Goal: Task Accomplishment & Management: Manage account settings

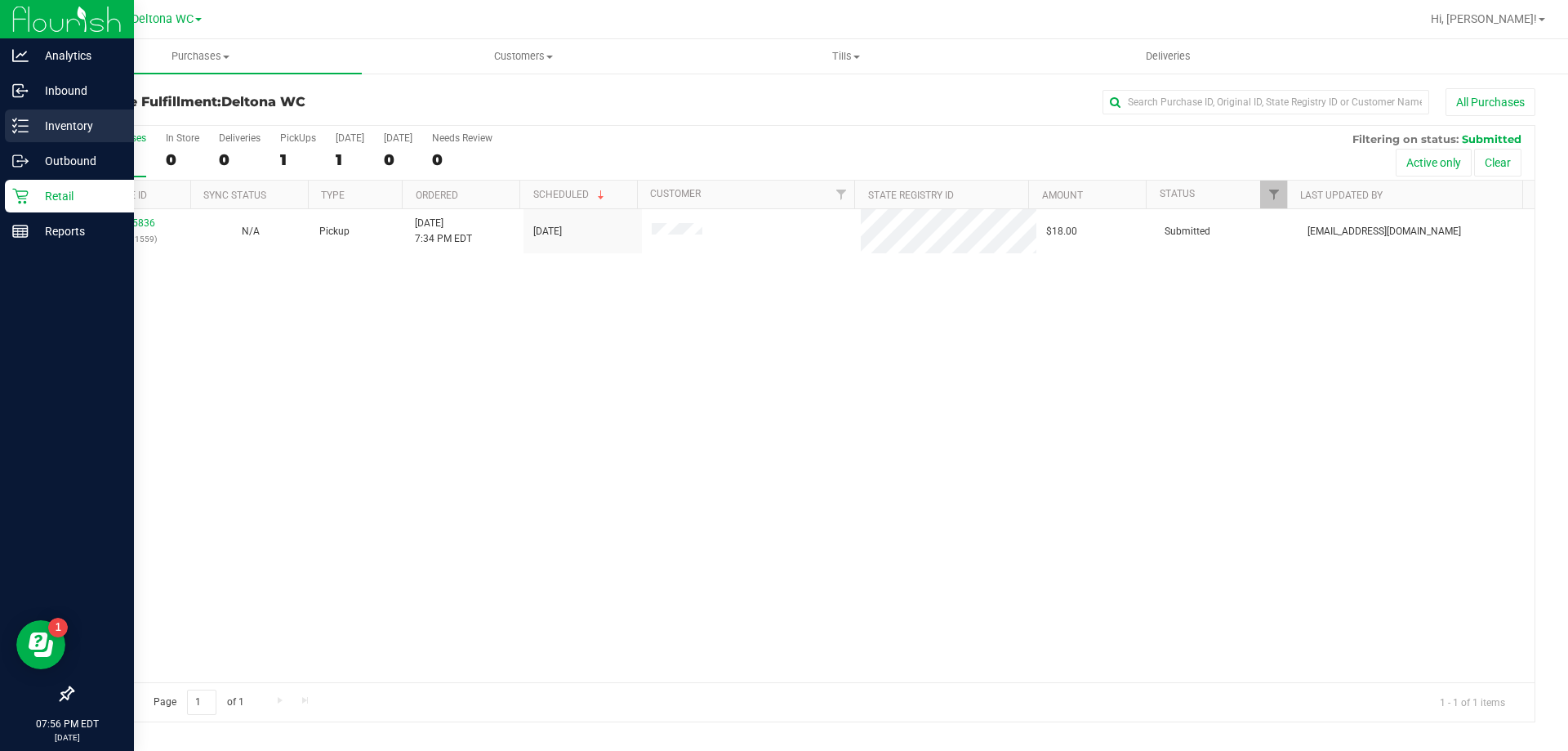
click at [44, 129] on p "Inventory" at bounding box center [78, 125] width 98 height 19
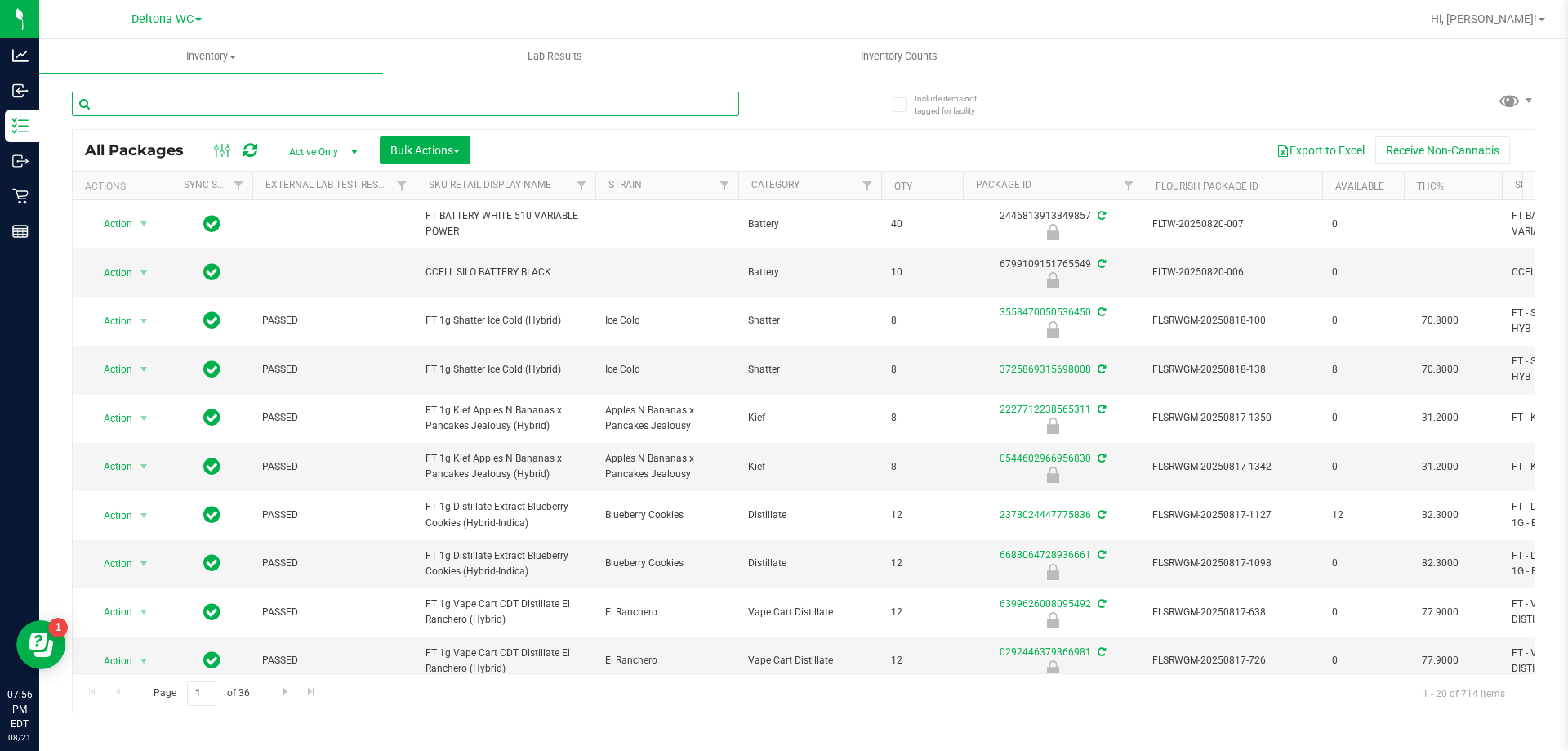
click at [167, 97] on input "text" at bounding box center [405, 103] width 667 height 24
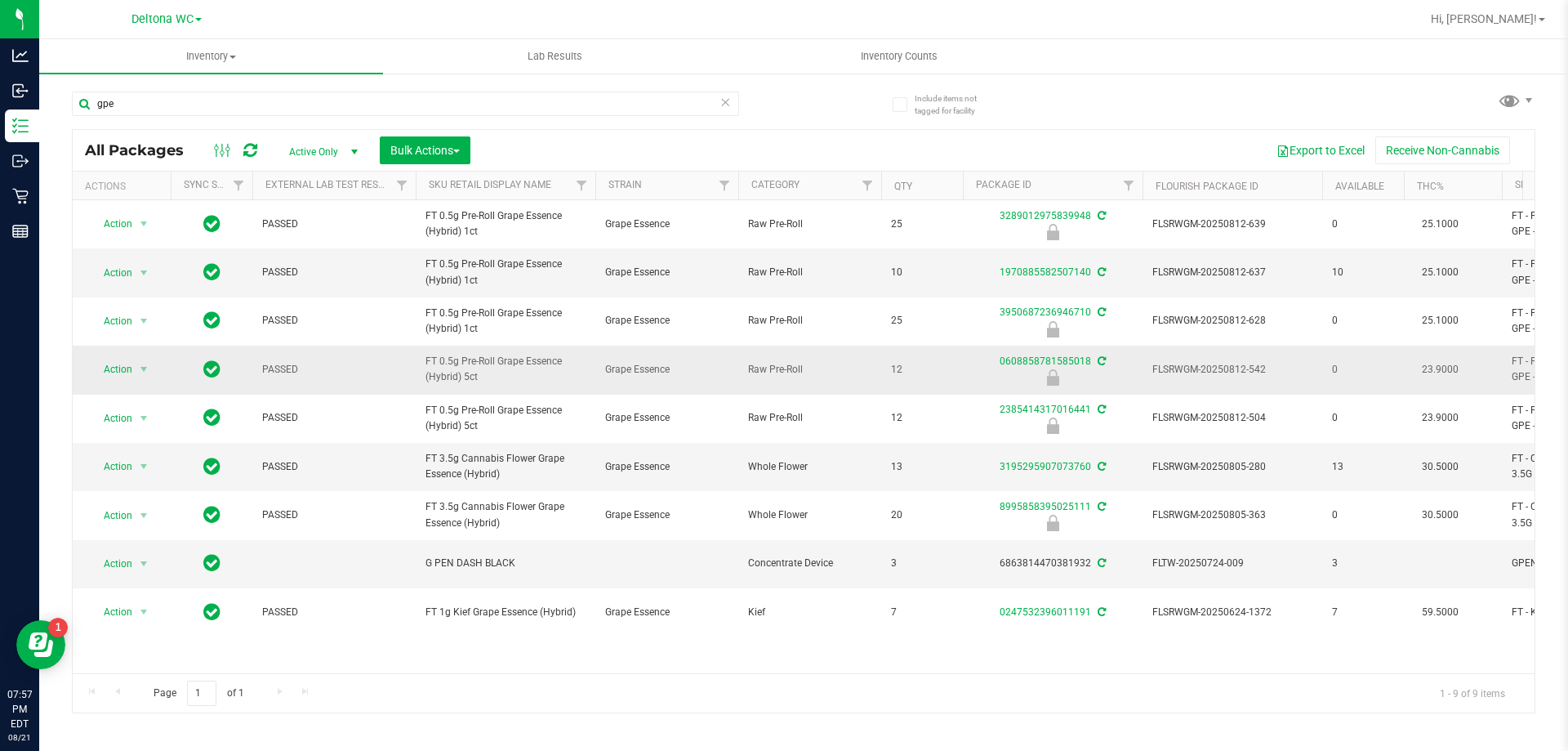
drag, startPoint x: 476, startPoint y: 373, endPoint x: 424, endPoint y: 362, distance: 53.2
click at [424, 362] on td "FT 0.5g Pre-Roll Grape Essence (Hybrid) 5ct" at bounding box center [505, 370] width 180 height 48
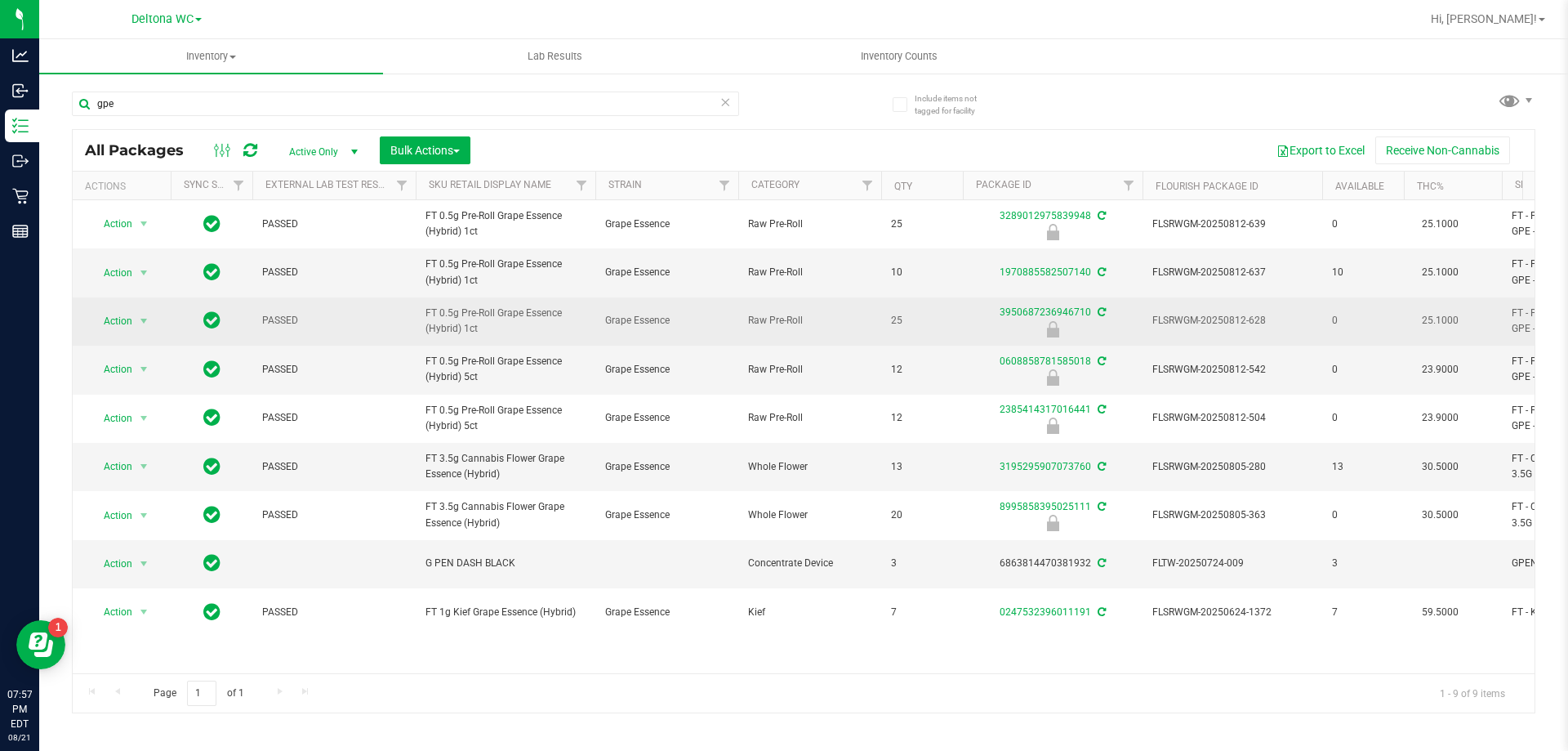
copy span "FT 0.5g Pre-Roll Grape Essence (Hybrid) 5ct"
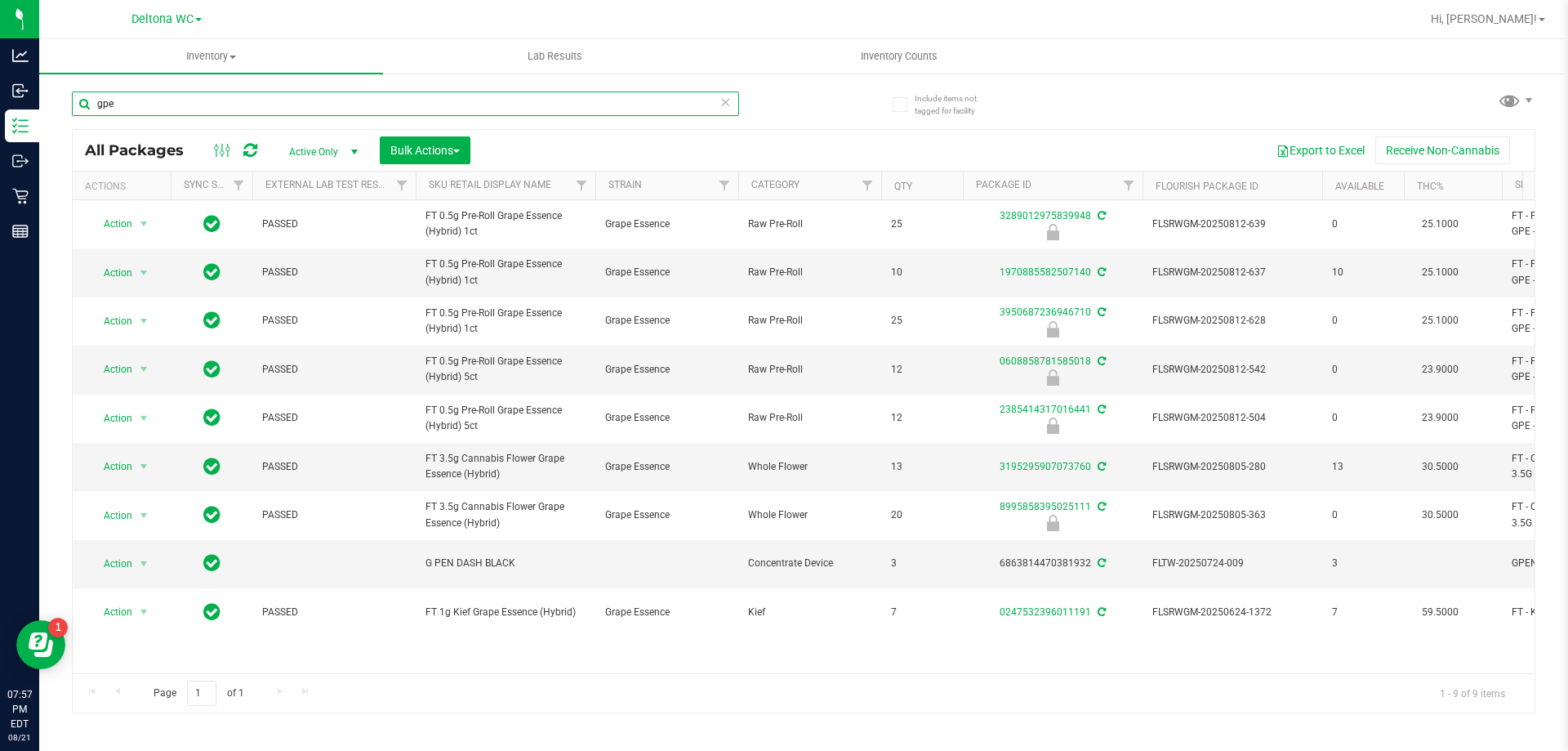
click at [382, 106] on input "gpe" at bounding box center [405, 103] width 667 height 24
type input "g"
paste input "FT 0.5g Pre-Roll Grape Essence (Hybrid) 5ct"
type input "FT 0.5g Pre-Roll Grape Essence (Hybrid) 5ct"
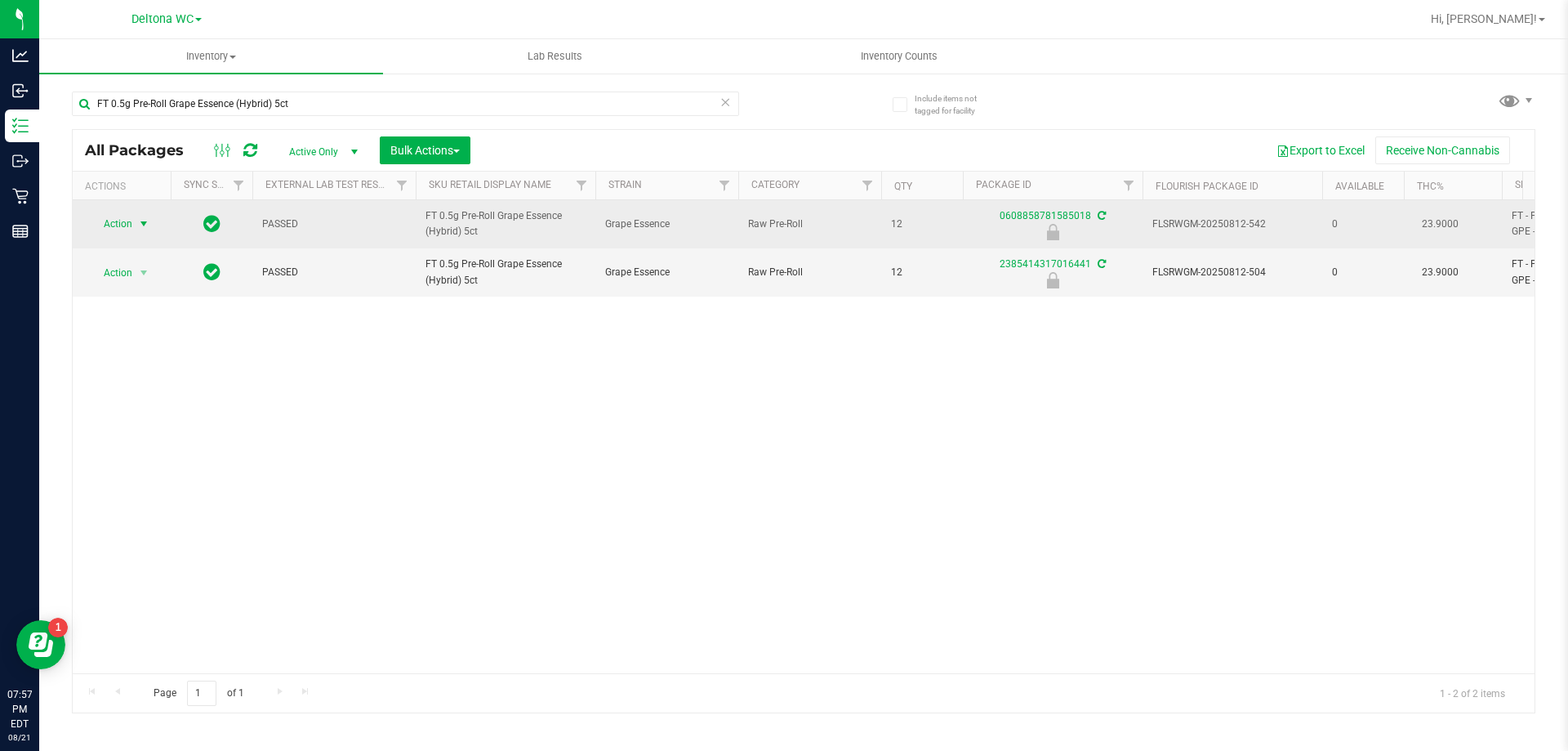
click at [110, 220] on span "Action" at bounding box center [111, 224] width 44 height 23
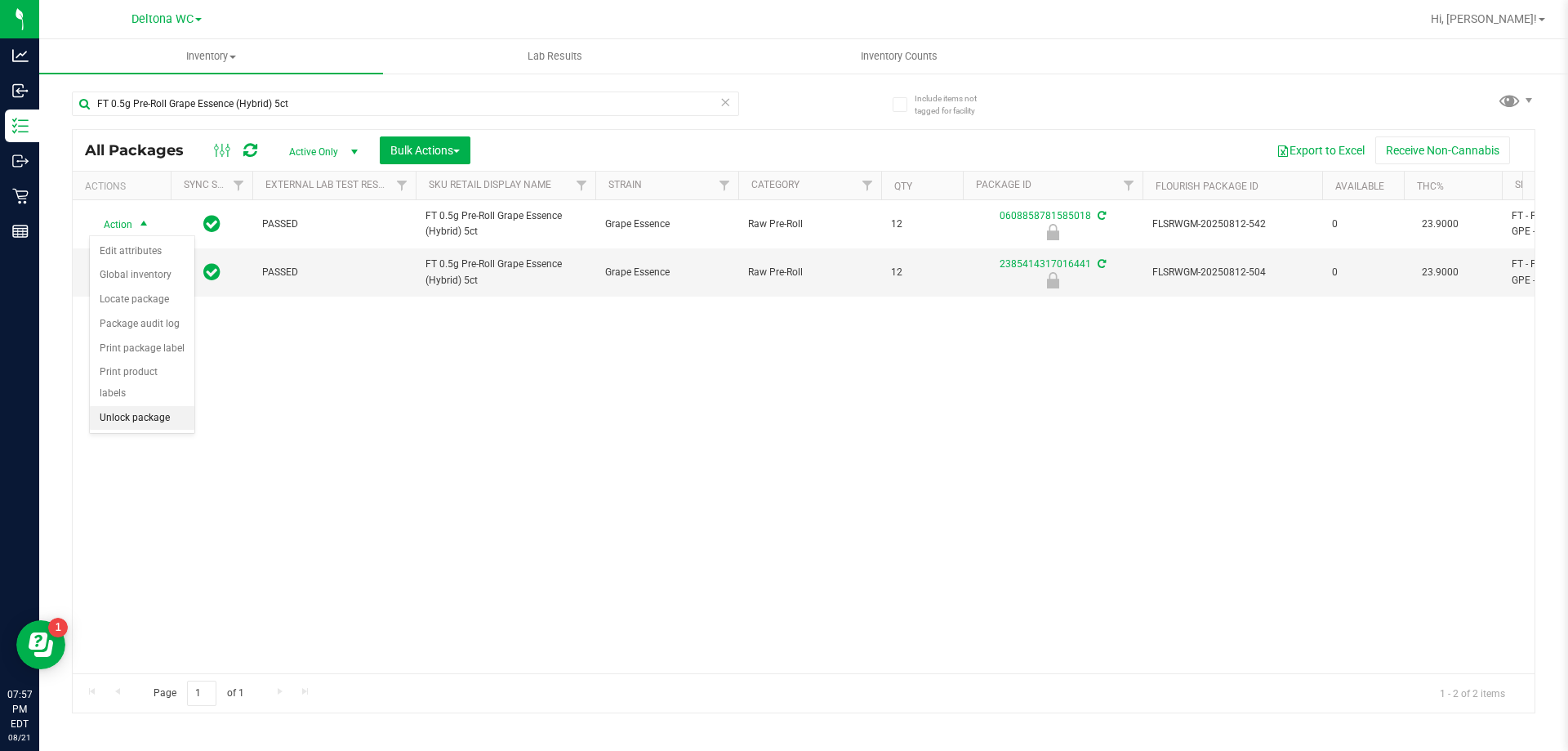
click at [143, 406] on li "Unlock package" at bounding box center [141, 418] width 105 height 24
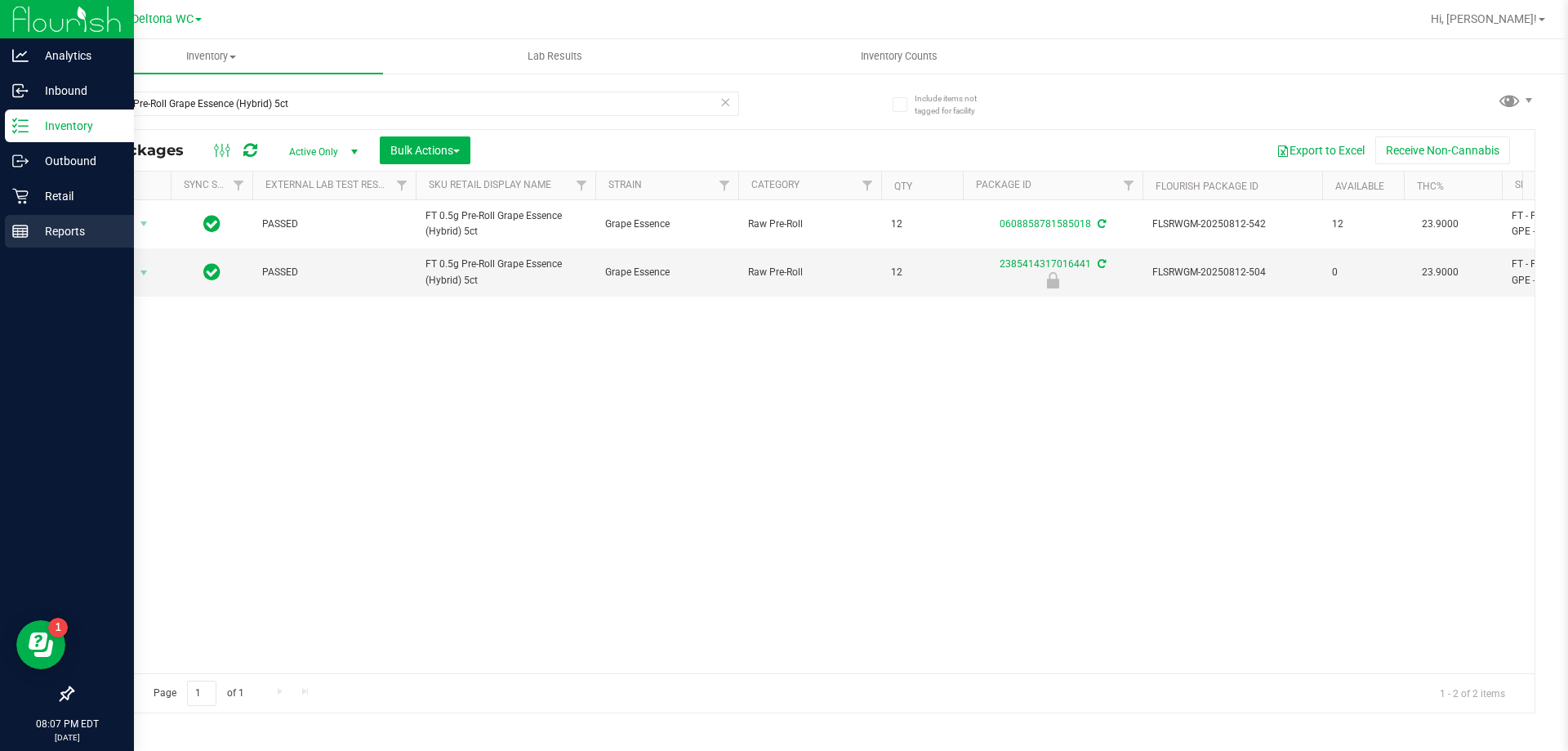
drag, startPoint x: 64, startPoint y: 236, endPoint x: 89, endPoint y: 228, distance: 26.2
click at [64, 235] on p "Reports" at bounding box center [78, 231] width 98 height 19
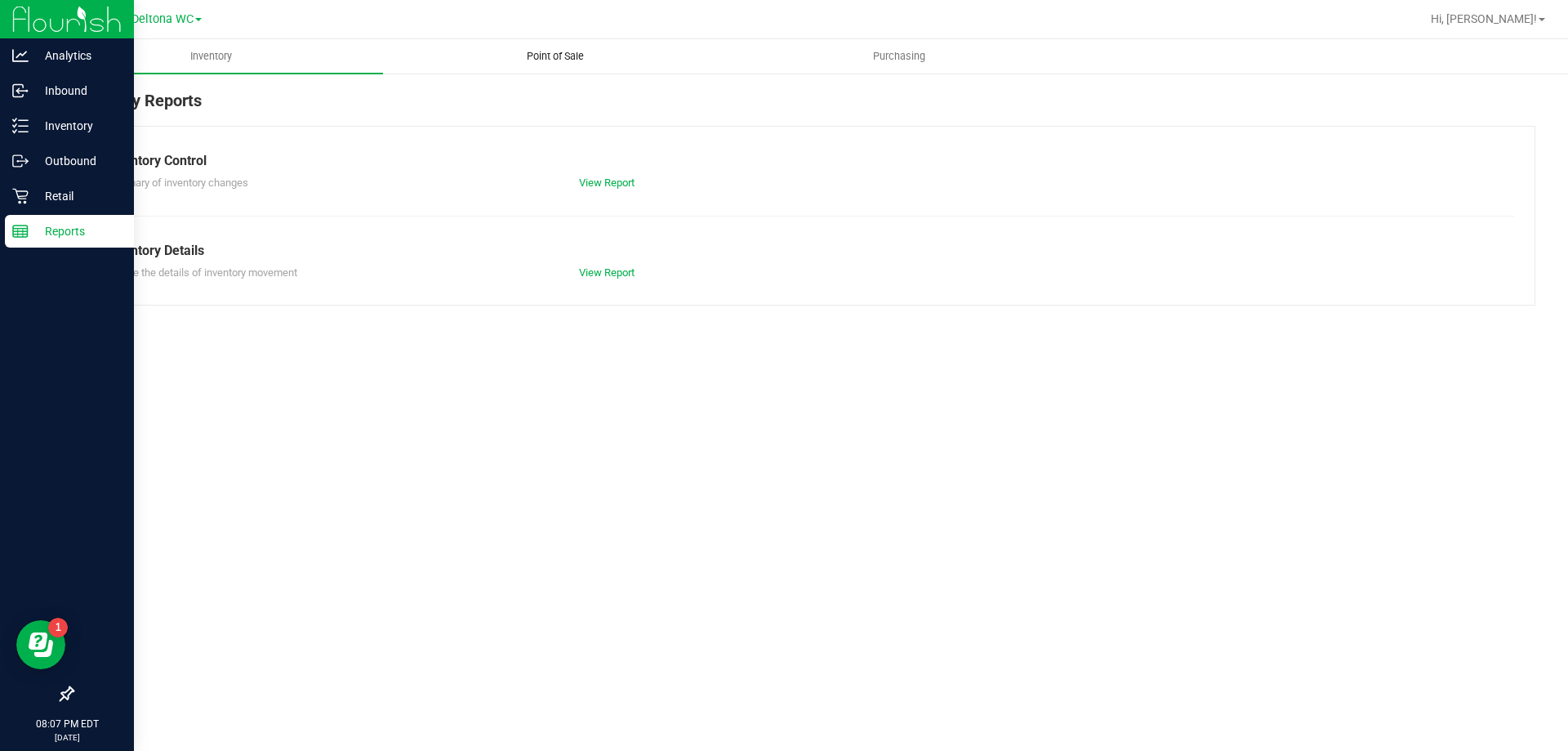
click at [554, 47] on uib-tab-heading "Point of Sale" at bounding box center [554, 57] width 342 height 33
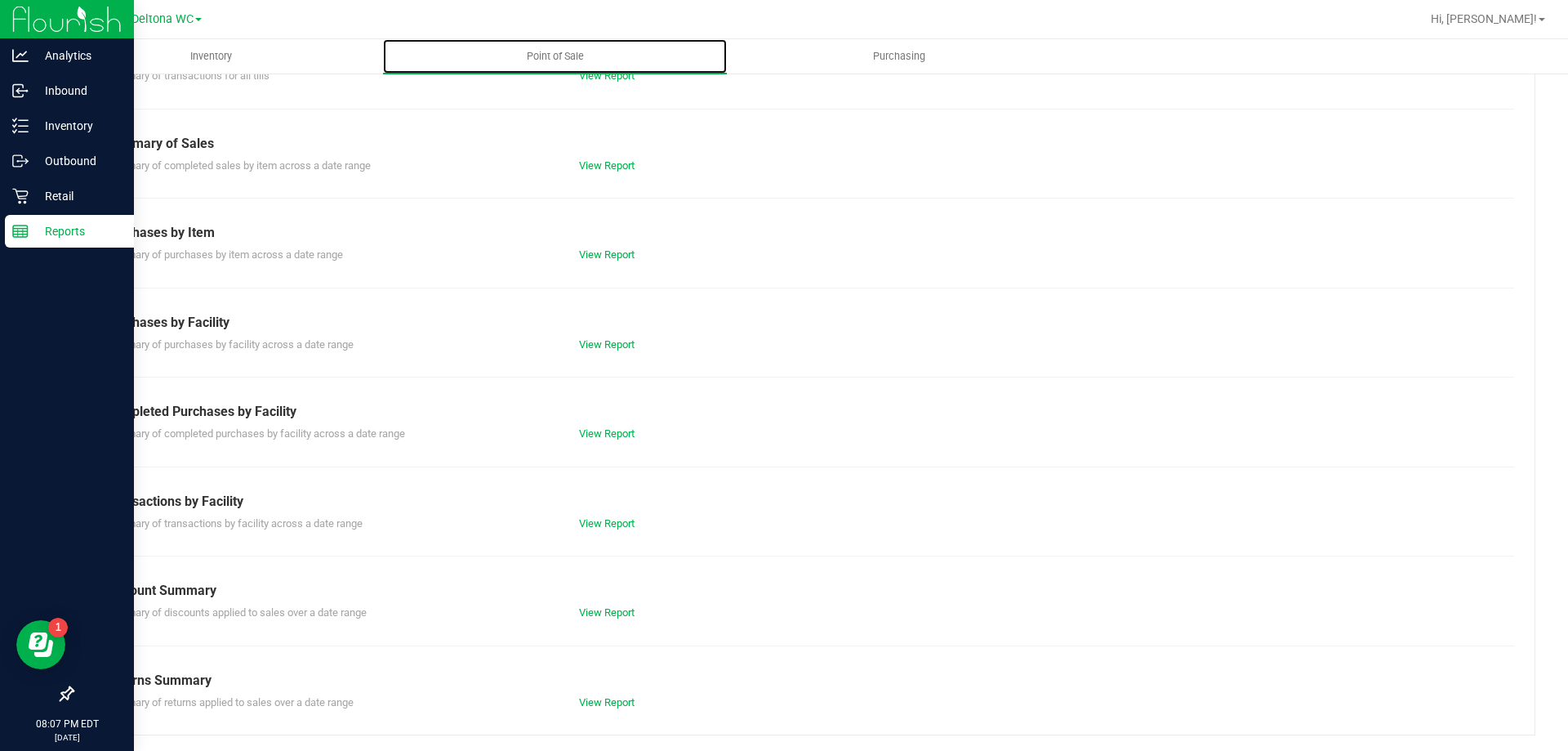
scroll to position [108, 0]
click at [601, 525] on link "View Report" at bounding box center [606, 522] width 56 height 13
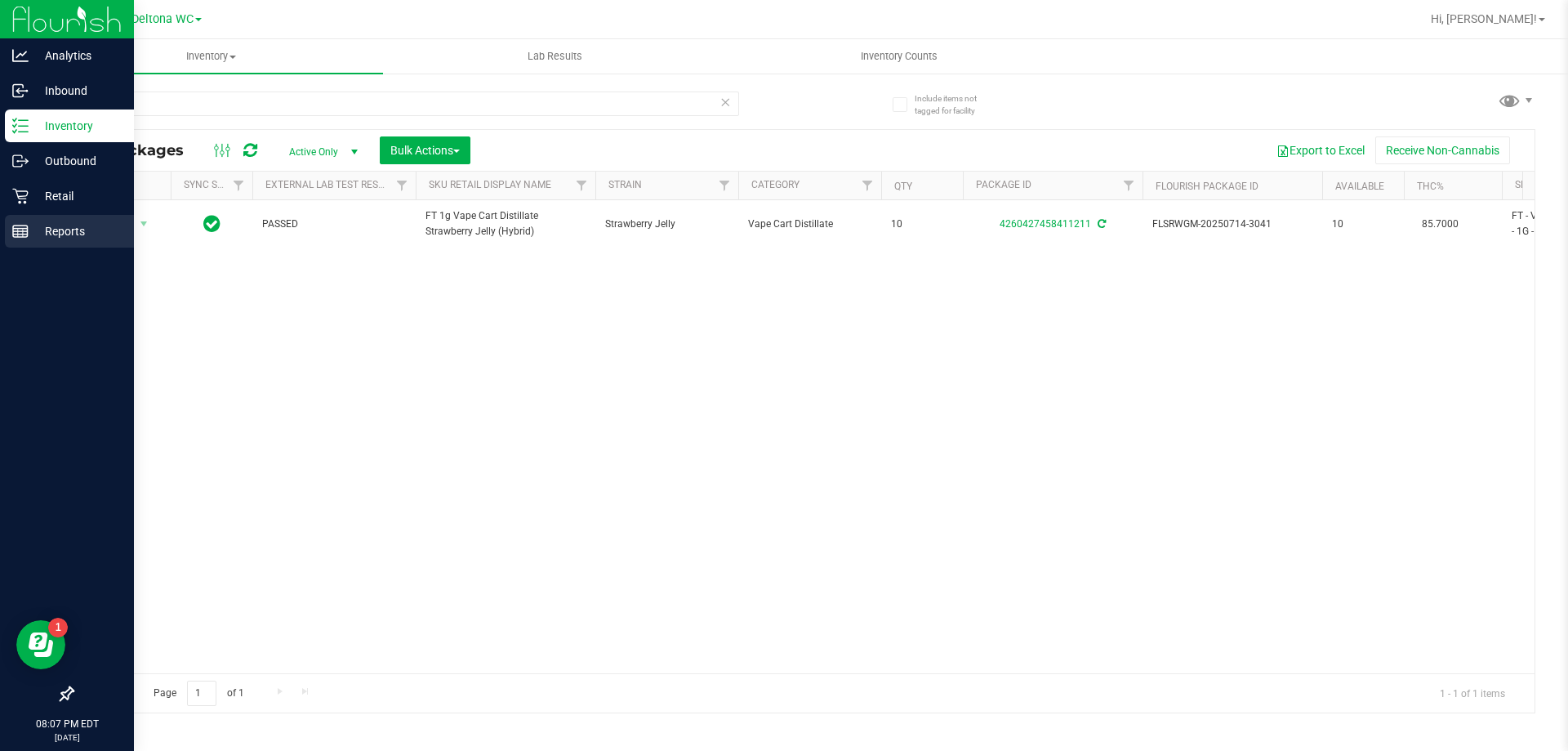
click at [67, 236] on p "Reports" at bounding box center [78, 231] width 98 height 19
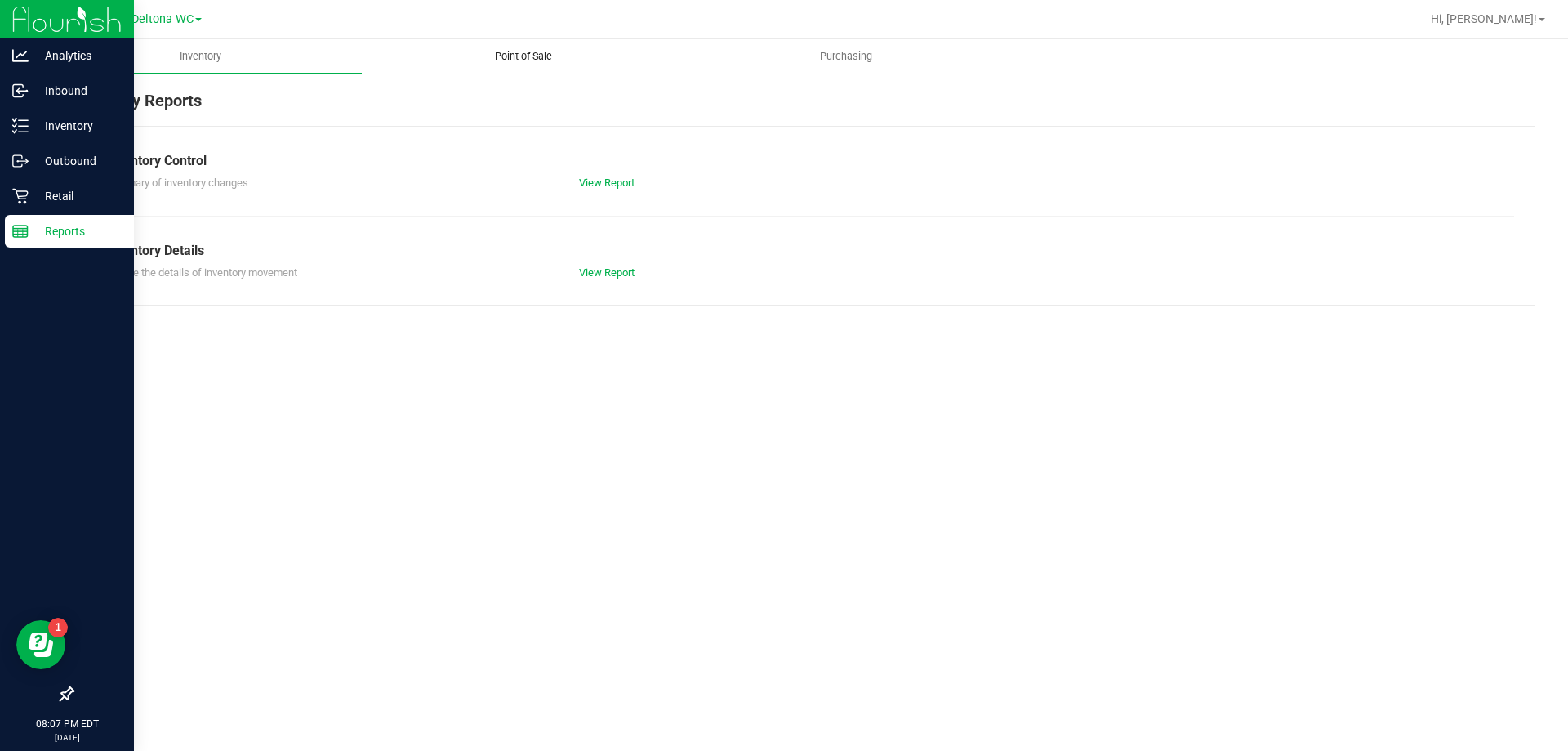
click at [545, 53] on span "Point of Sale" at bounding box center [523, 56] width 101 height 14
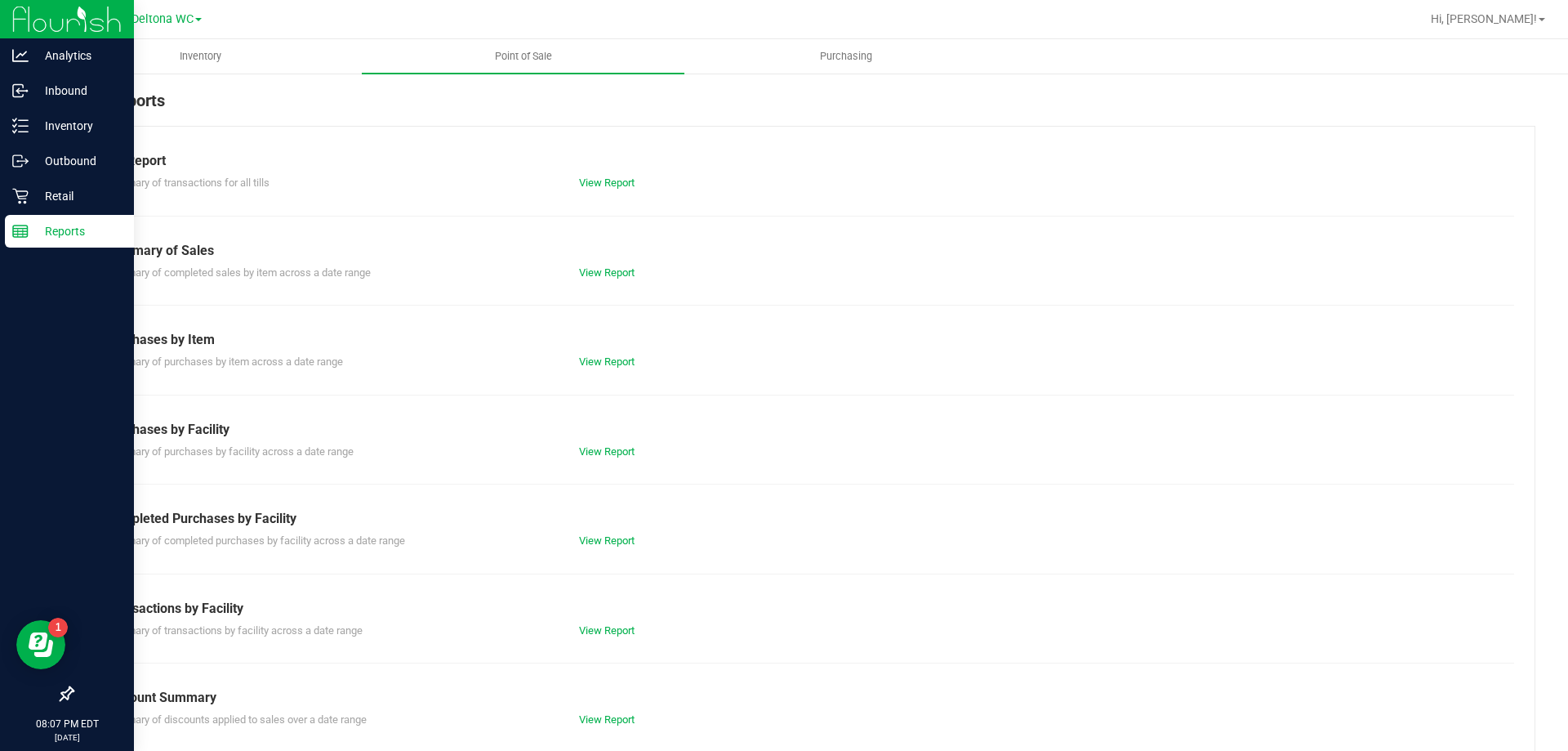
click at [584, 531] on div "Summary of completed purchases by facility across a date range View Report" at bounding box center [804, 538] width 1421 height 20
click at [601, 536] on link "View Report" at bounding box center [606, 540] width 56 height 13
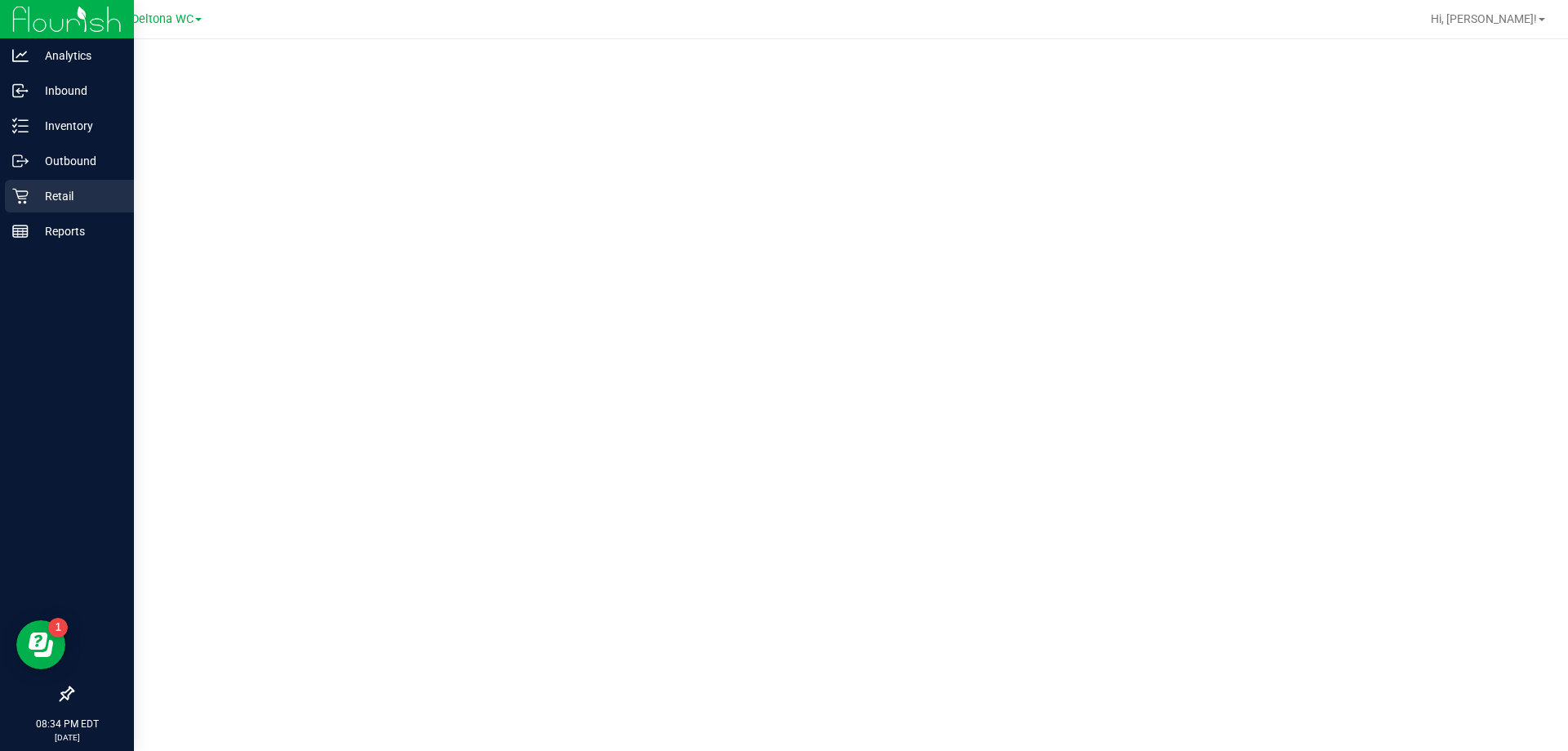
click at [99, 200] on p "Retail" at bounding box center [78, 195] width 98 height 19
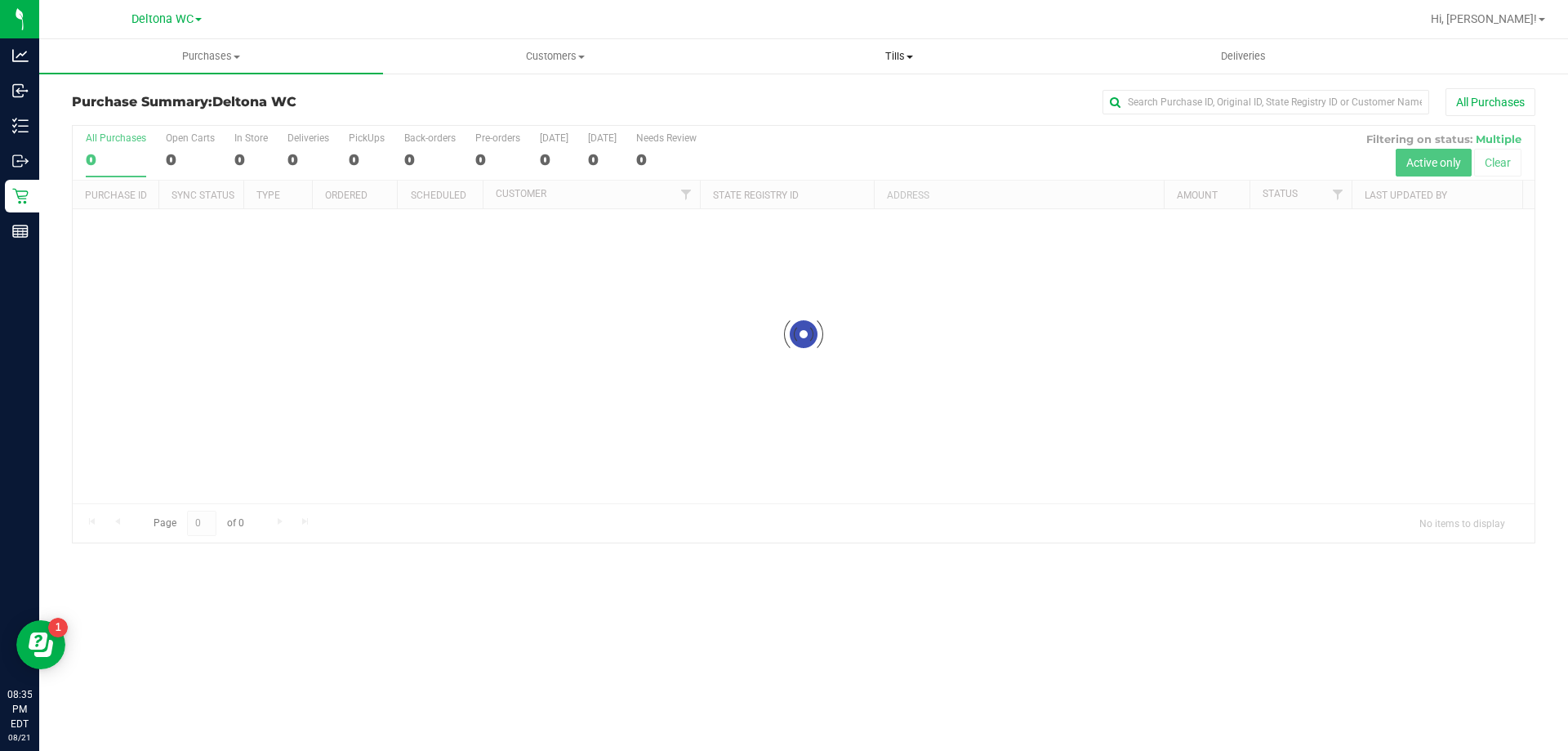
drag, startPoint x: 892, startPoint y: 58, endPoint x: 886, endPoint y: 73, distance: 16.2
click at [892, 58] on span "Tills" at bounding box center [898, 56] width 342 height 14
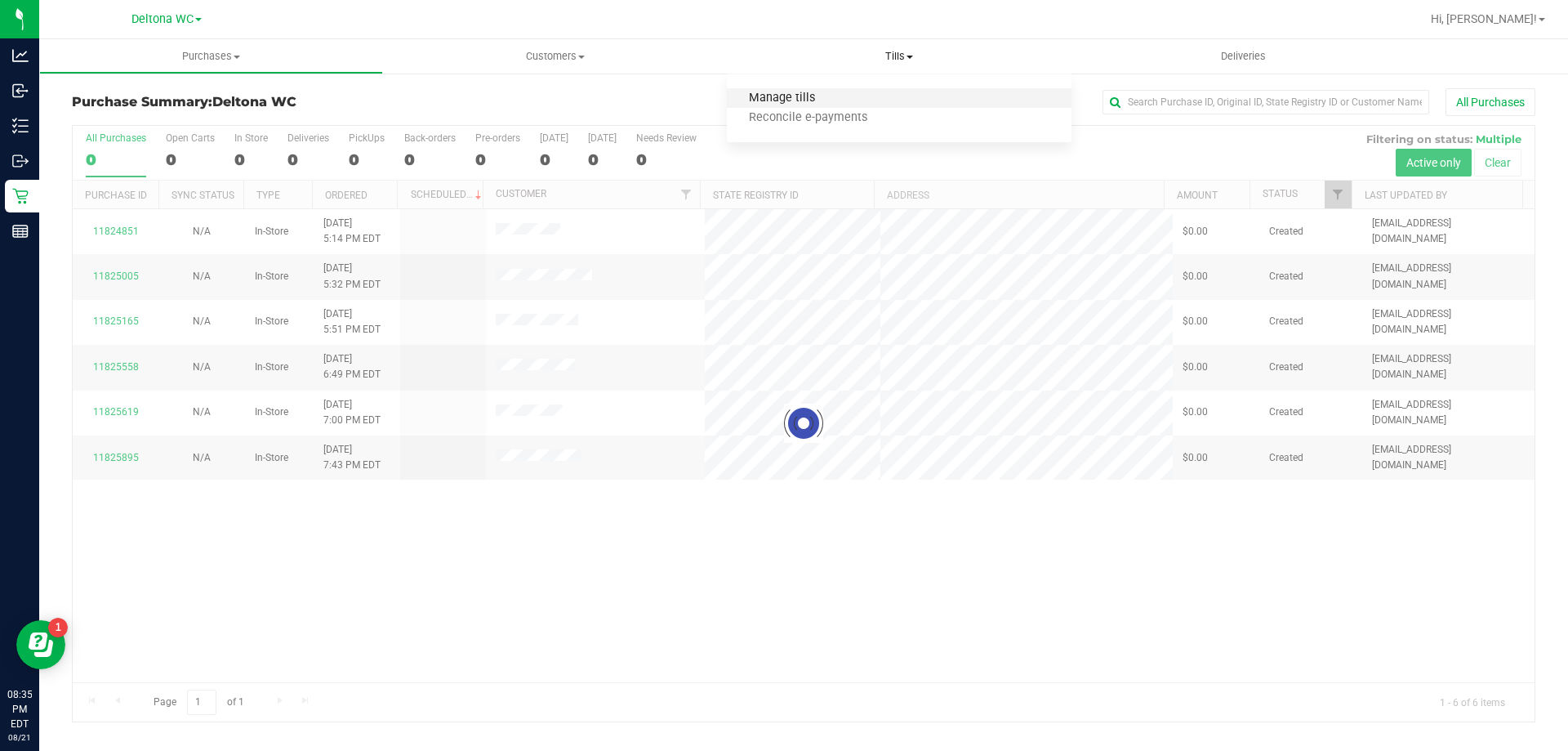
click at [800, 97] on span "Manage tills" at bounding box center [782, 98] width 111 height 13
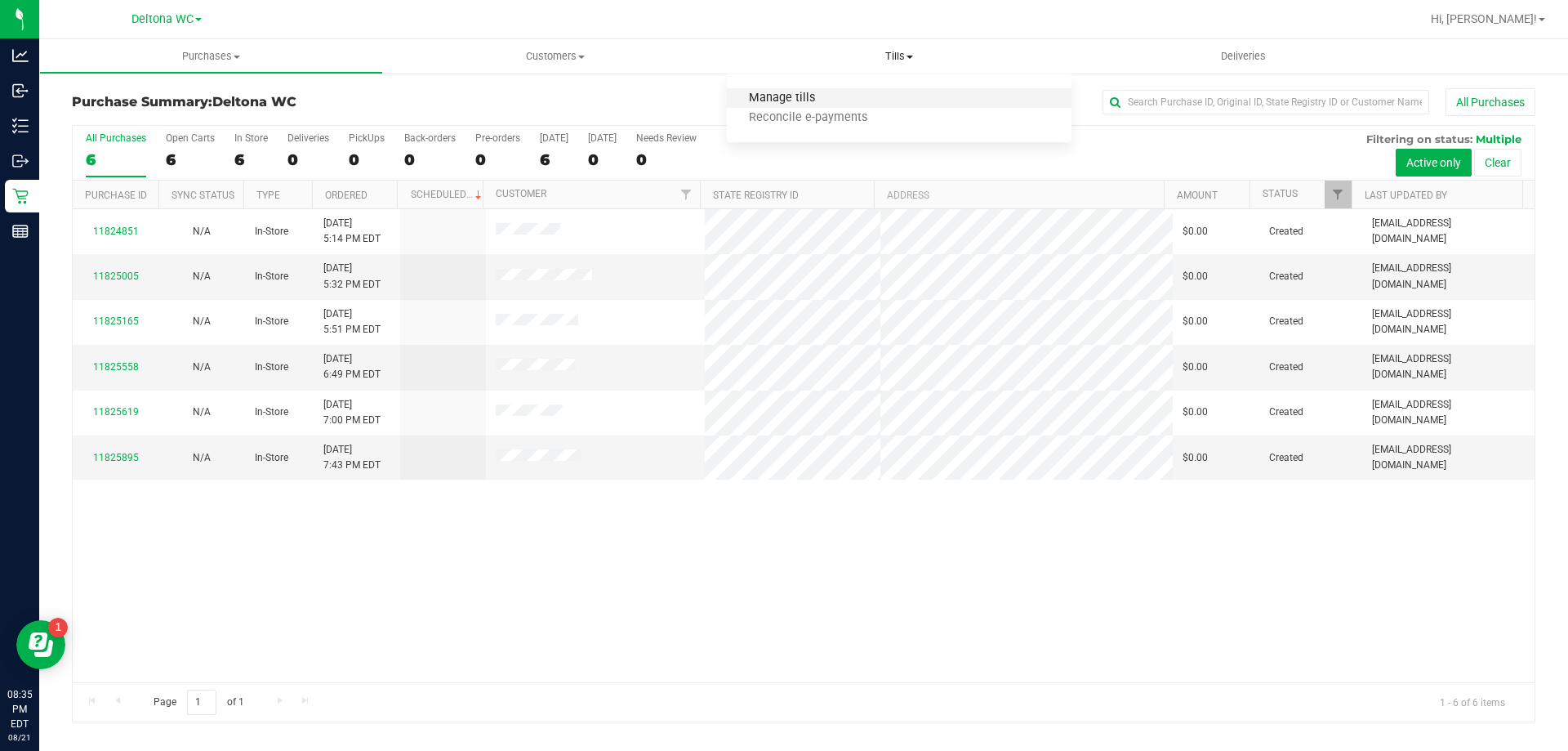
click at [780, 102] on span "Manage tills" at bounding box center [782, 98] width 111 height 13
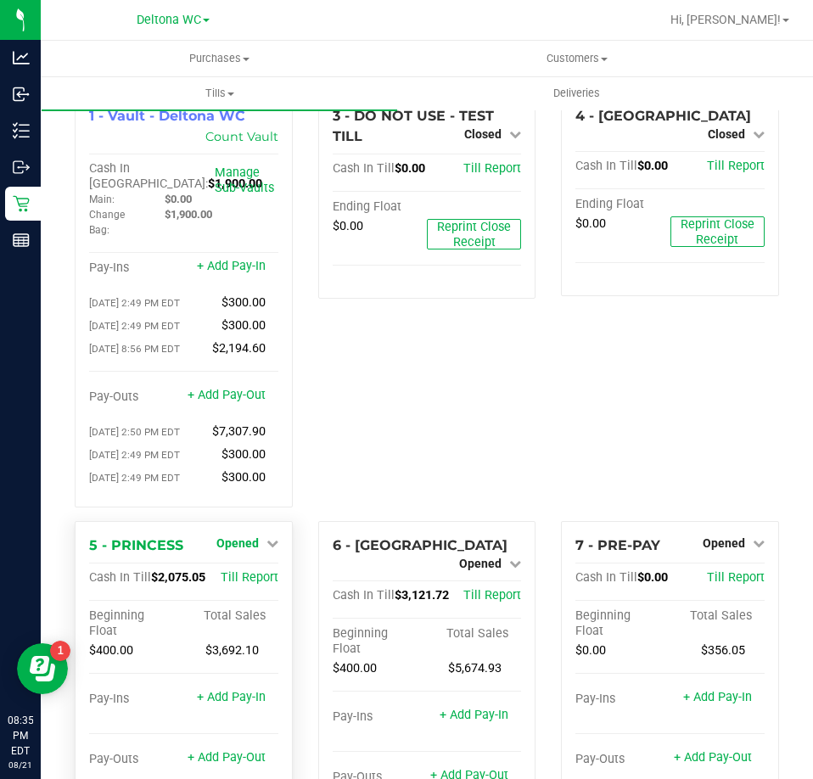
click at [256, 550] on link "Opened" at bounding box center [247, 543] width 62 height 14
click at [237, 584] on link "Close Till" at bounding box center [239, 578] width 46 height 14
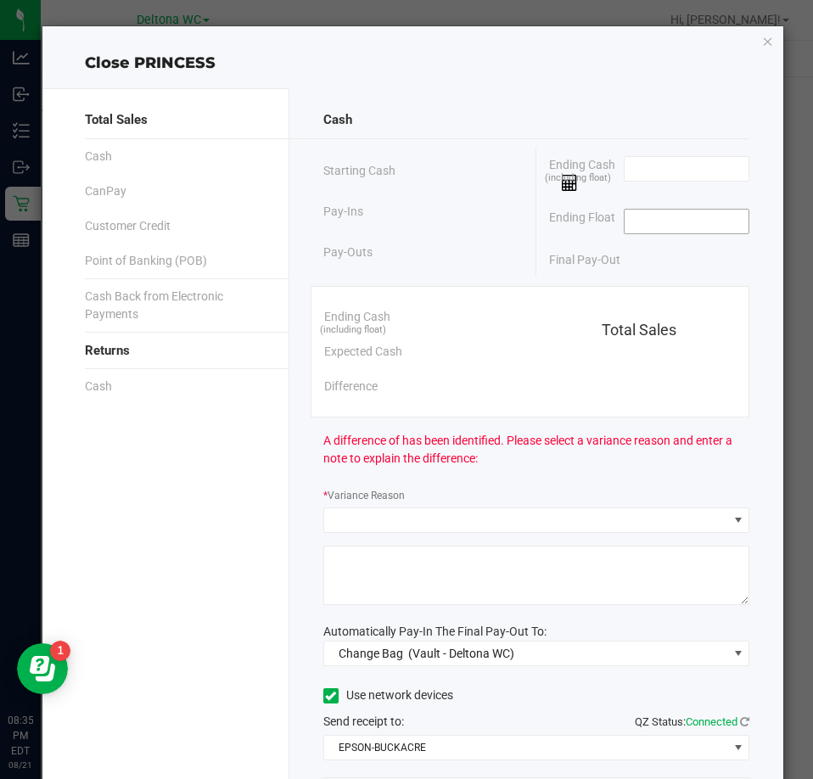
click at [638, 231] on input at bounding box center [686, 222] width 125 height 24
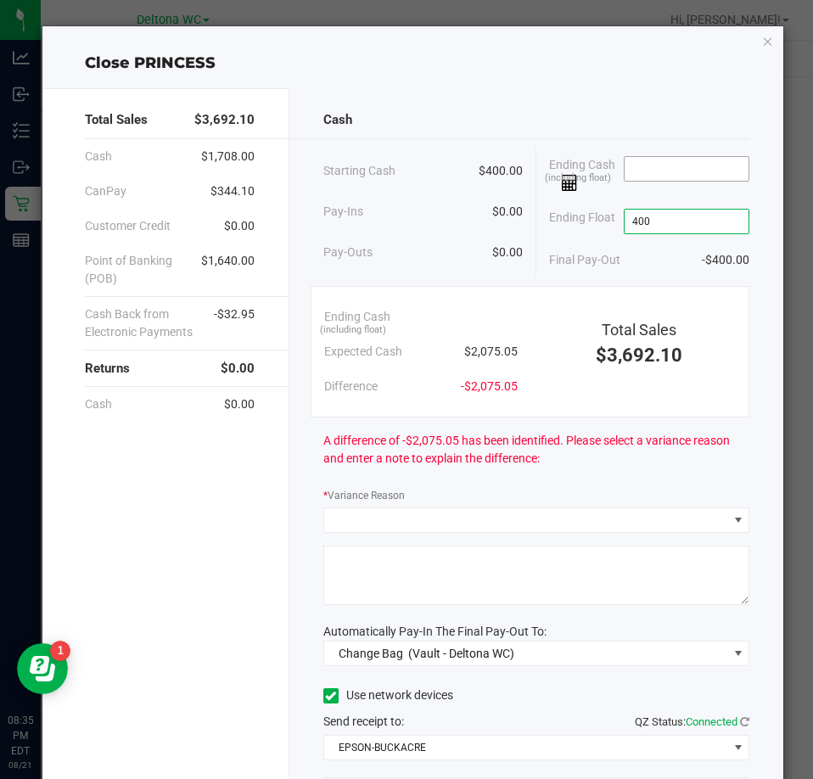
type input "$400.00"
click at [659, 172] on input at bounding box center [686, 169] width 125 height 24
click at [665, 162] on input at bounding box center [686, 169] width 125 height 24
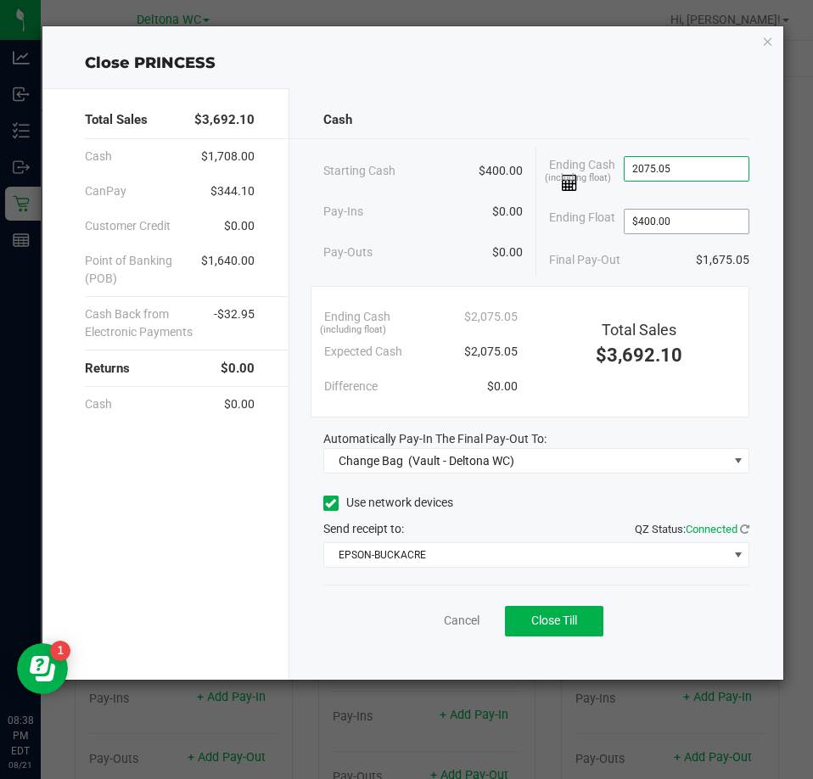
type input "$2,075.05"
click at [687, 223] on input "400" at bounding box center [686, 222] width 125 height 24
type input "$400.00"
click at [647, 257] on div "Final Pay-Out $1,675.05" at bounding box center [649, 260] width 200 height 35
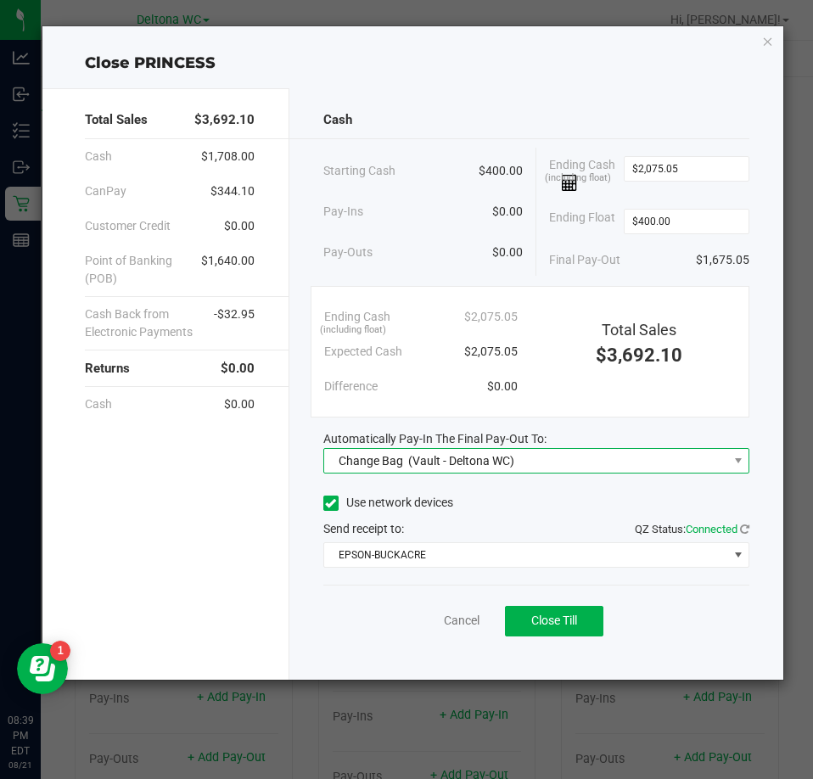
click at [445, 455] on span "(Vault - Deltona WC)" at bounding box center [461, 461] width 106 height 14
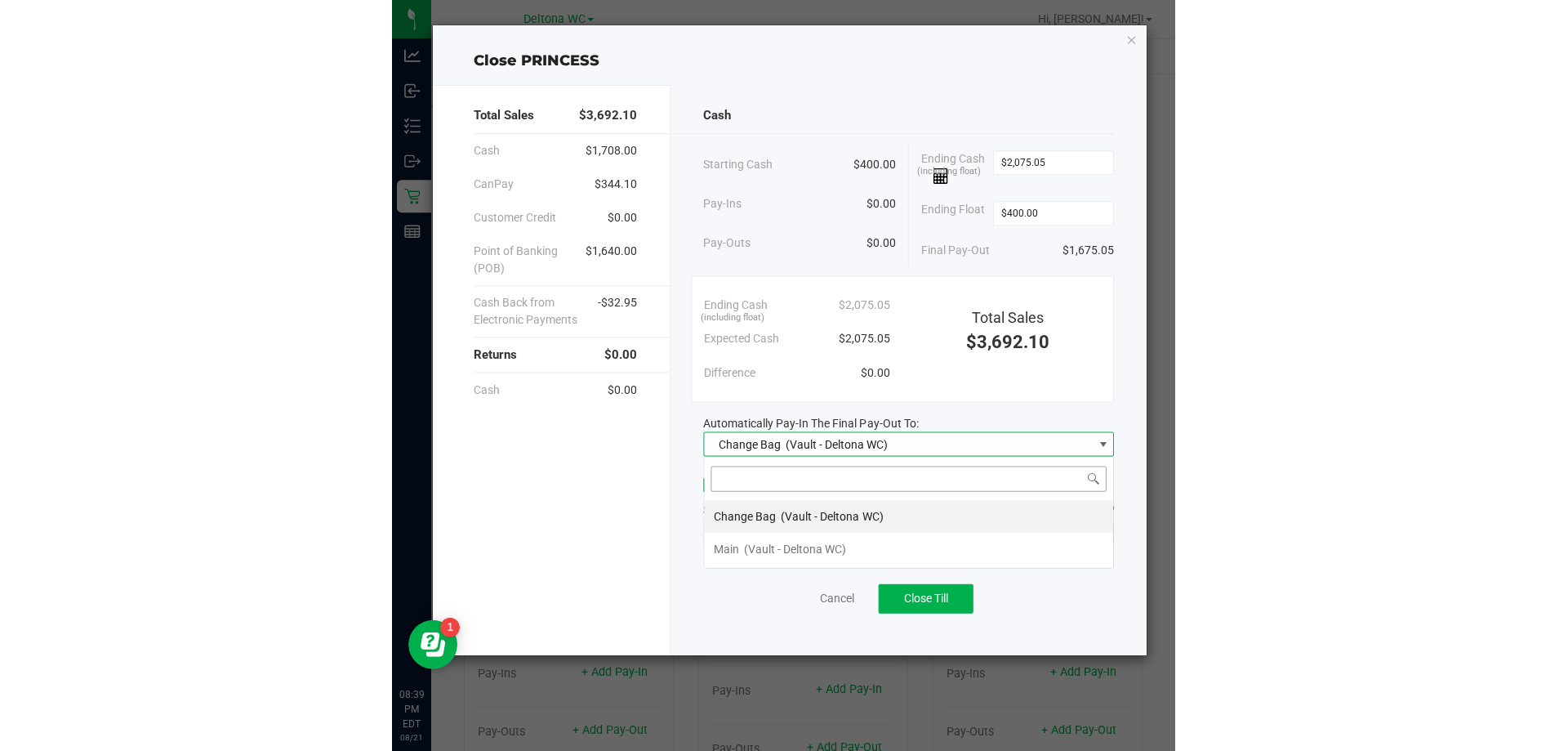
scroll to position [24, 411]
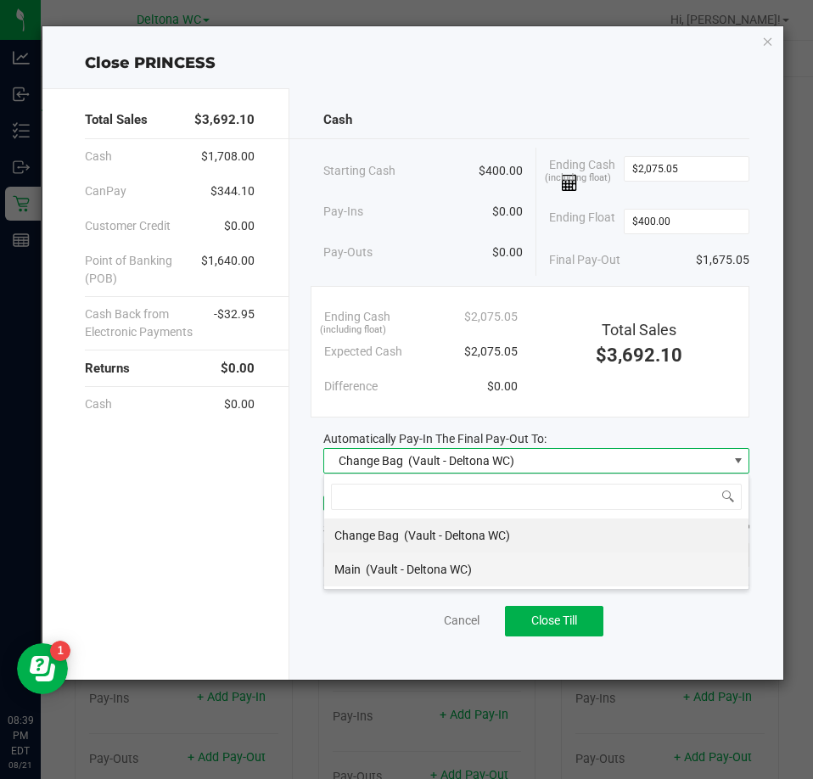
click at [355, 568] on span "Main" at bounding box center [347, 569] width 26 height 14
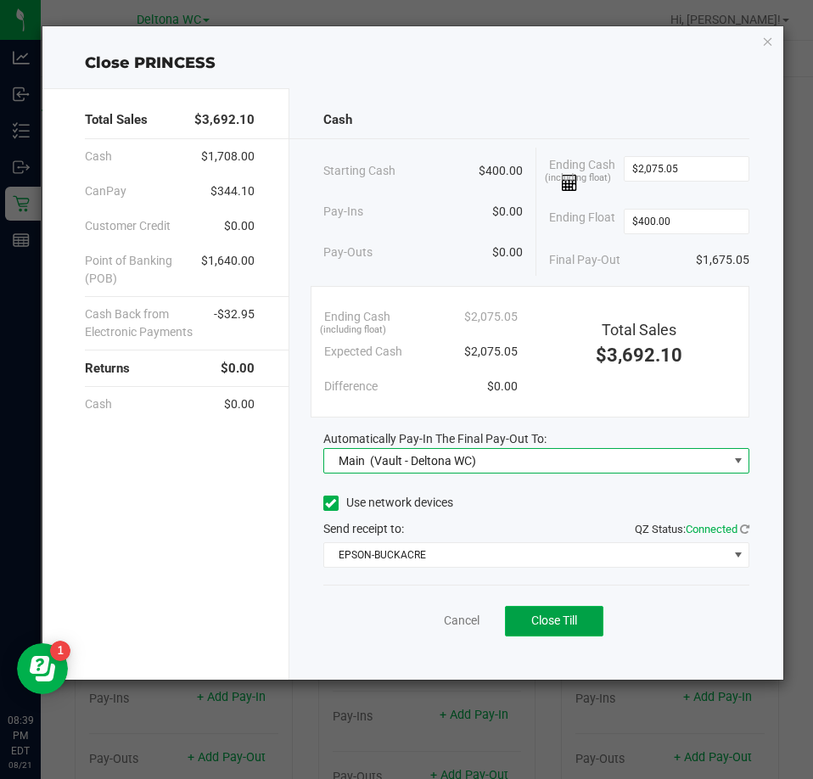
click at [512, 612] on button "Close Till" at bounding box center [554, 621] width 98 height 31
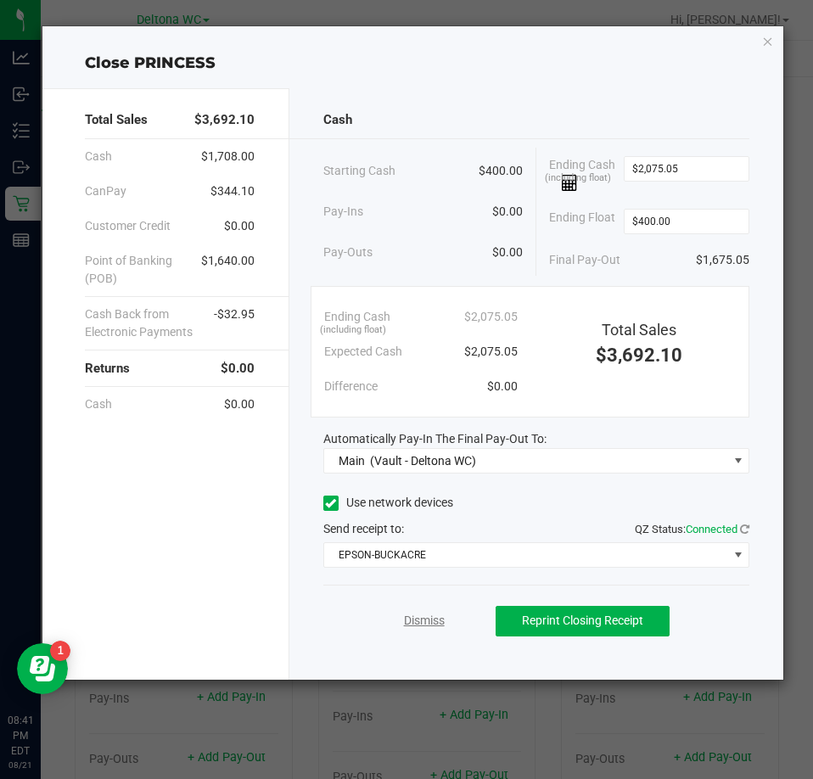
click at [431, 621] on link "Dismiss" at bounding box center [424, 621] width 41 height 18
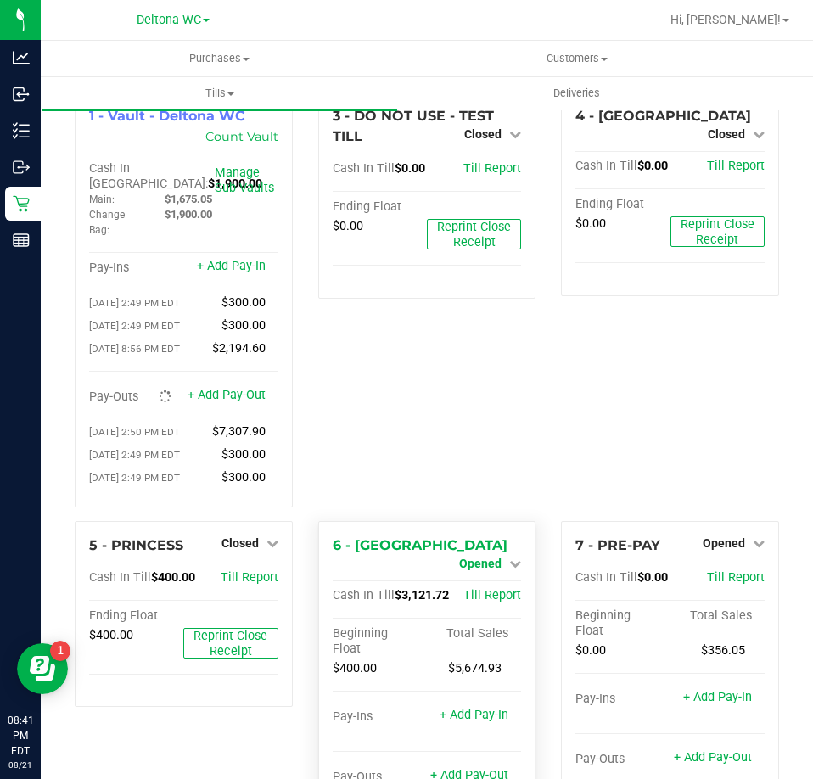
click at [478, 556] on span "Opened" at bounding box center [480, 563] width 42 height 14
click at [470, 589] on div "Close Till" at bounding box center [483, 578] width 126 height 21
click at [471, 584] on link "Close Till" at bounding box center [483, 578] width 46 height 14
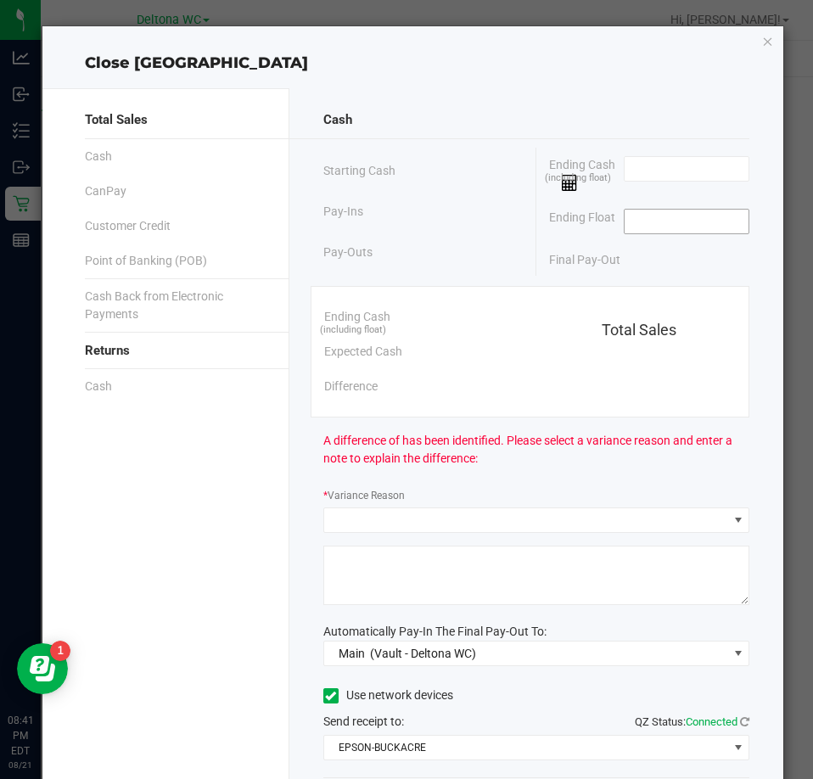
click at [647, 224] on input at bounding box center [686, 222] width 125 height 24
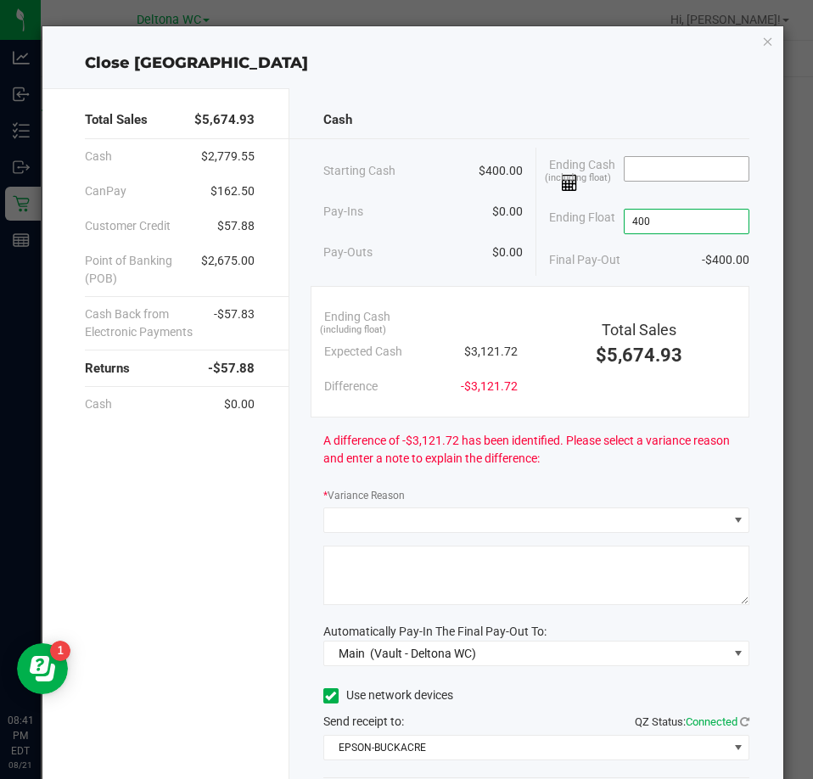
type input "$400.00"
click at [661, 165] on input at bounding box center [686, 169] width 125 height 24
click at [707, 169] on input at bounding box center [686, 169] width 125 height 24
click at [672, 246] on div "Final Pay-Out $2,721.87" at bounding box center [649, 260] width 200 height 35
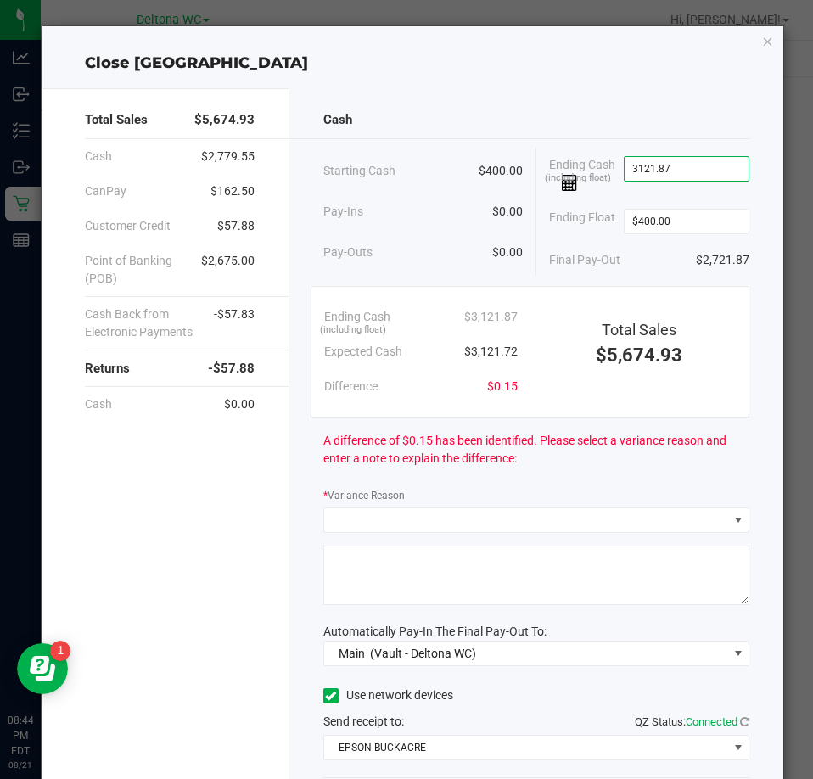
drag, startPoint x: 719, startPoint y: 169, endPoint x: 515, endPoint y: 207, distance: 208.0
click at [519, 205] on div "Starting Cash $400.00 Pay-Ins $0.00 Pay-Outs $0.00 Ending Cash (including float…" at bounding box center [536, 213] width 426 height 130
click at [659, 168] on input "3121.87" at bounding box center [686, 169] width 125 height 24
click at [659, 167] on input "3121.87" at bounding box center [686, 169] width 125 height 24
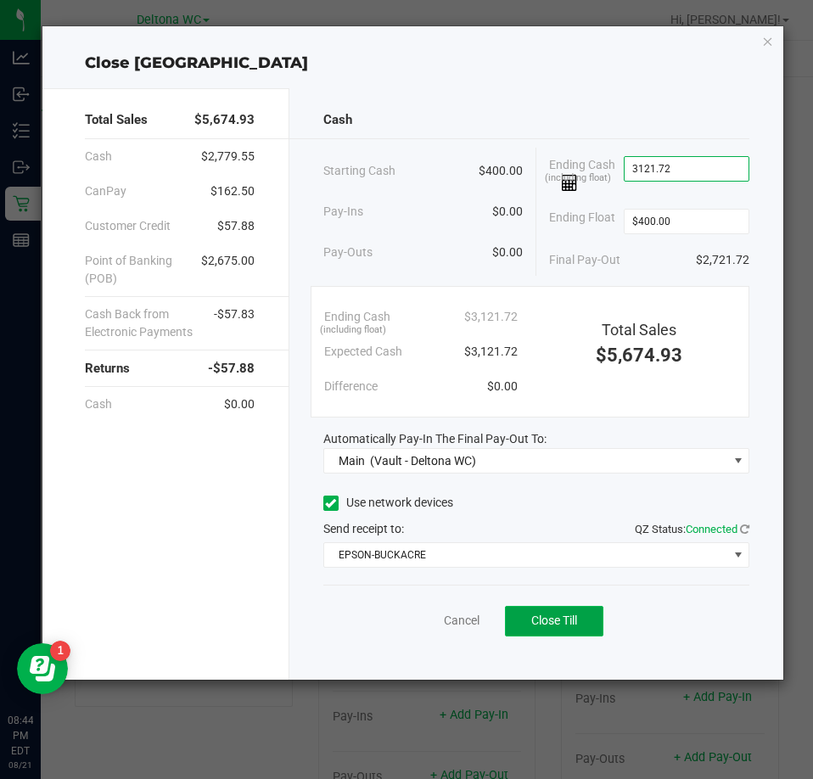
type input "$3,121.72"
click at [534, 624] on span "Close Till" at bounding box center [554, 620] width 46 height 14
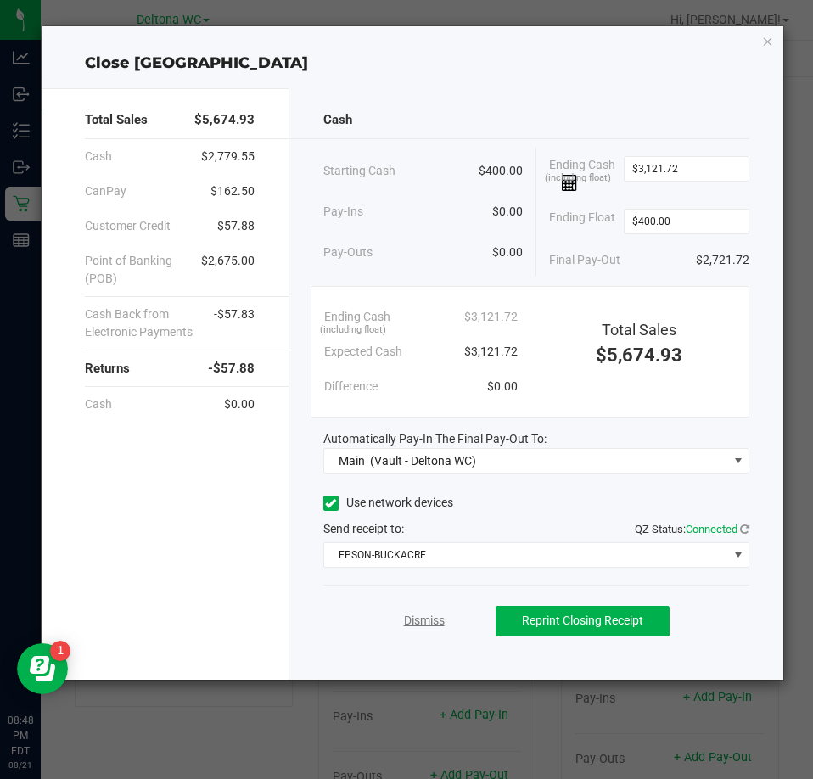
click at [428, 612] on link "Dismiss" at bounding box center [424, 621] width 41 height 18
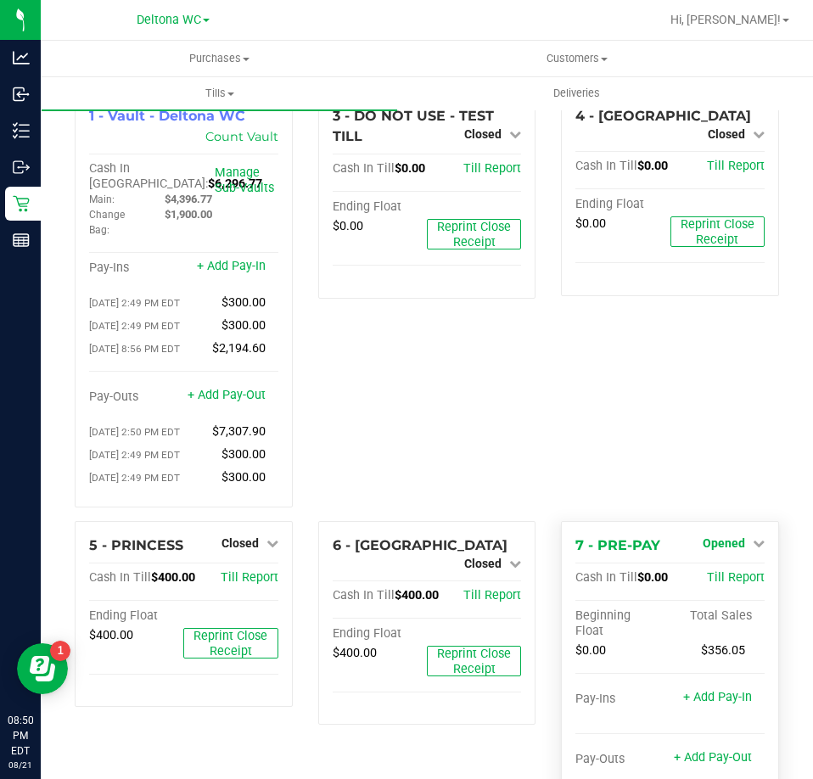
click at [734, 550] on link "Opened" at bounding box center [733, 543] width 62 height 14
click at [707, 584] on link "Close Till" at bounding box center [725, 578] width 46 height 14
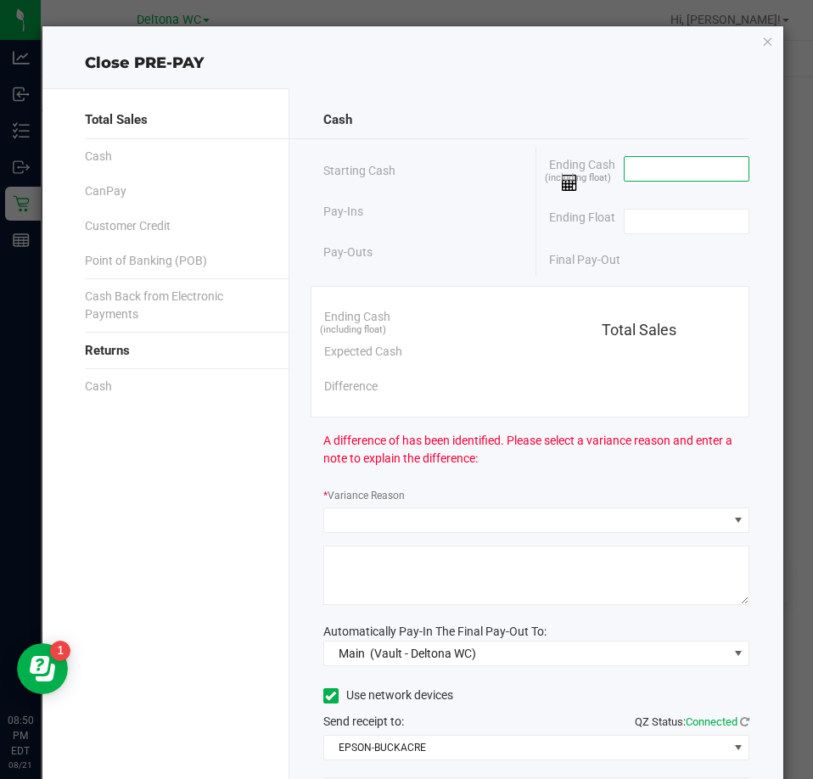
click at [654, 178] on input at bounding box center [686, 169] width 125 height 24
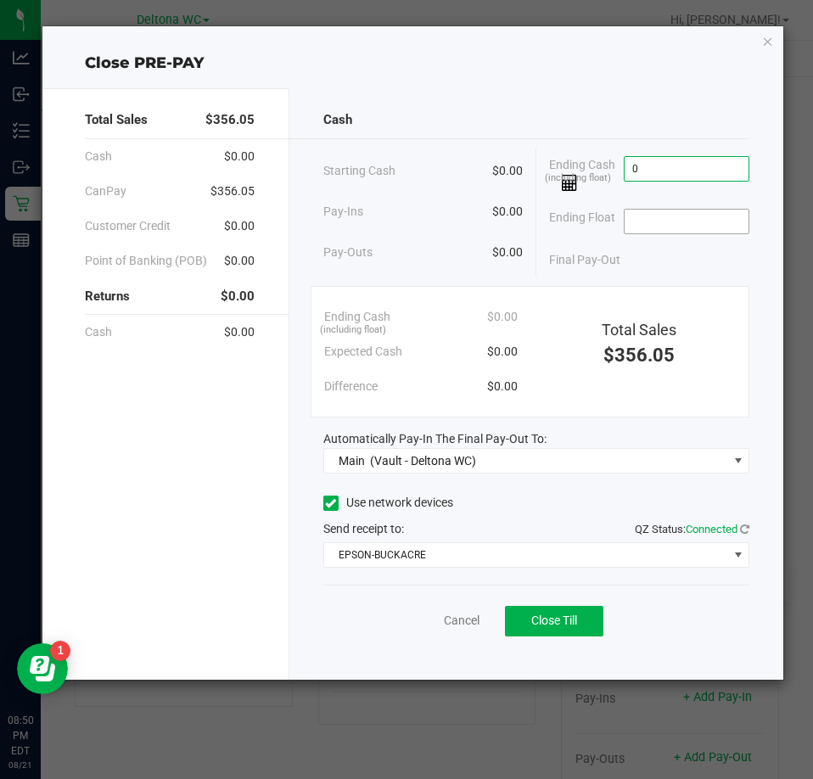
type input "$0.00"
click at [723, 227] on input at bounding box center [686, 222] width 125 height 24
type input "$0.00"
drag, startPoint x: 536, startPoint y: 502, endPoint x: 544, endPoint y: 511, distance: 11.4
click at [537, 502] on div "Use network devices" at bounding box center [536, 502] width 426 height 25
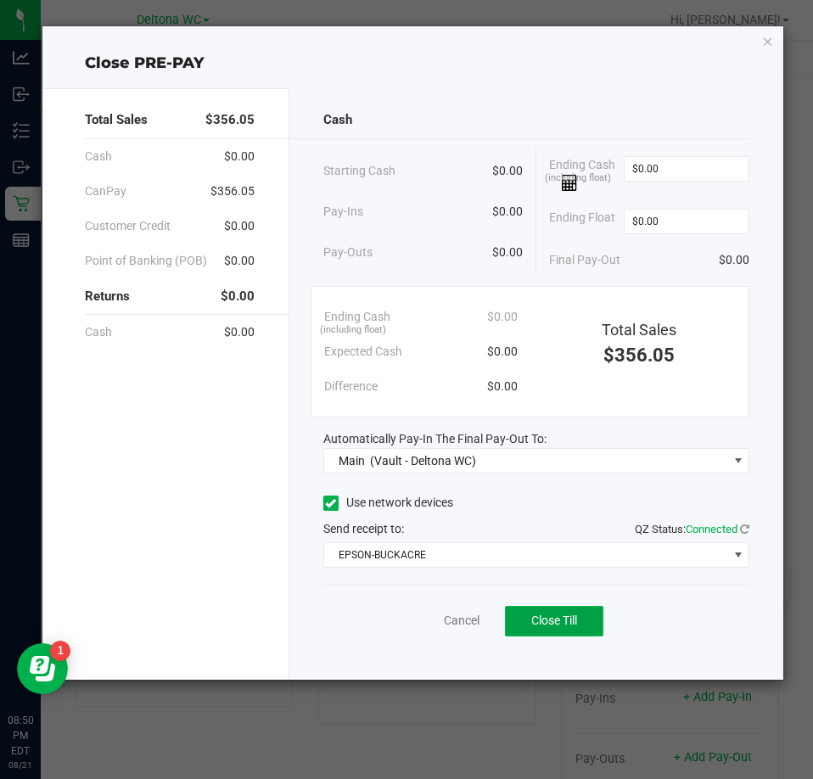
click at [574, 620] on span "Close Till" at bounding box center [554, 620] width 46 height 14
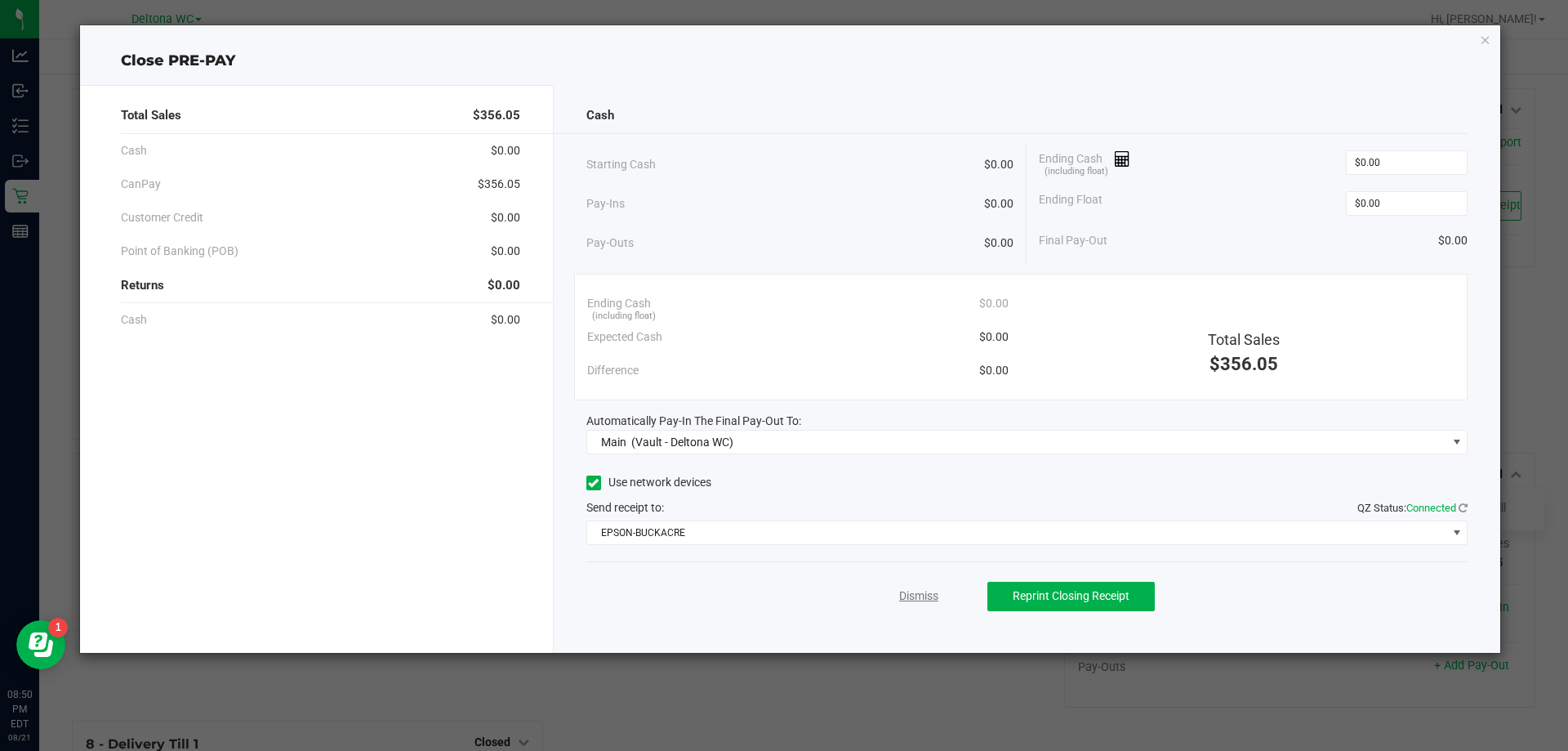
click at [913, 601] on link "Dismiss" at bounding box center [918, 596] width 39 height 17
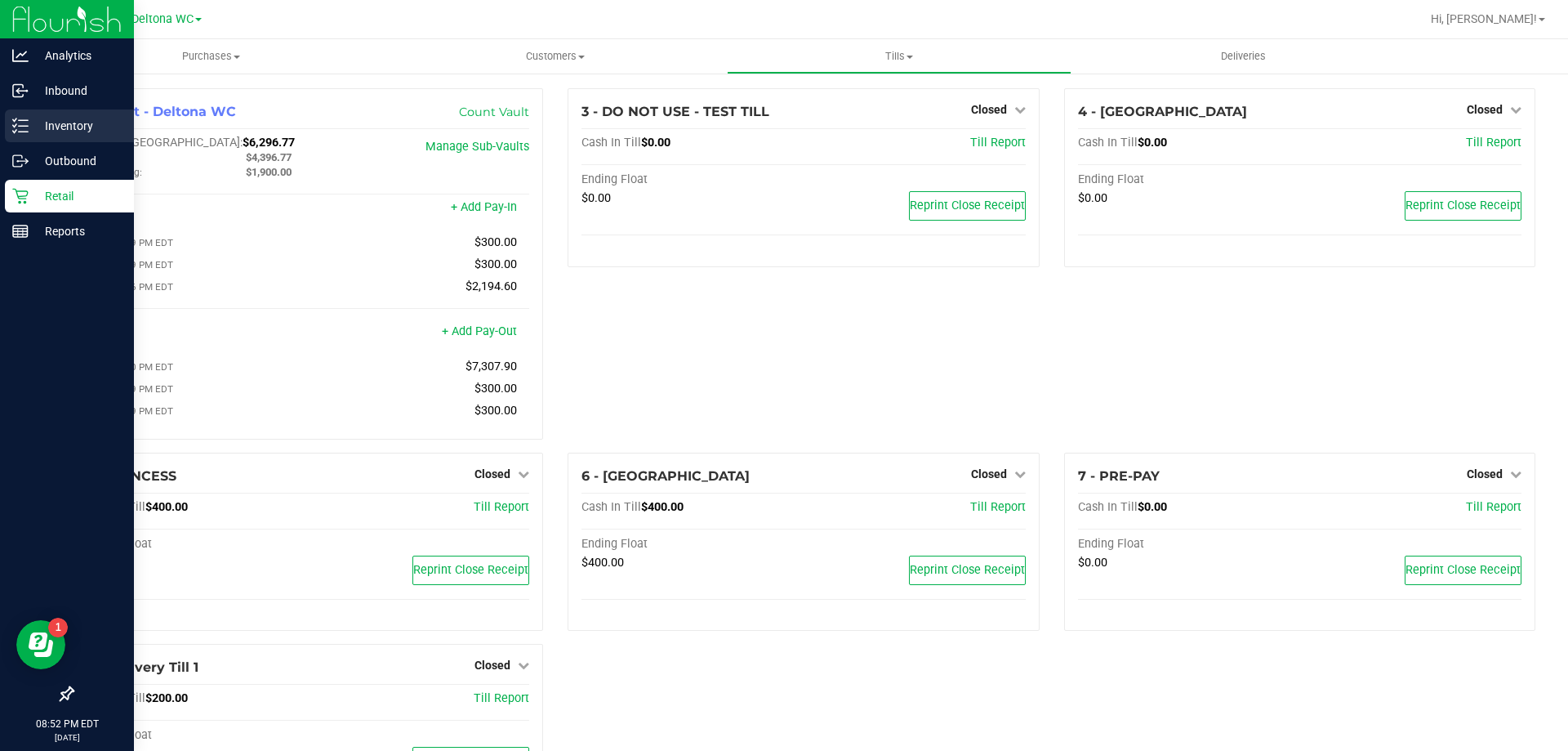
click at [29, 124] on p "Inventory" at bounding box center [78, 125] width 98 height 19
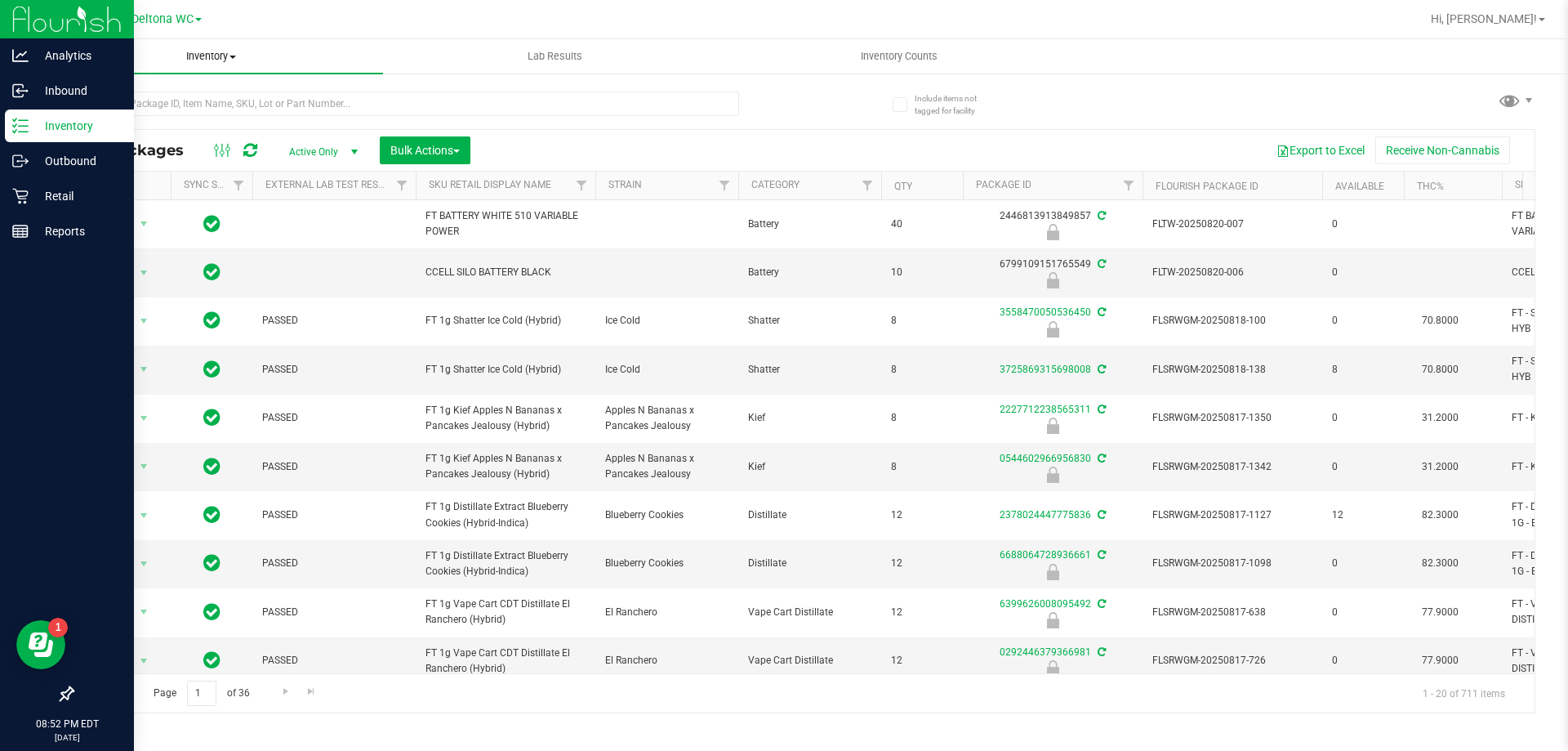
click at [326, 57] on span "Inventory" at bounding box center [211, 56] width 344 height 14
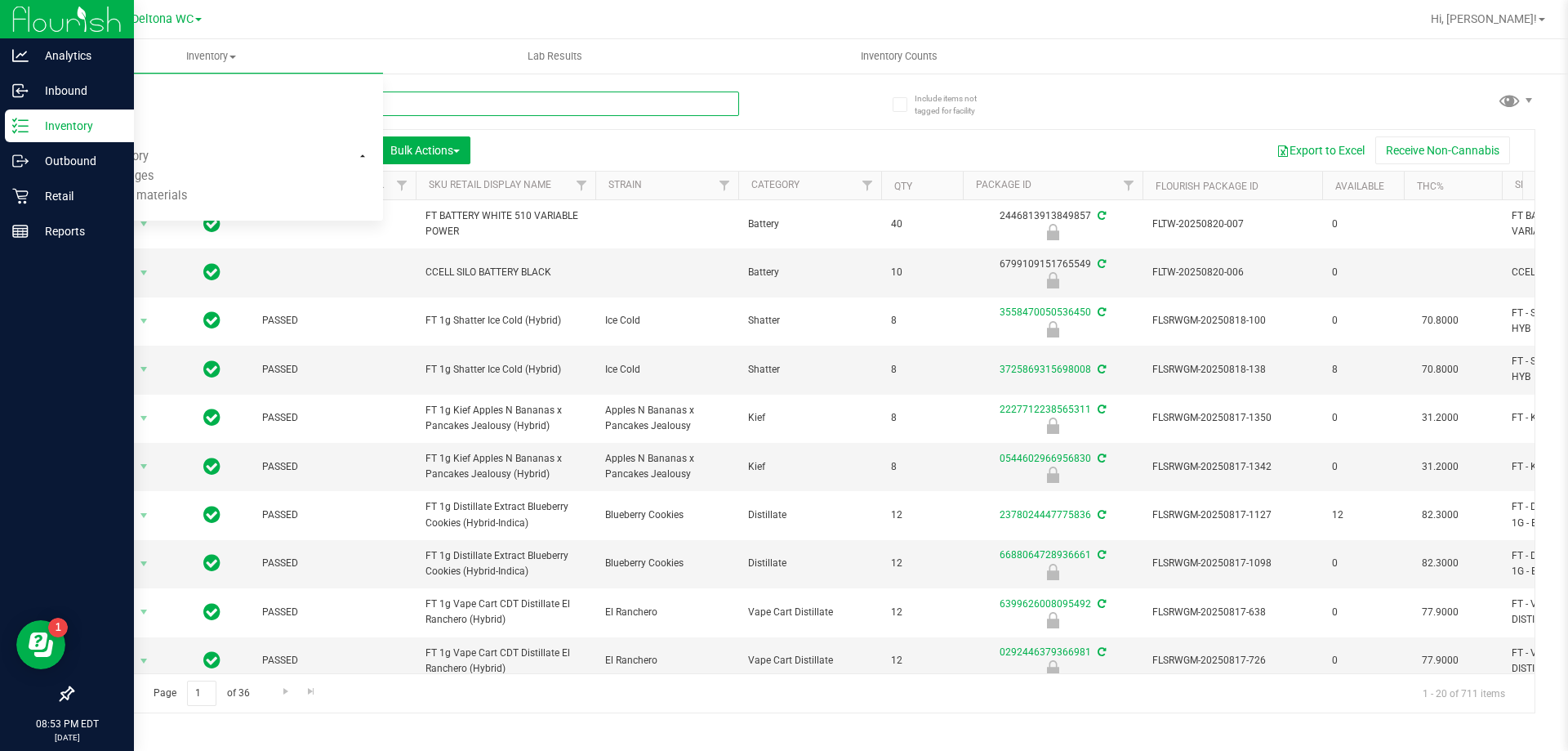
click at [541, 99] on input "text" at bounding box center [405, 103] width 667 height 24
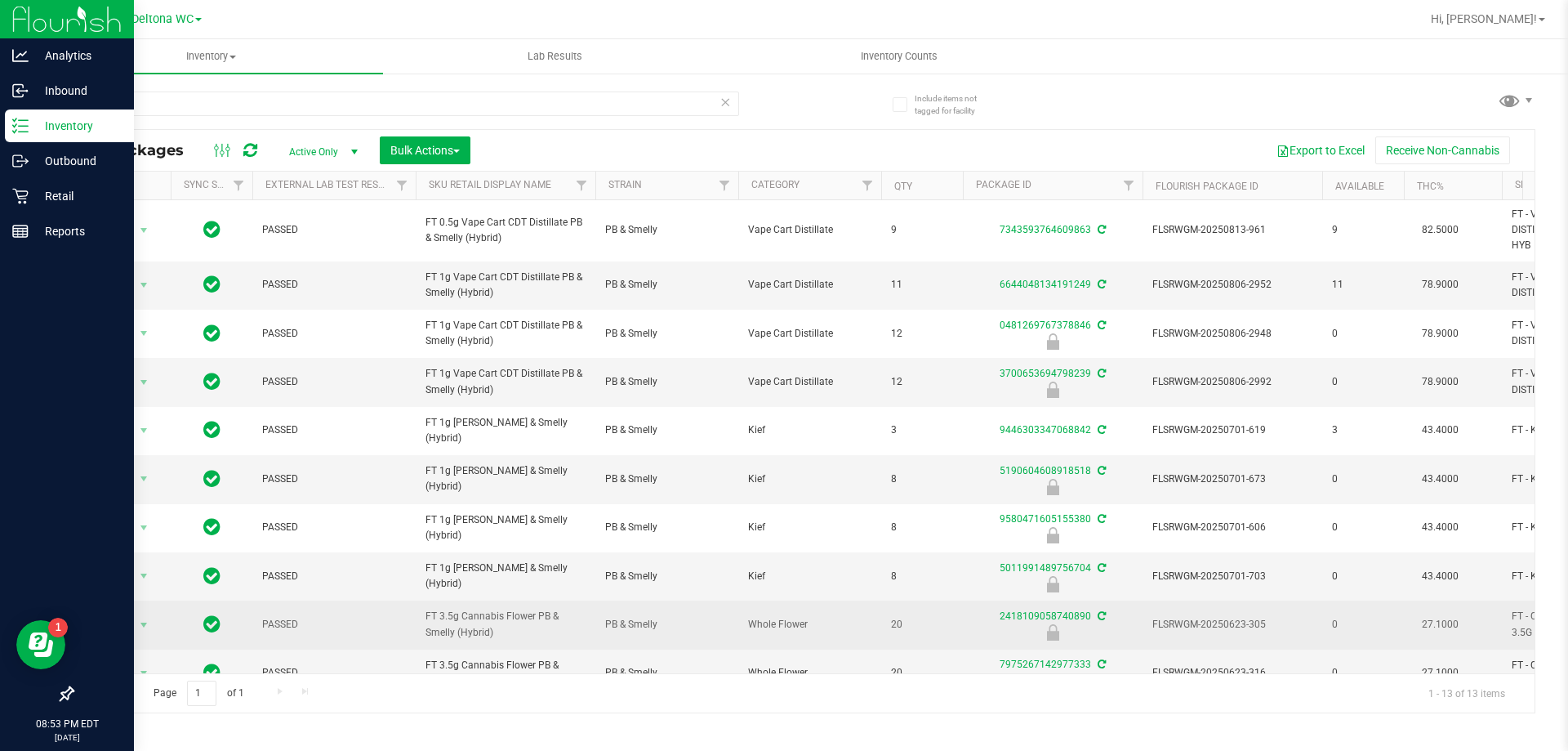
click at [487, 614] on span "FT 3.5g Cannabis Flower PB & Smelly (Hybrid)" at bounding box center [505, 624] width 160 height 31
click at [487, 613] on span "FT 3.5g Cannabis Flower PB & Smelly (Hybrid)" at bounding box center [505, 624] width 160 height 31
copy tr "FT 3.5g Cannabis Flower PB & Smelly (Hybrid)"
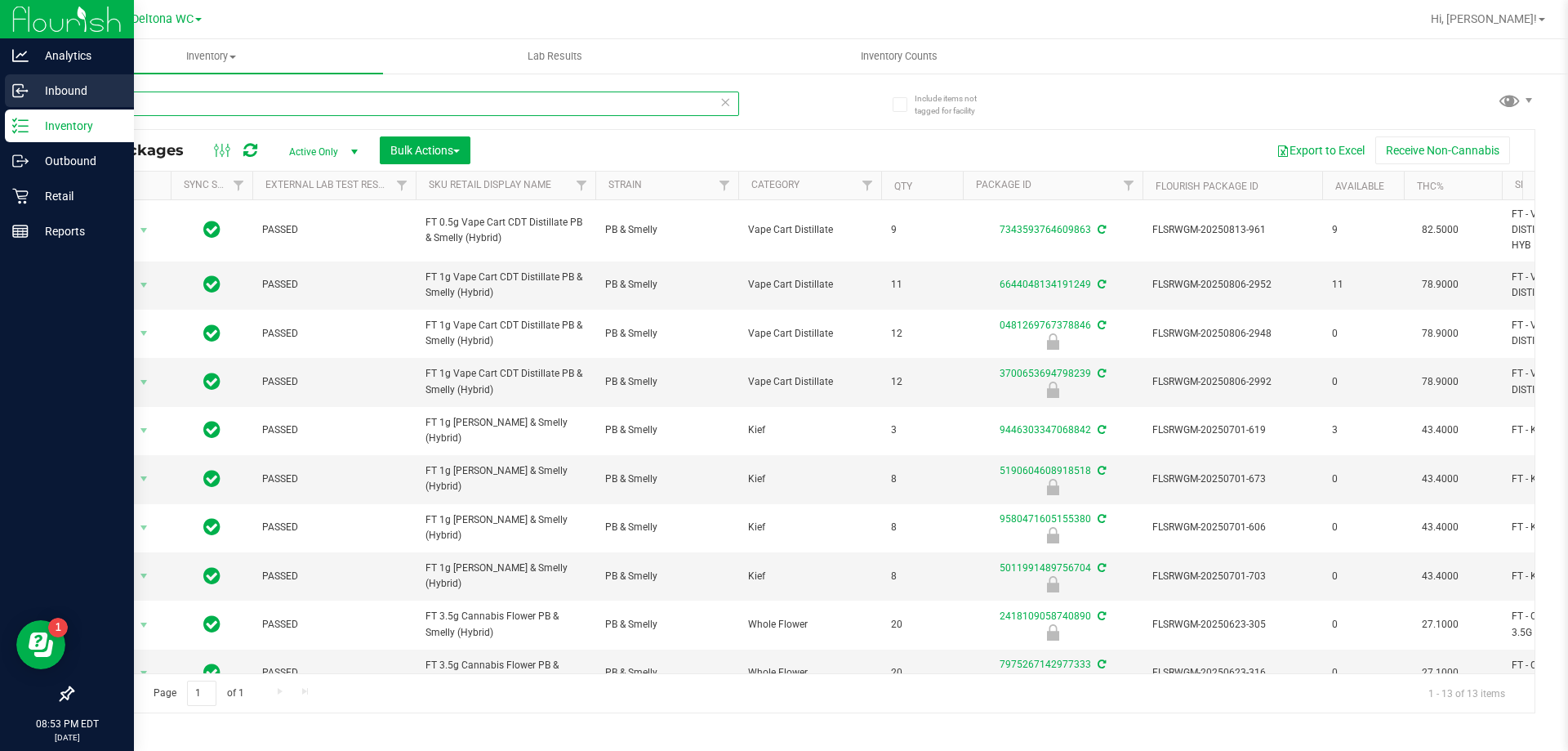
drag, startPoint x: 105, startPoint y: 113, endPoint x: 0, endPoint y: 107, distance: 105.2
click at [0, 106] on div "Analytics Inbound Inventory Outbound Retail Reports 08:53 PM EDT 08/21/2025 08/…" at bounding box center [784, 376] width 1568 height 751
paste input "FT 3.5g Cannabis Flower PB & Smelly (Hybrid)"
type input "FT 3.5g Cannabis Flower PB & Smelly (Hybrid)"
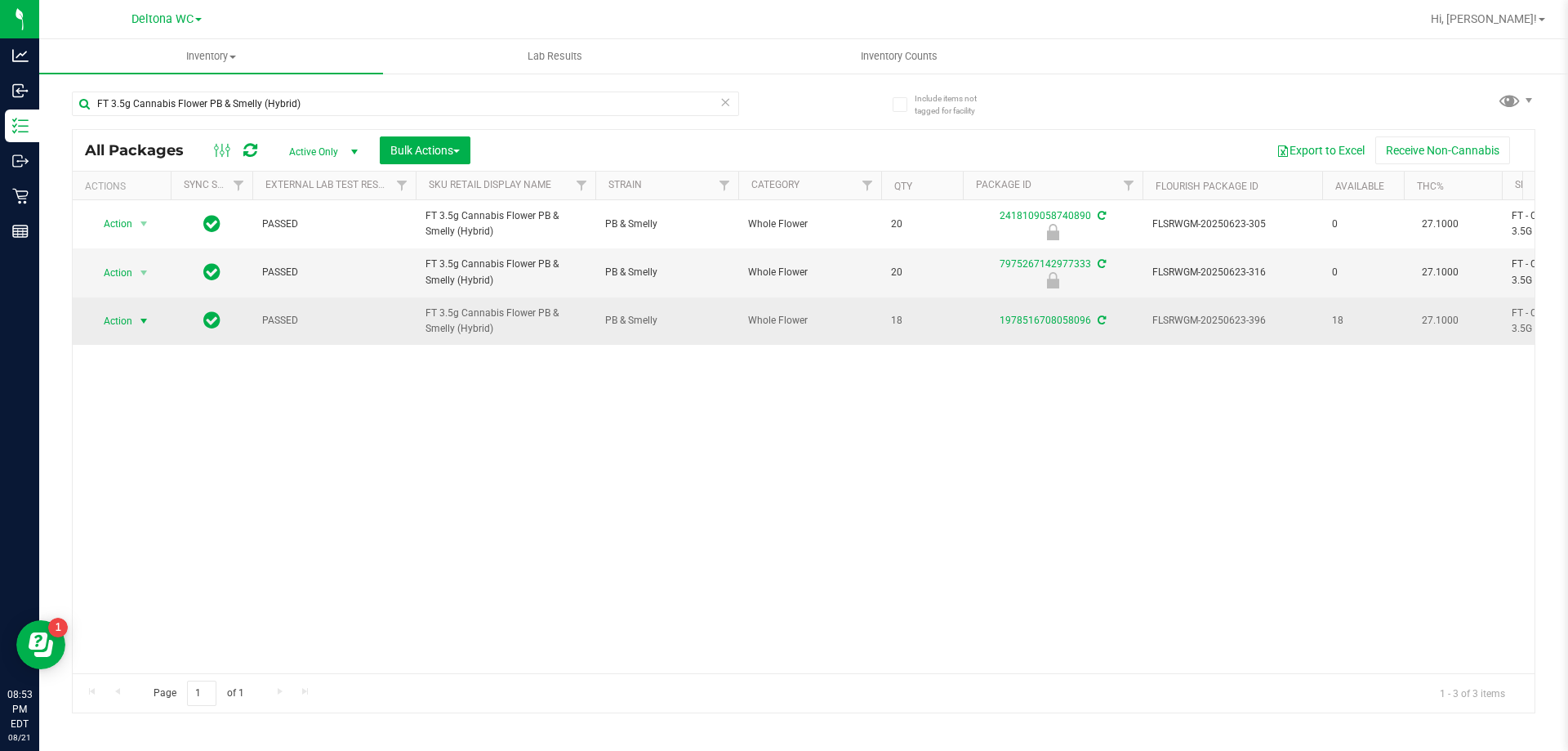
click at [106, 324] on span "Action" at bounding box center [111, 322] width 44 height 23
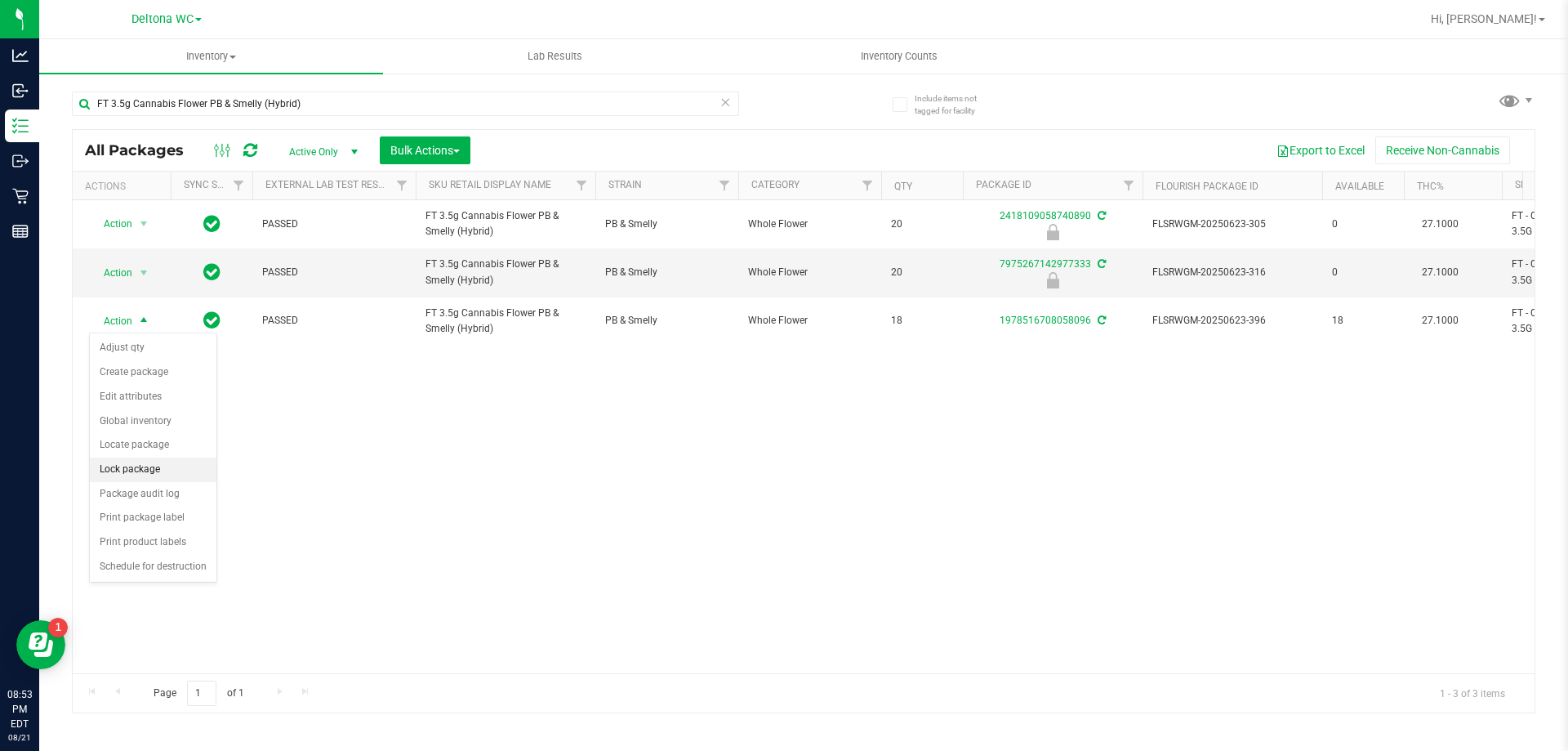
click at [143, 471] on li "Lock package" at bounding box center [152, 469] width 126 height 24
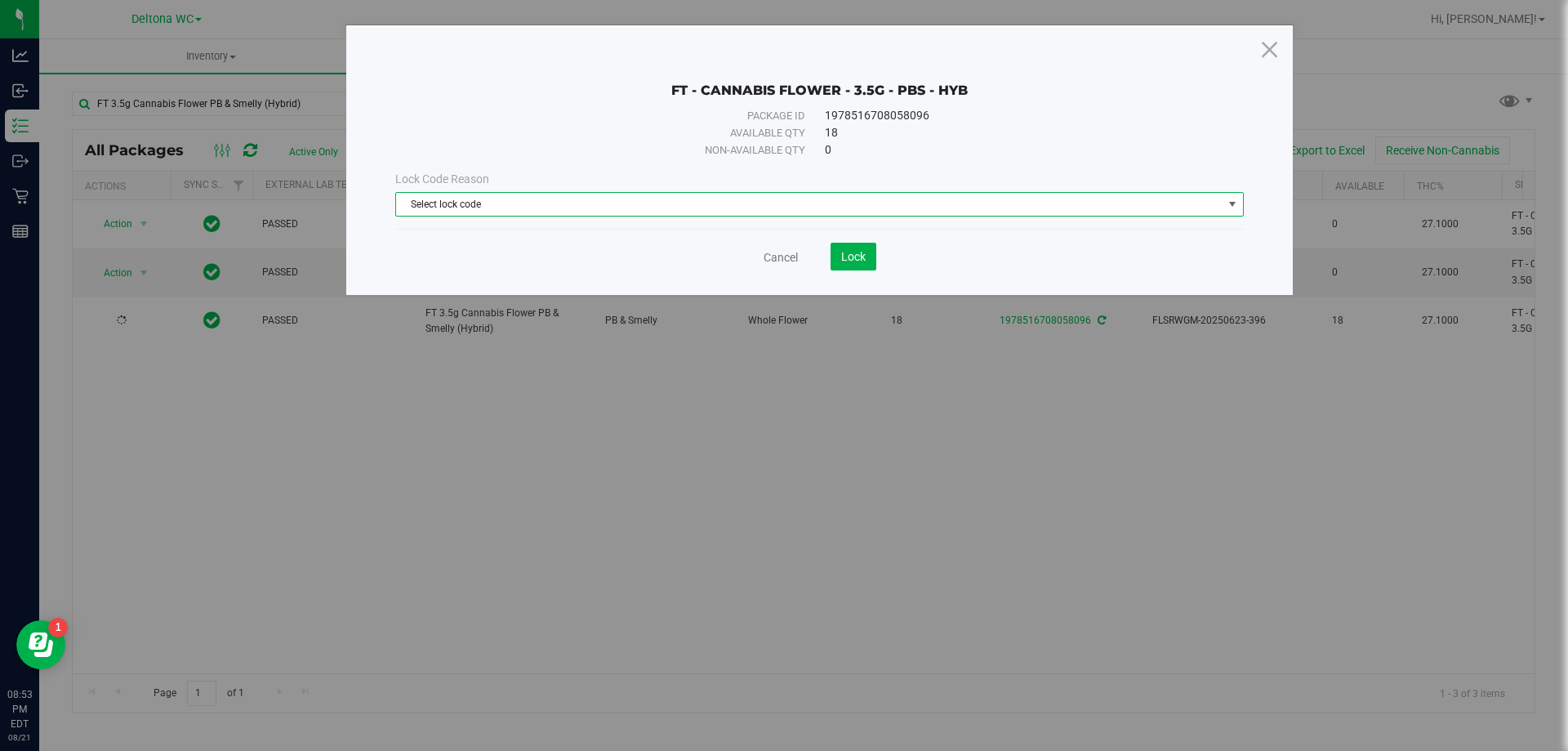
click at [668, 207] on span "Select lock code" at bounding box center [809, 204] width 826 height 23
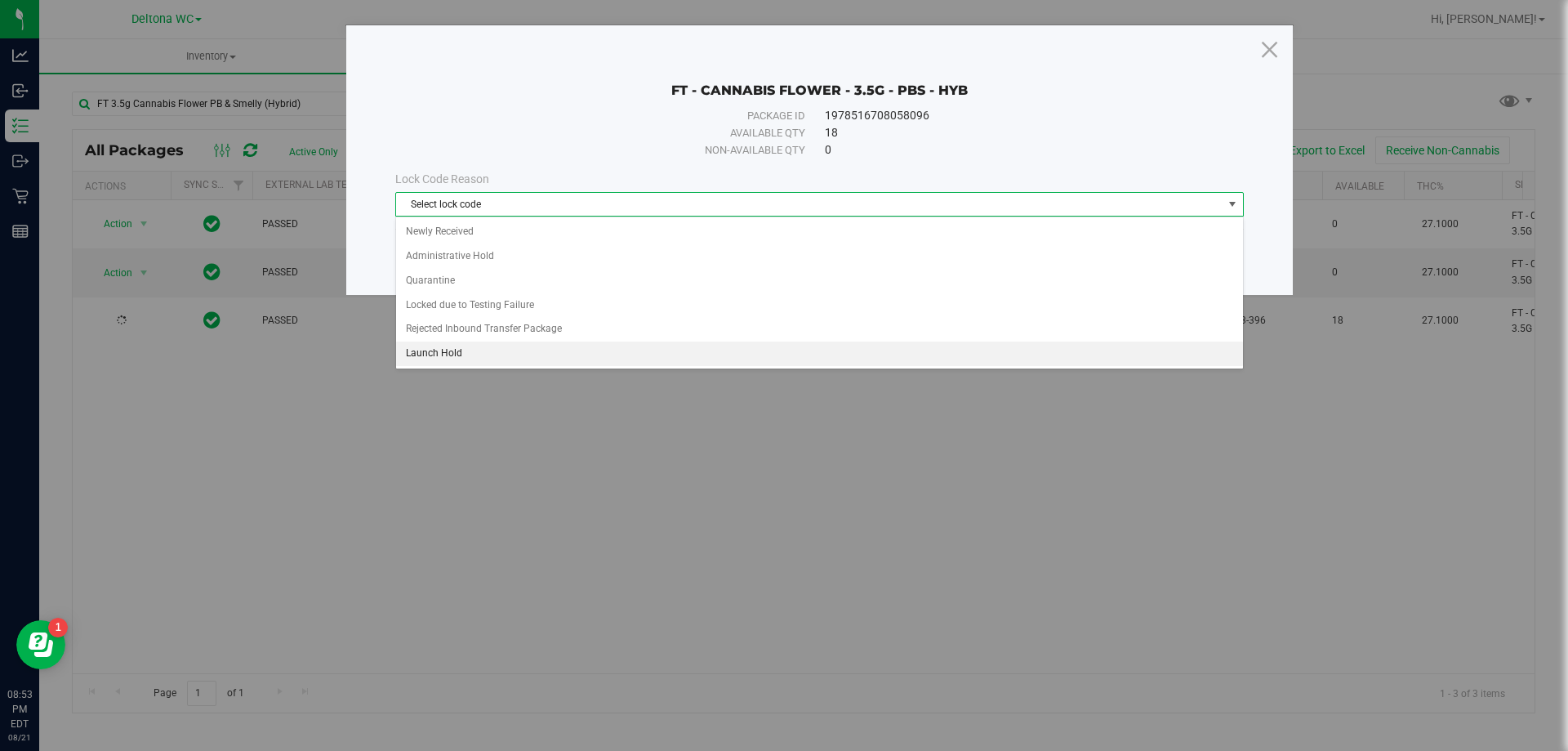
click at [460, 357] on li "Launch Hold" at bounding box center [819, 353] width 847 height 24
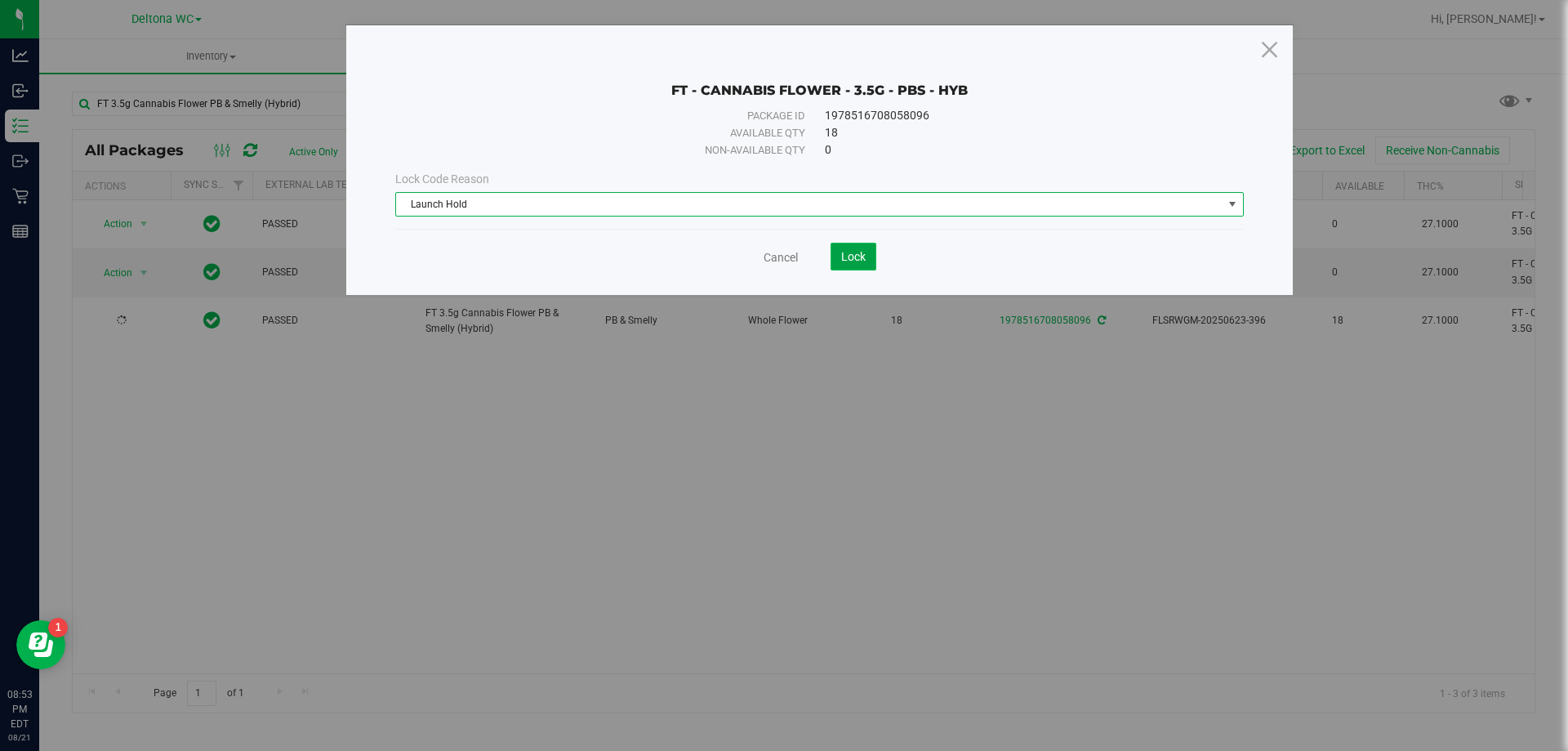
click at [841, 258] on span "Lock" at bounding box center [853, 257] width 24 height 13
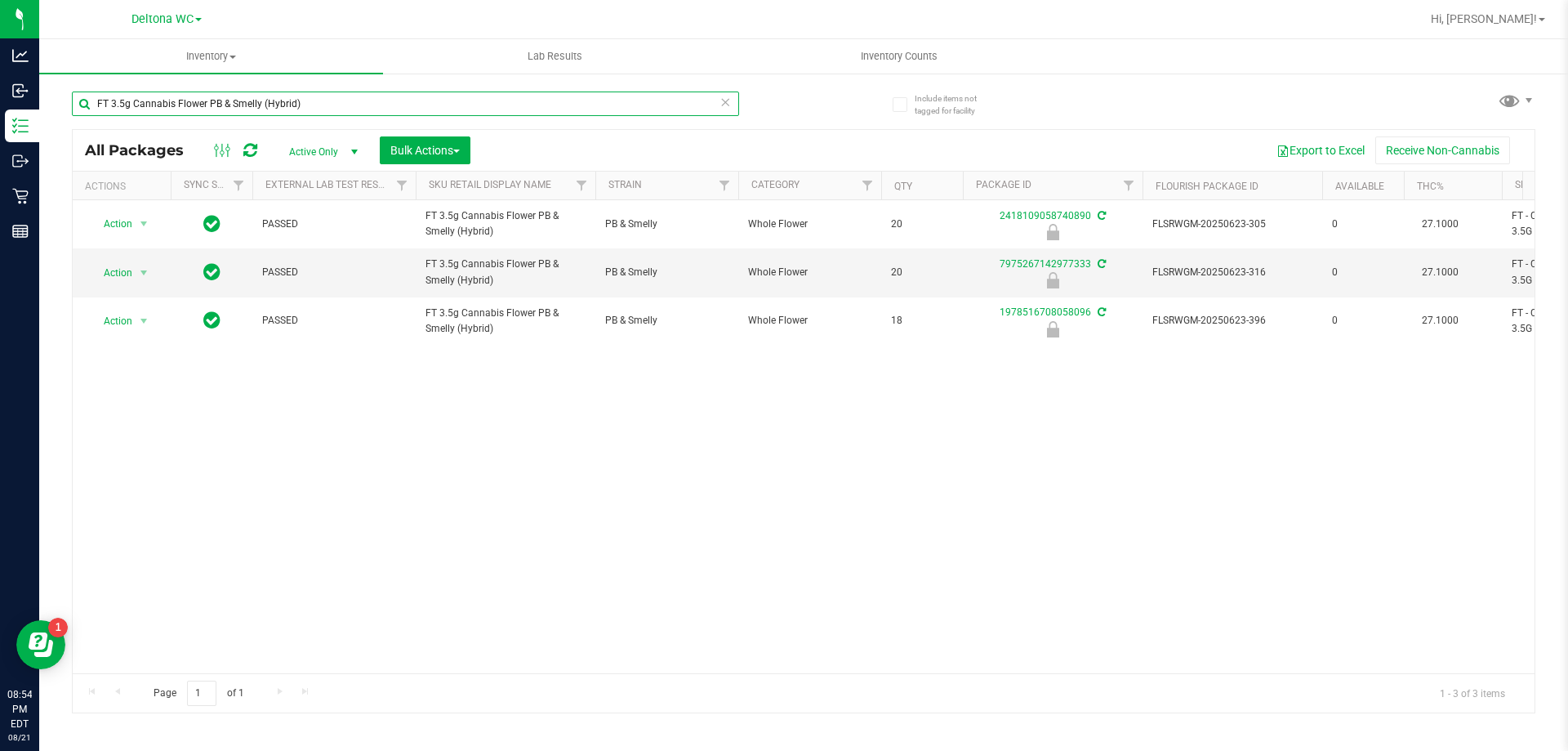
click at [401, 103] on input "FT 3.5g Cannabis Flower PB & Smelly (Hybrid)" at bounding box center [405, 103] width 667 height 24
drag, startPoint x: 401, startPoint y: 103, endPoint x: 67, endPoint y: 132, distance: 335.3
click at [46, 108] on div "Include items not tagged for facility FT 3.5g Cannabis Flower PB & Smelly (Hybr…" at bounding box center [804, 321] width 1529 height 498
type input "0036512540661138"
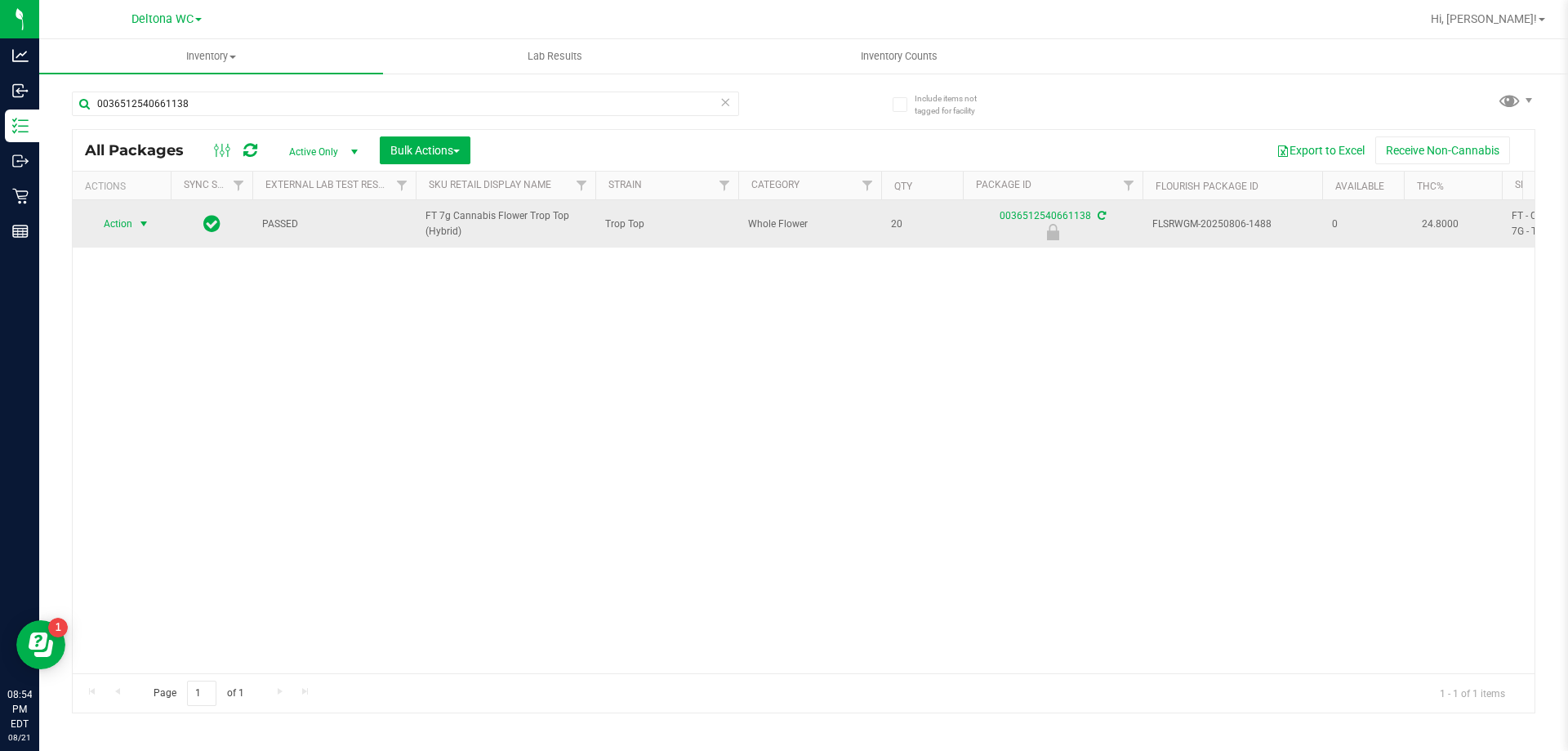
click at [135, 214] on span "select" at bounding box center [143, 224] width 20 height 23
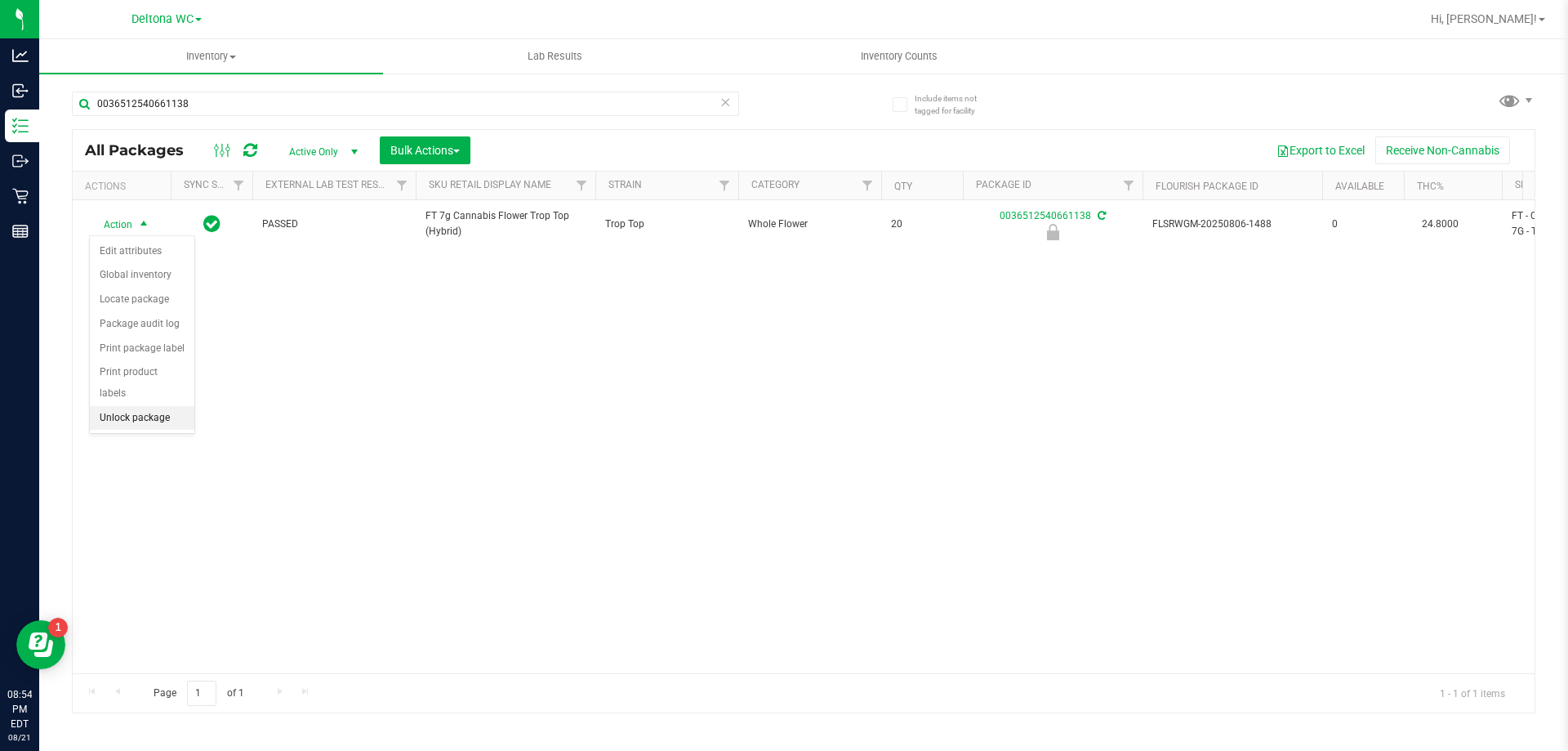
click at [116, 406] on li "Unlock package" at bounding box center [141, 418] width 105 height 24
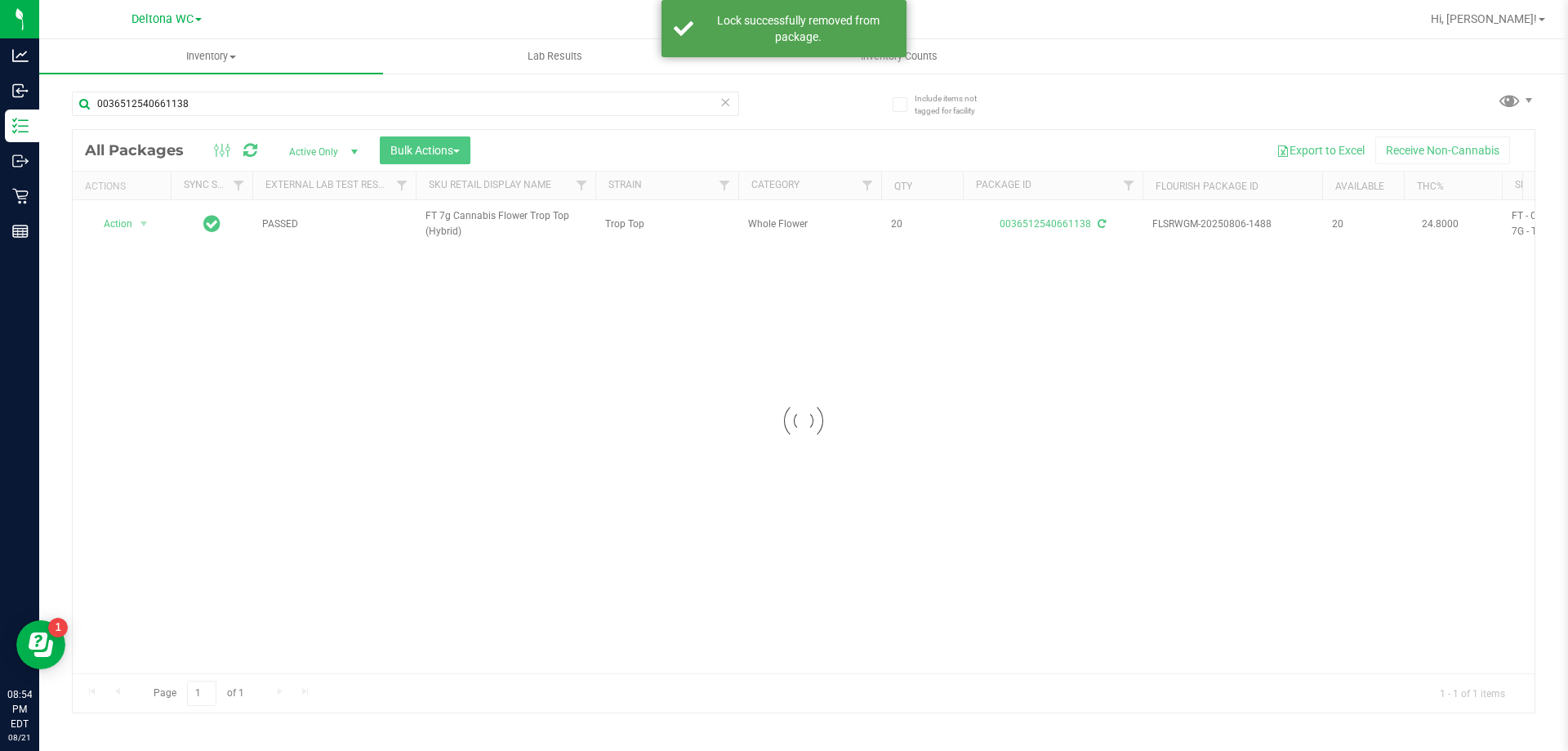
drag, startPoint x: 178, startPoint y: 121, endPoint x: 96, endPoint y: 121, distance: 82.0
click at [524, 396] on div "Action Action Adjust qty Create package Edit attributes Global inventory Locate…" at bounding box center [804, 436] width 1461 height 473
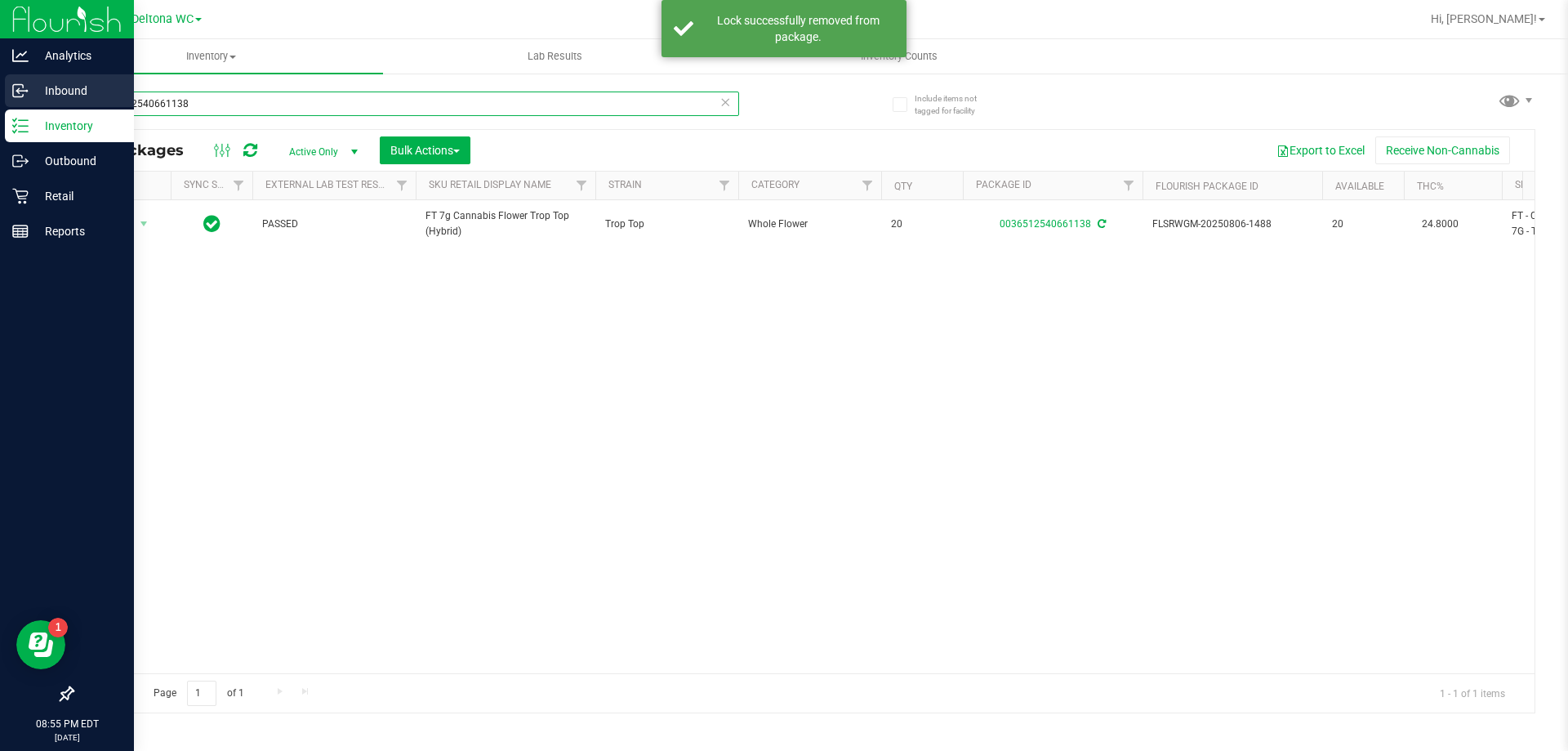
drag, startPoint x: 223, startPoint y: 99, endPoint x: 33, endPoint y: 91, distance: 190.2
click at [31, 85] on div "Analytics Inbound Inventory Outbound Retail Reports 08:55 PM EDT 08/21/2025 08/…" at bounding box center [784, 376] width 1568 height 751
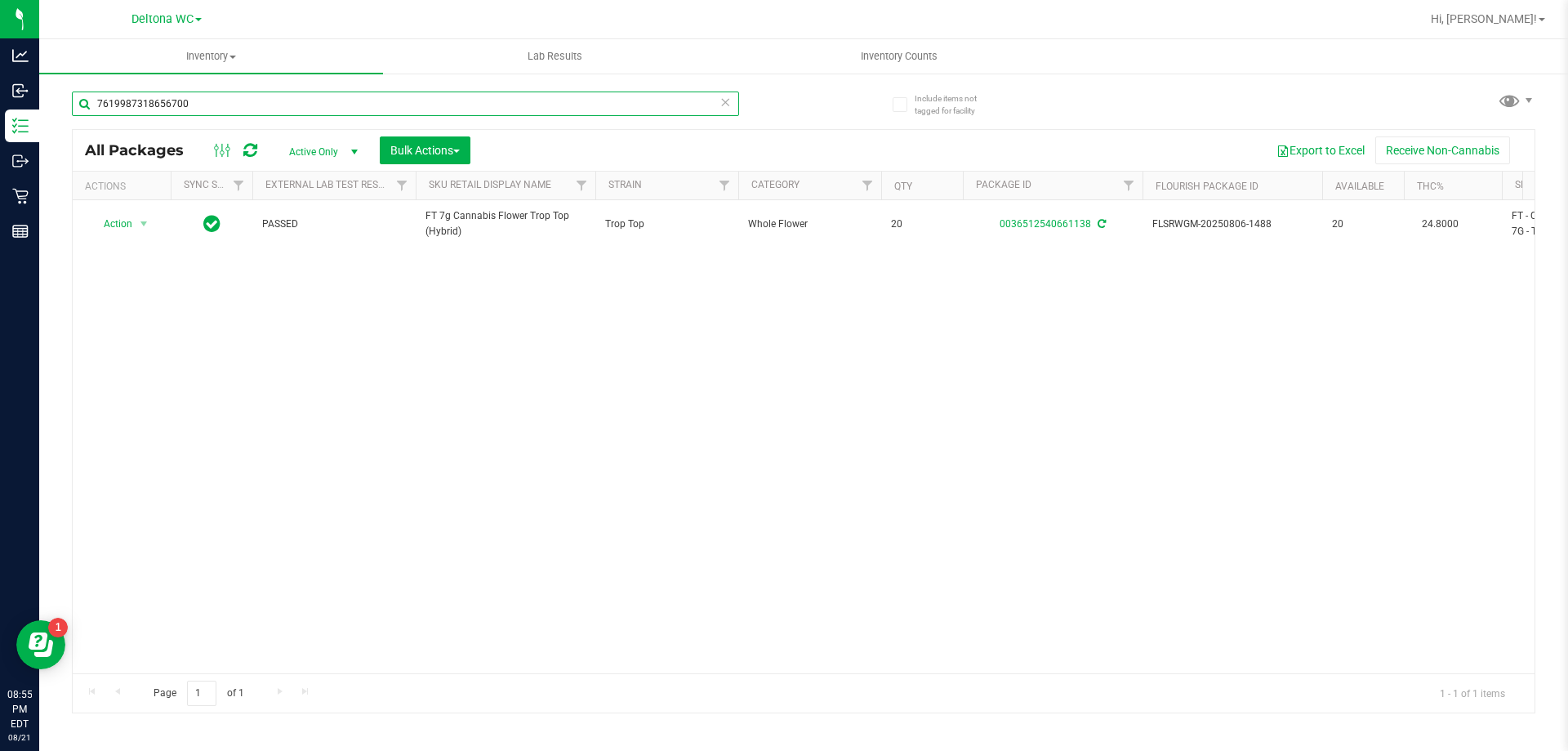
type input "7619987318656700"
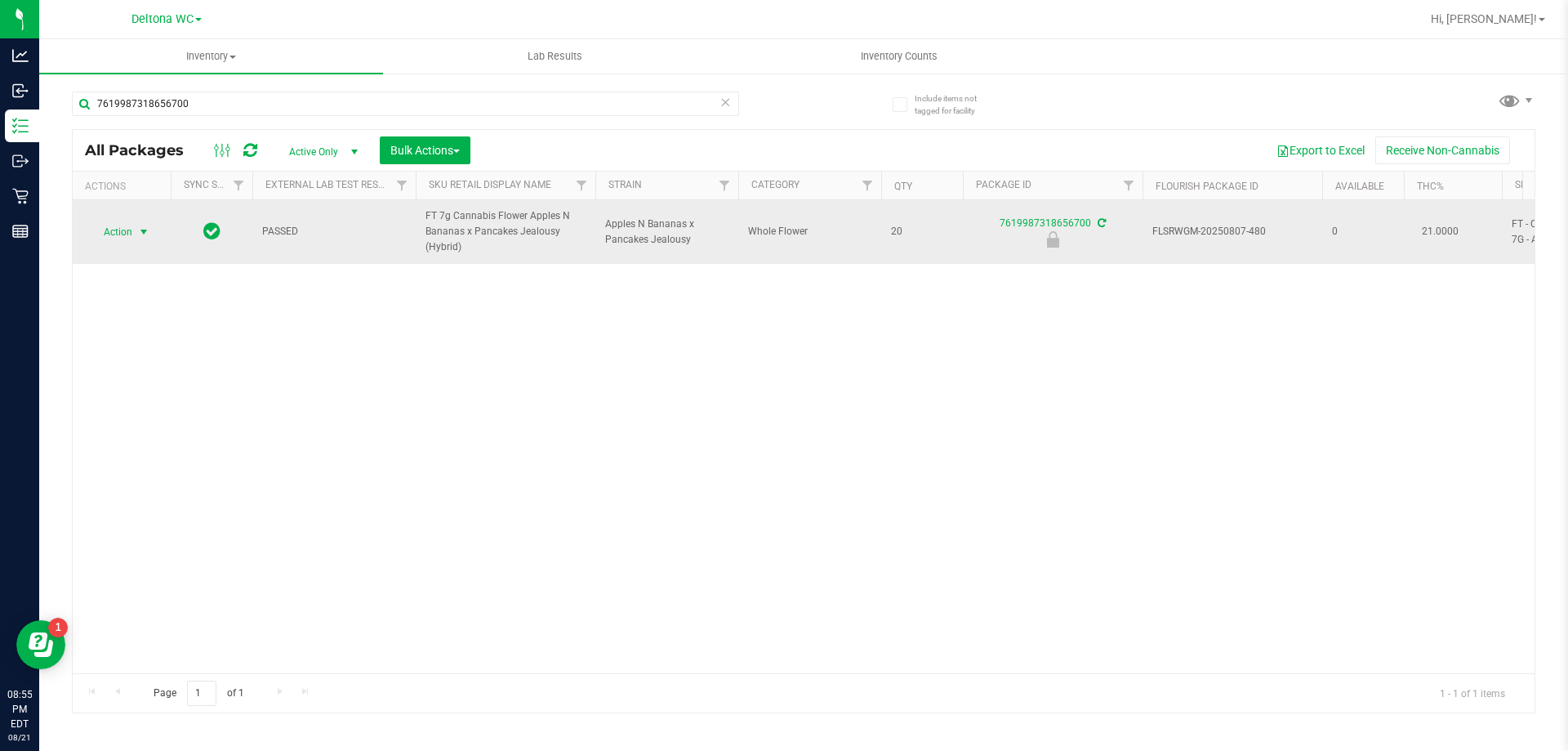
click at [138, 229] on span "select" at bounding box center [144, 232] width 13 height 13
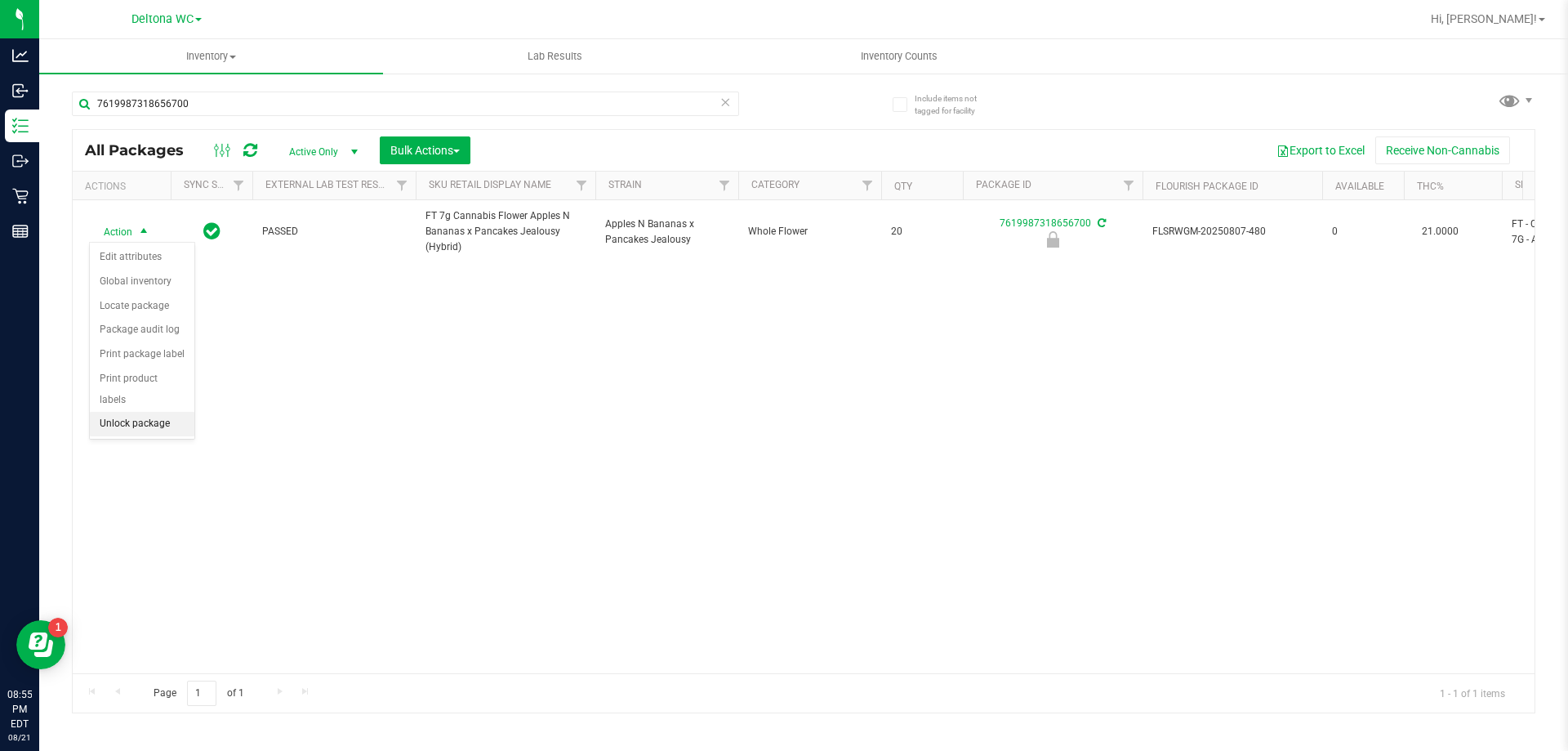
click at [126, 412] on li "Unlock package" at bounding box center [141, 424] width 105 height 24
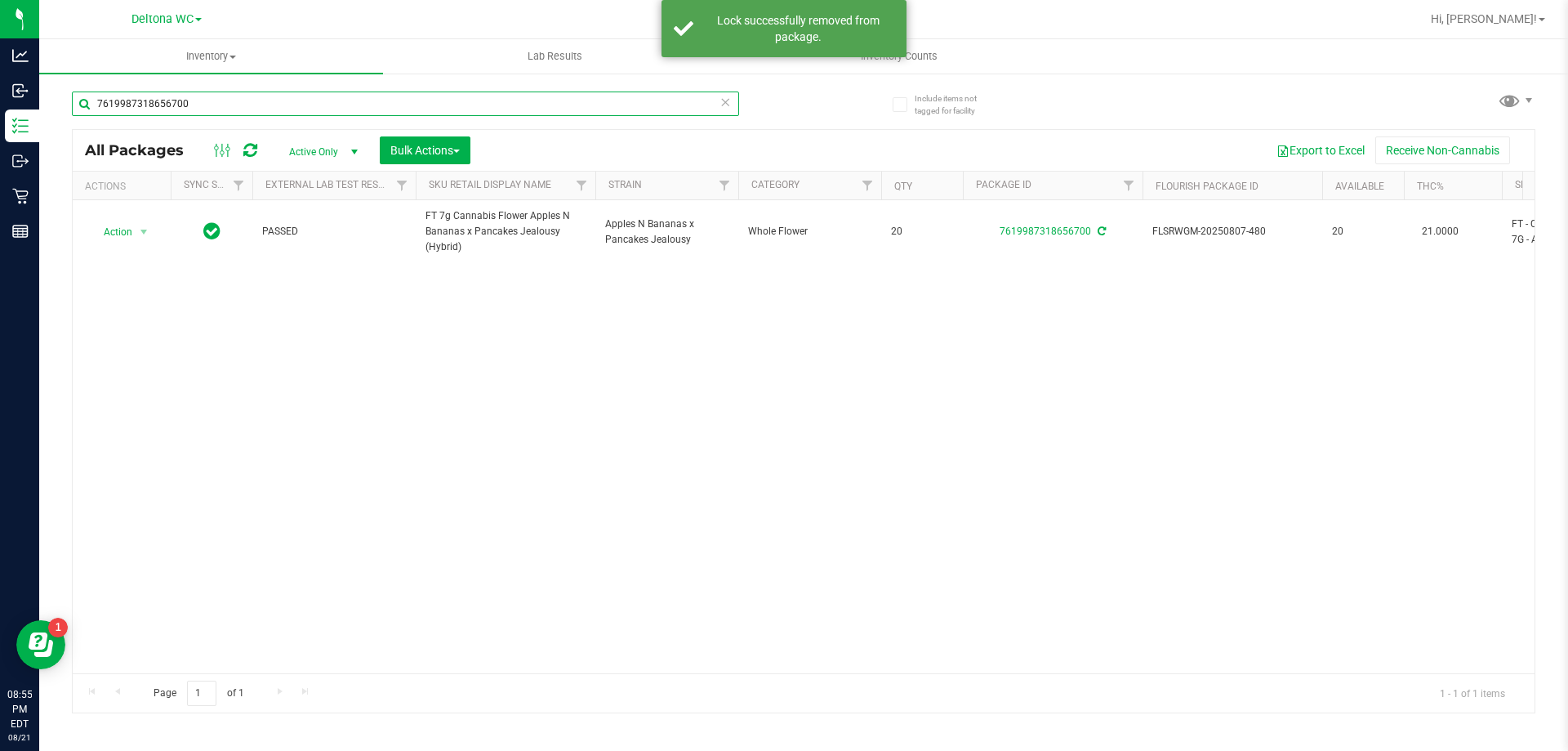
drag, startPoint x: 236, startPoint y: 107, endPoint x: 99, endPoint y: 124, distance: 138.1
click at [101, 121] on div "7619987318656700" at bounding box center [405, 110] width 667 height 38
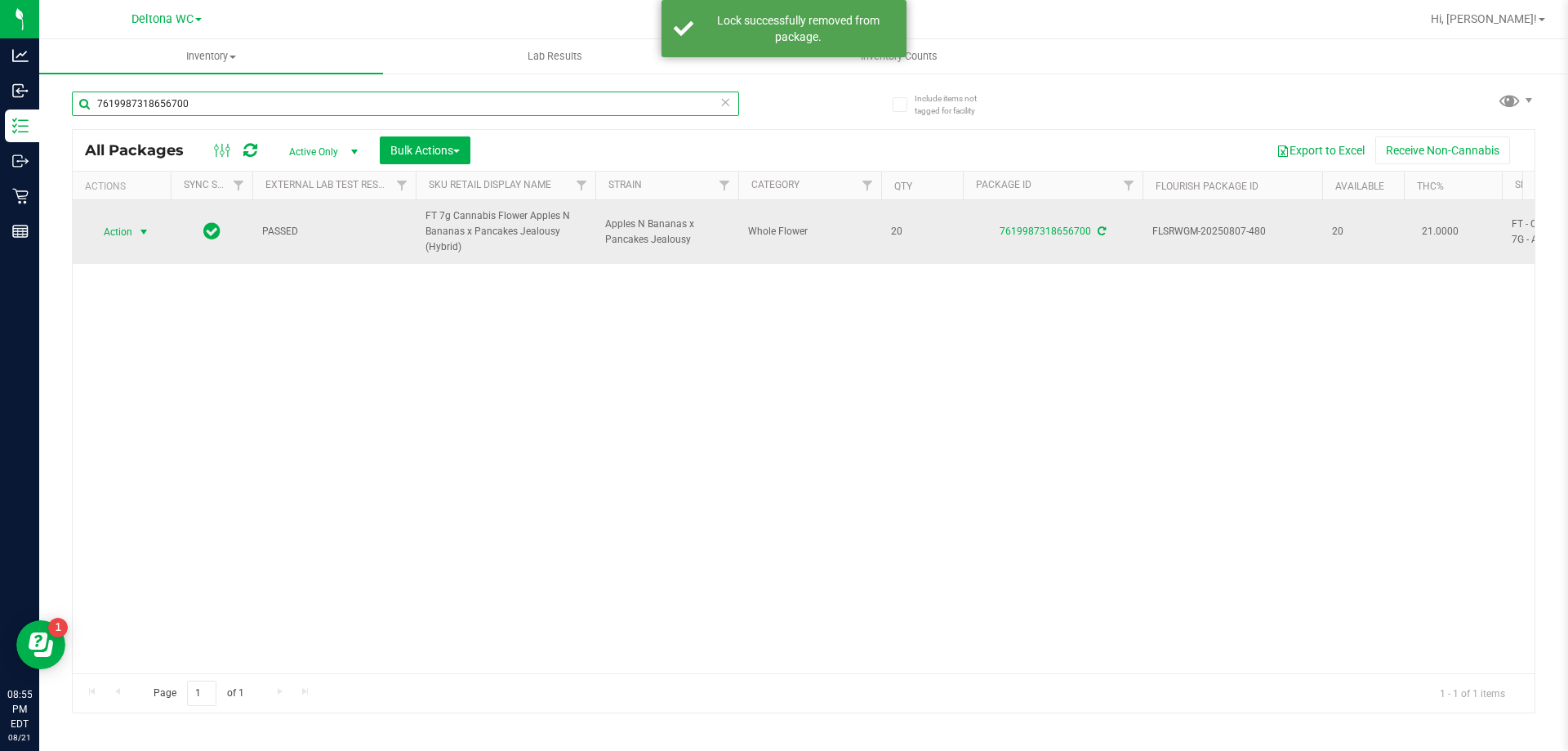
type input "7"
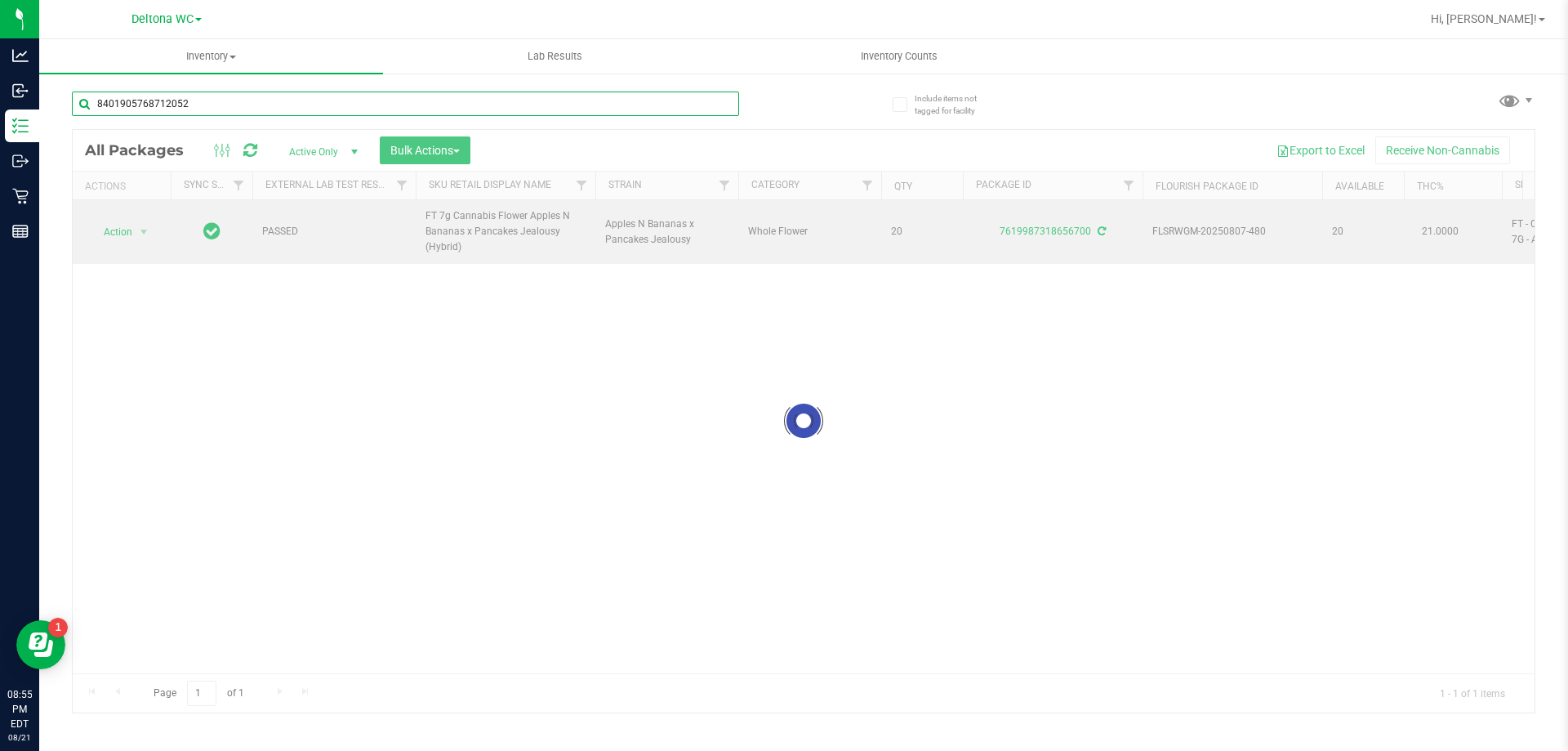
type input "8401905768712052"
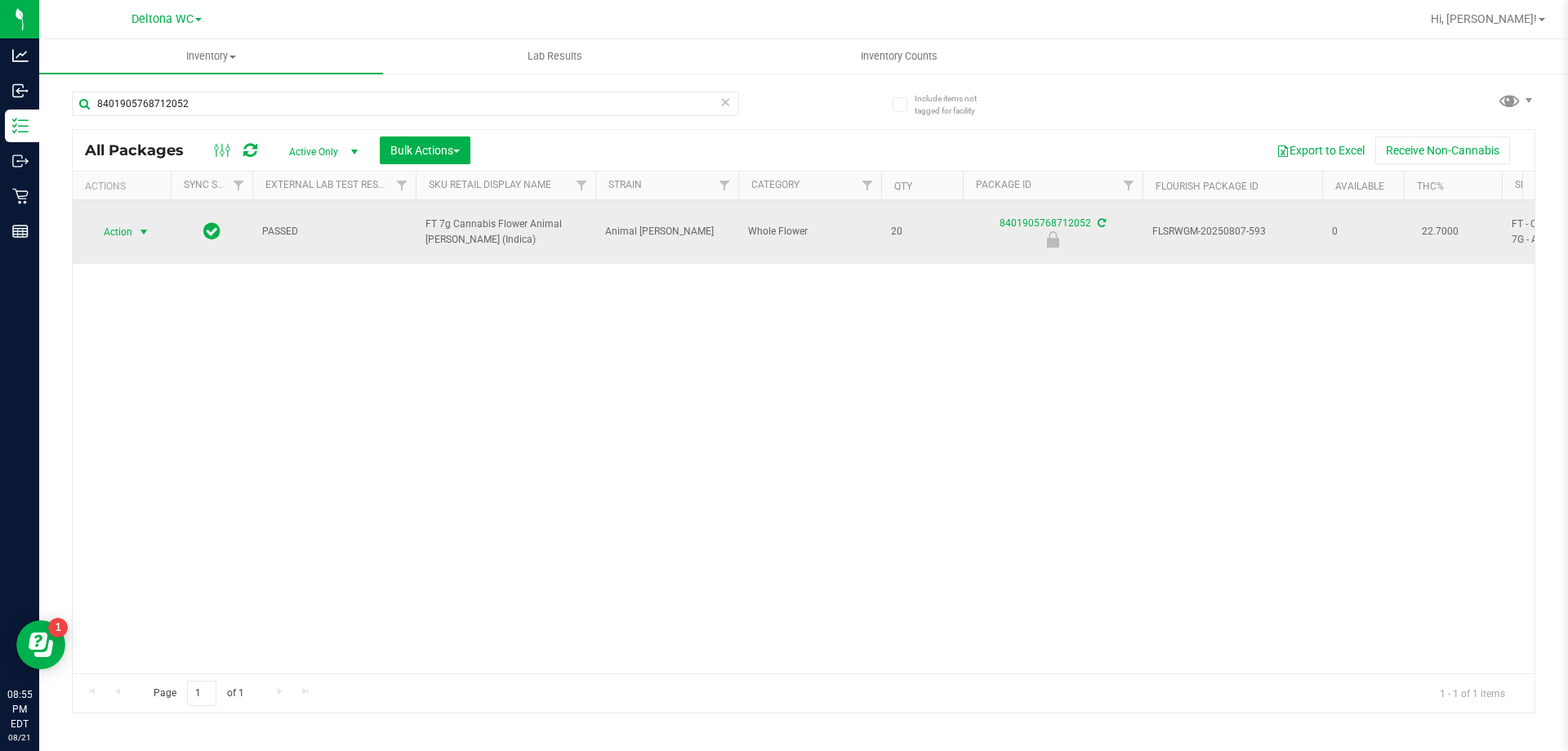
click at [123, 222] on span "Action" at bounding box center [111, 232] width 44 height 23
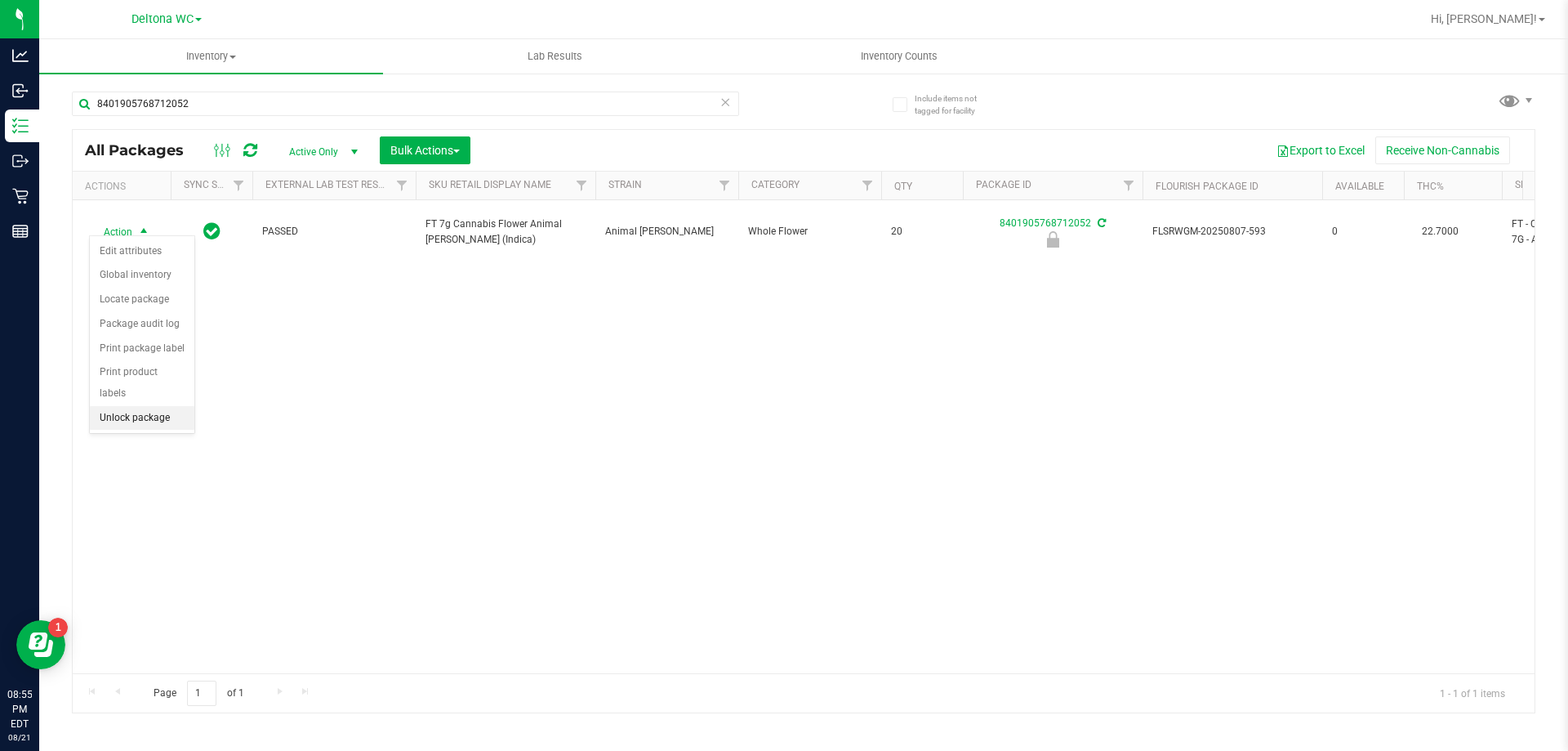
click at [154, 406] on li "Unlock package" at bounding box center [141, 418] width 105 height 24
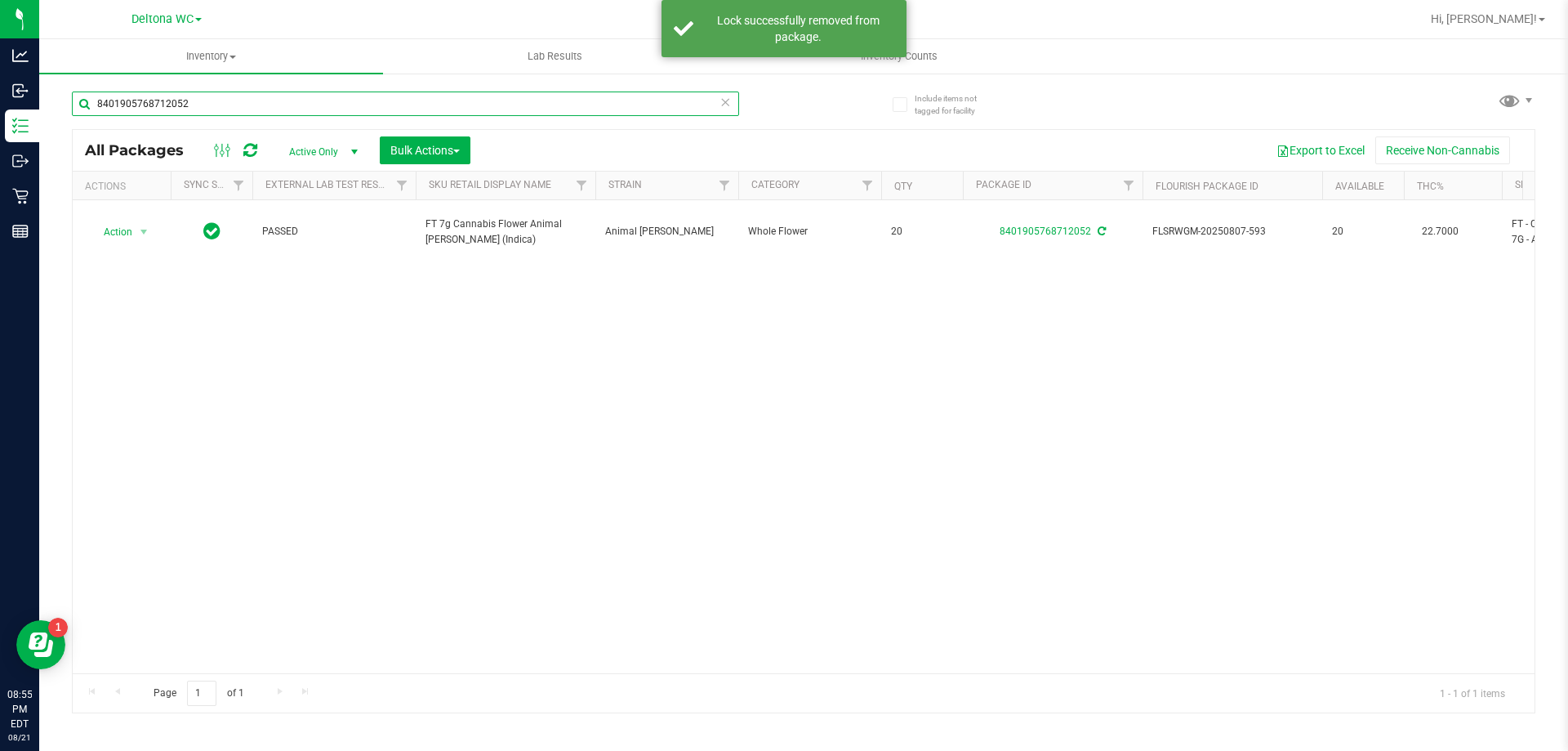
drag, startPoint x: 229, startPoint y: 101, endPoint x: 233, endPoint y: 377, distance: 276.0
click at [0, 139] on div "Analytics Inbound Inventory Outbound Retail Reports 08:55 PM EDT 08/21/2025 08/…" at bounding box center [784, 376] width 1568 height 751
type input "1141654674578677"
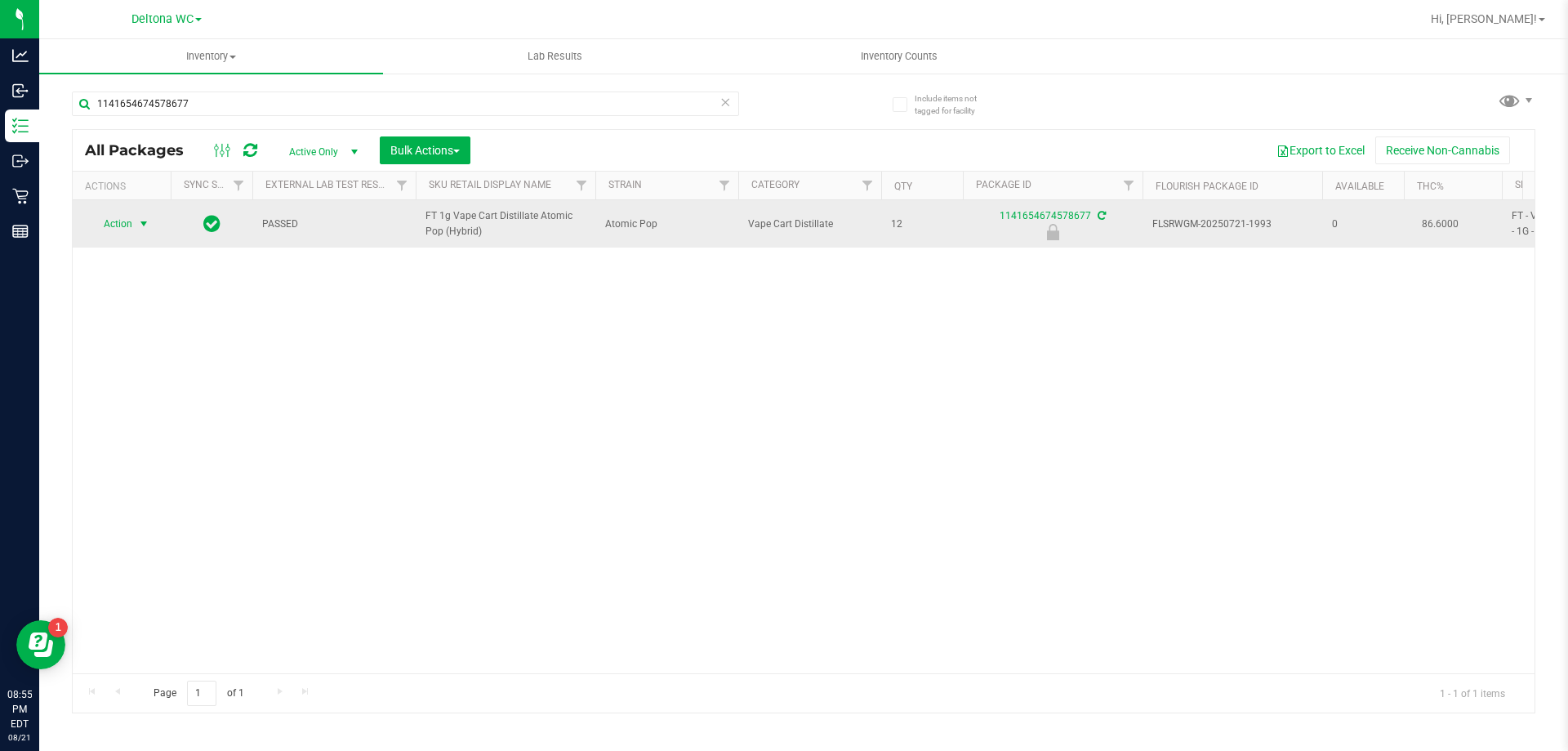
click at [142, 223] on span "select" at bounding box center [144, 224] width 13 height 13
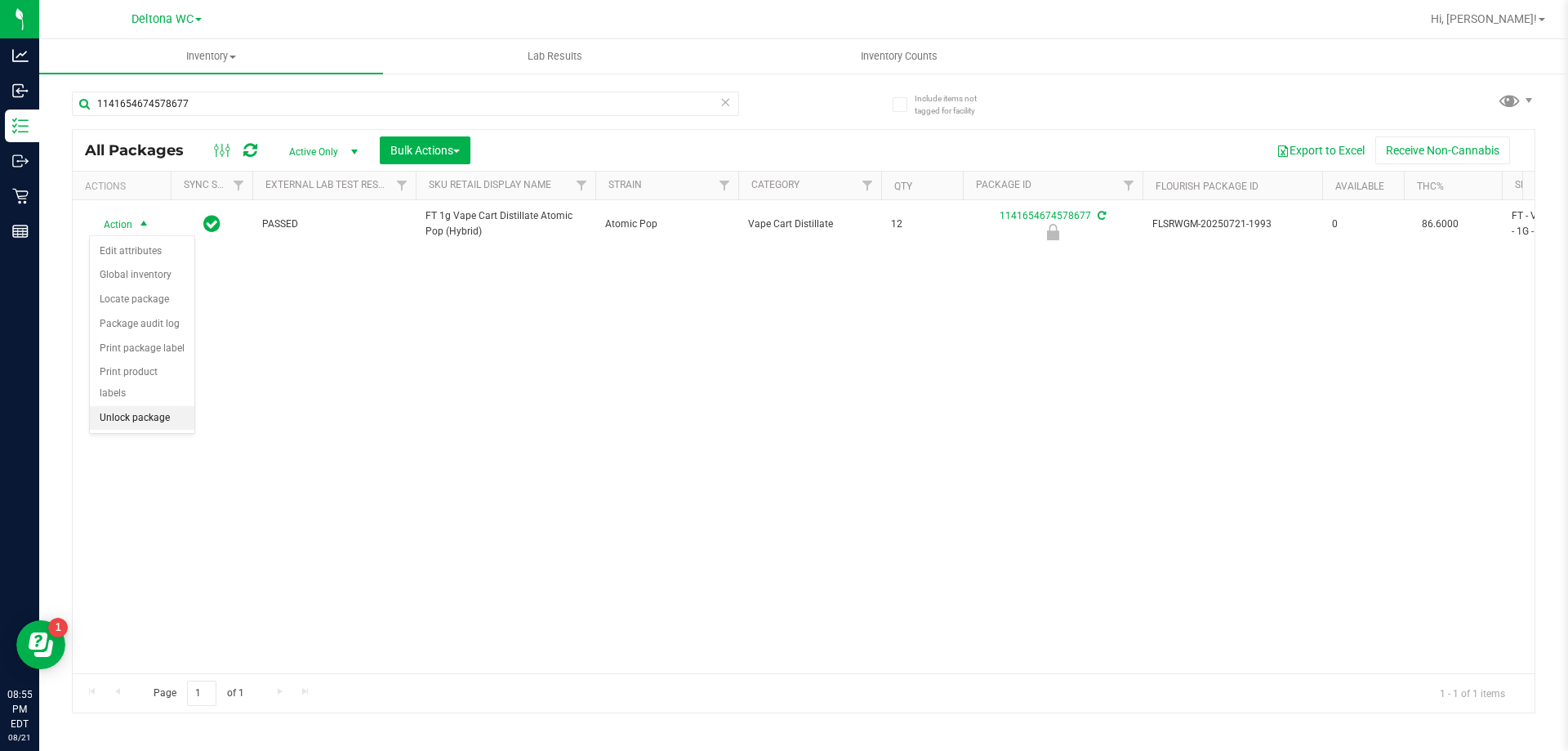
drag, startPoint x: 150, startPoint y: 397, endPoint x: 176, endPoint y: 292, distance: 108.2
click at [151, 406] on li "Unlock package" at bounding box center [141, 418] width 105 height 24
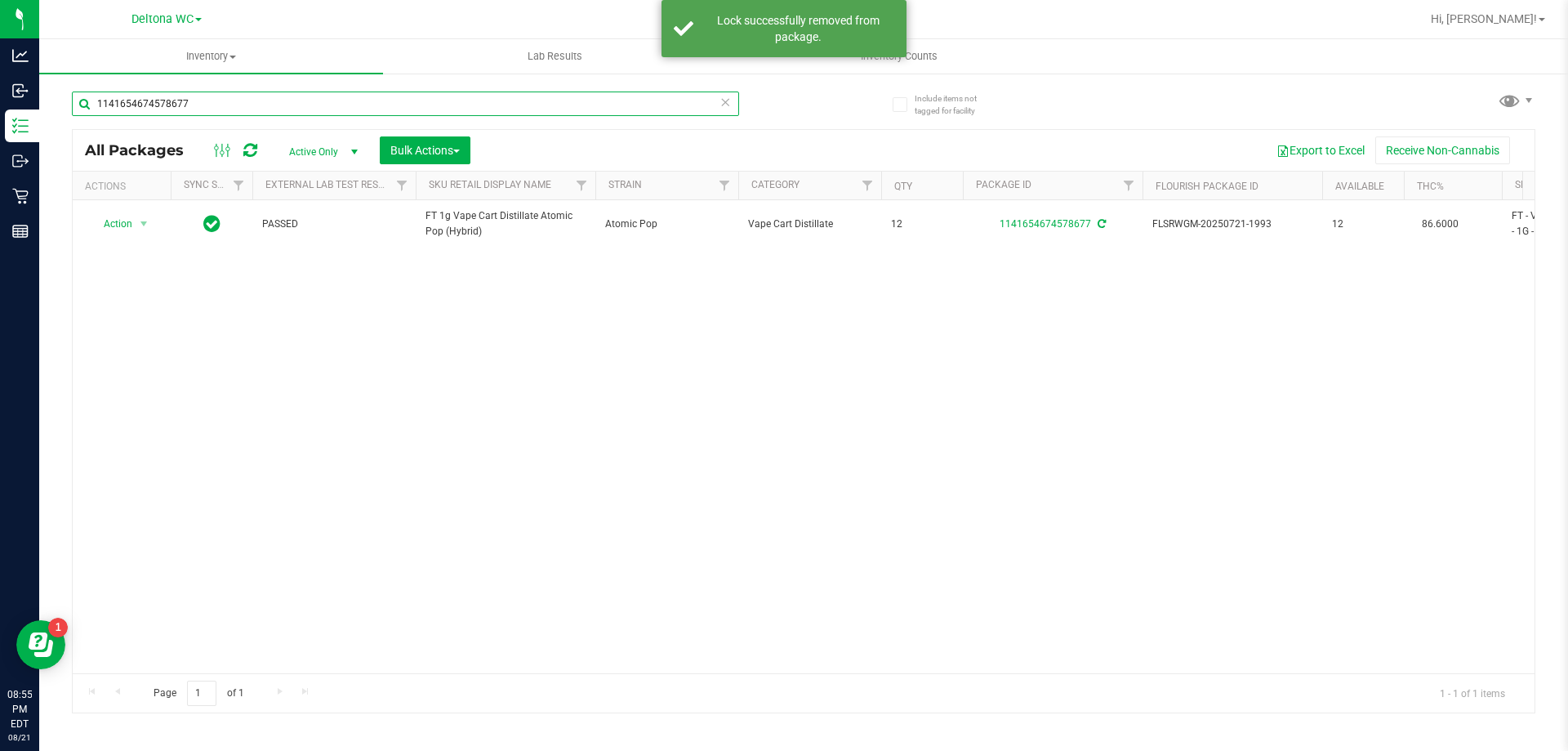
drag, startPoint x: 172, startPoint y: 105, endPoint x: 267, endPoint y: 456, distance: 363.6
click at [0, 94] on div "Analytics Inbound Inventory Outbound Retail Reports 08:55 PM EDT 08/21/2025 08/…" at bounding box center [784, 376] width 1568 height 751
type input "3845388601688801"
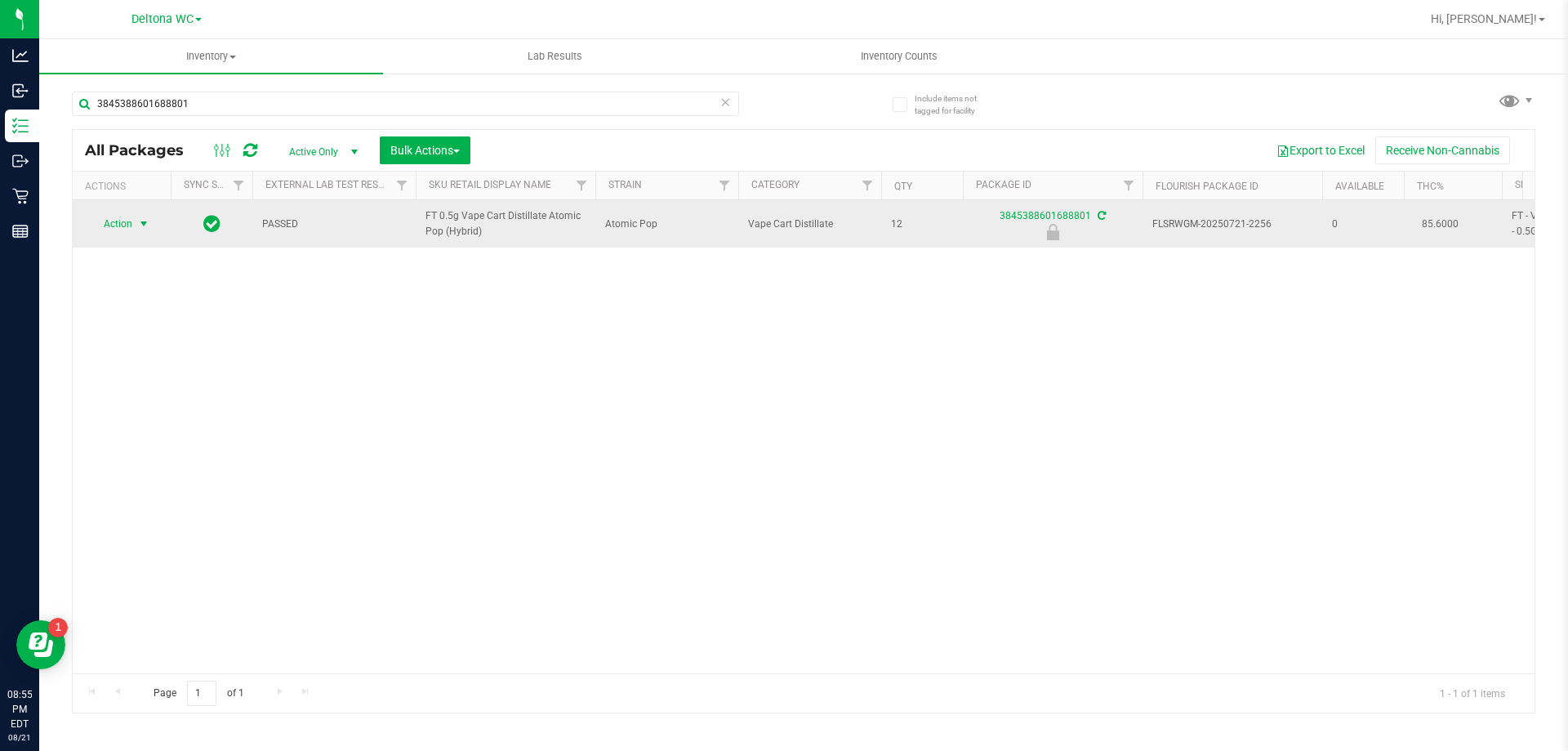
click at [138, 224] on span "select" at bounding box center [144, 224] width 13 height 13
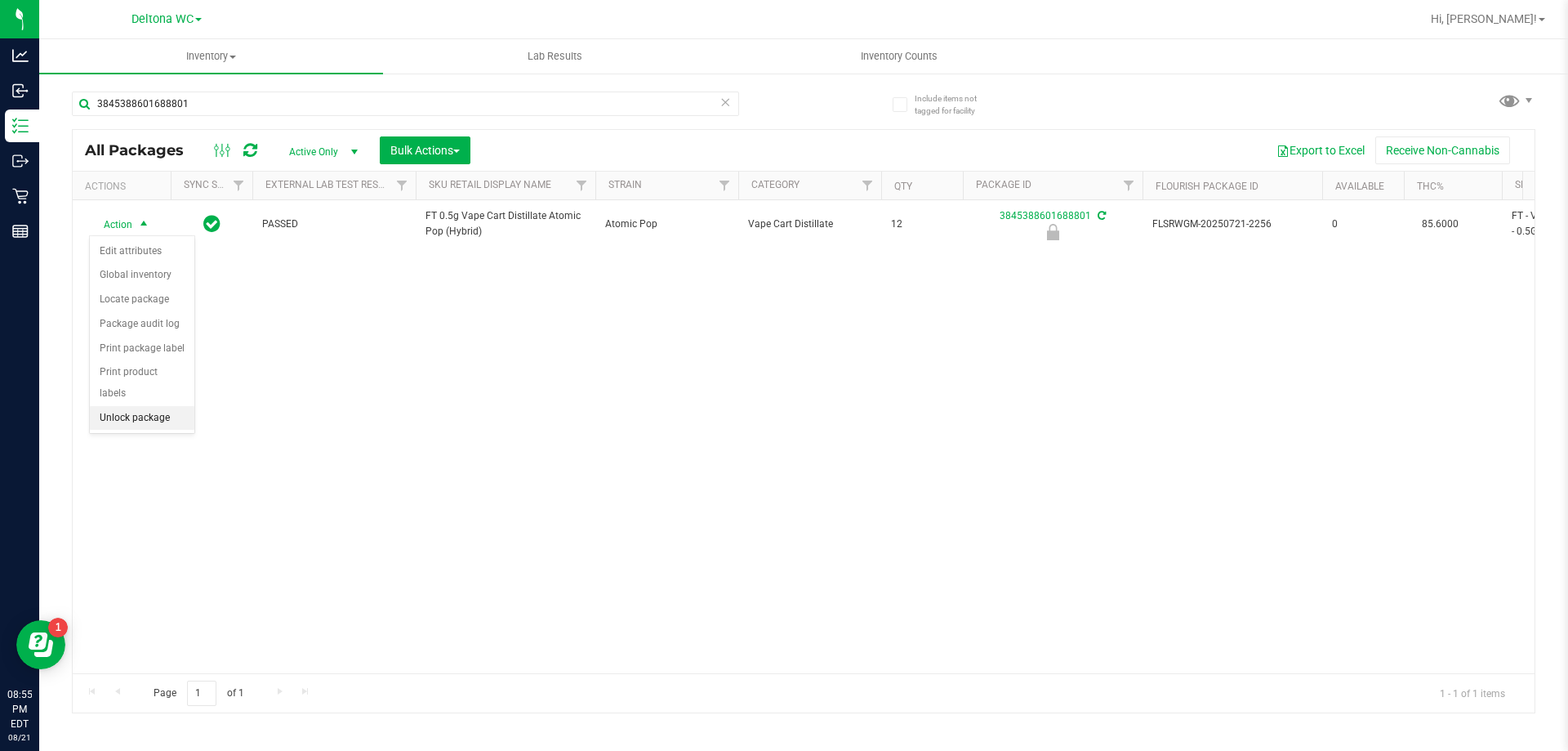
click at [143, 406] on li "Unlock package" at bounding box center [141, 418] width 105 height 24
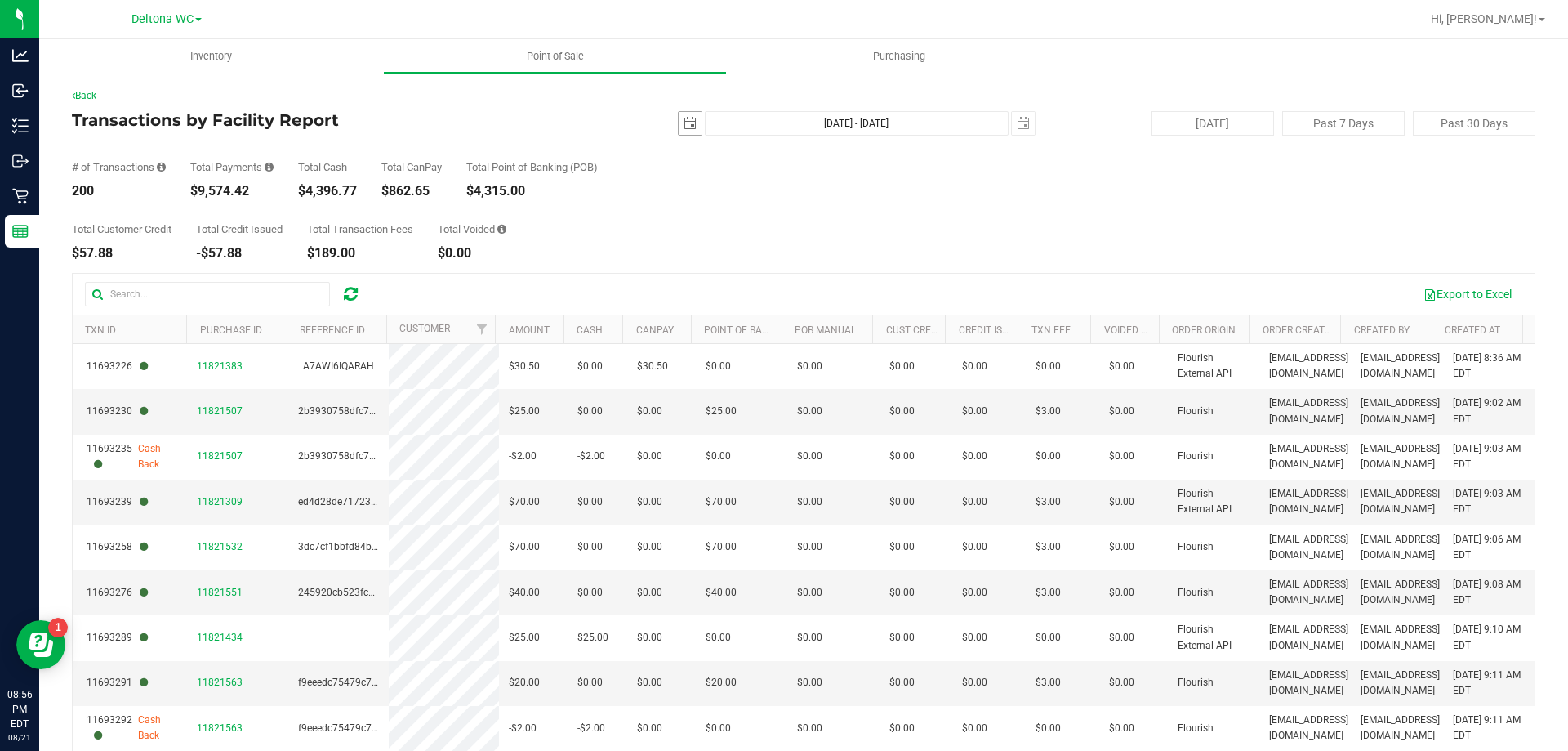
click at [684, 124] on span "select" at bounding box center [690, 123] width 13 height 13
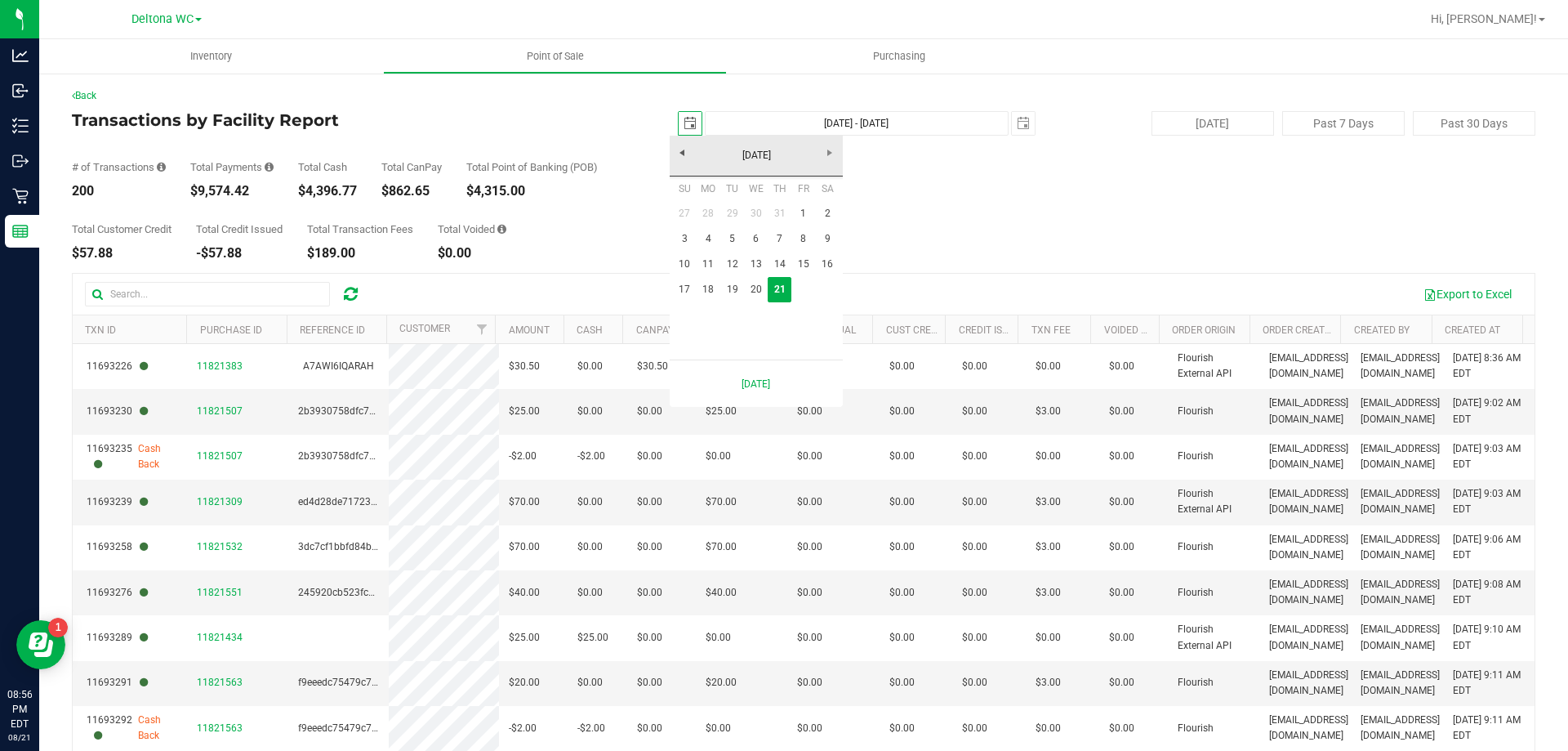
scroll to position [0, 40]
click at [712, 296] on link "18" at bounding box center [708, 290] width 24 height 25
type input "[DATE]"
type input "[DATE] - [DATE]"
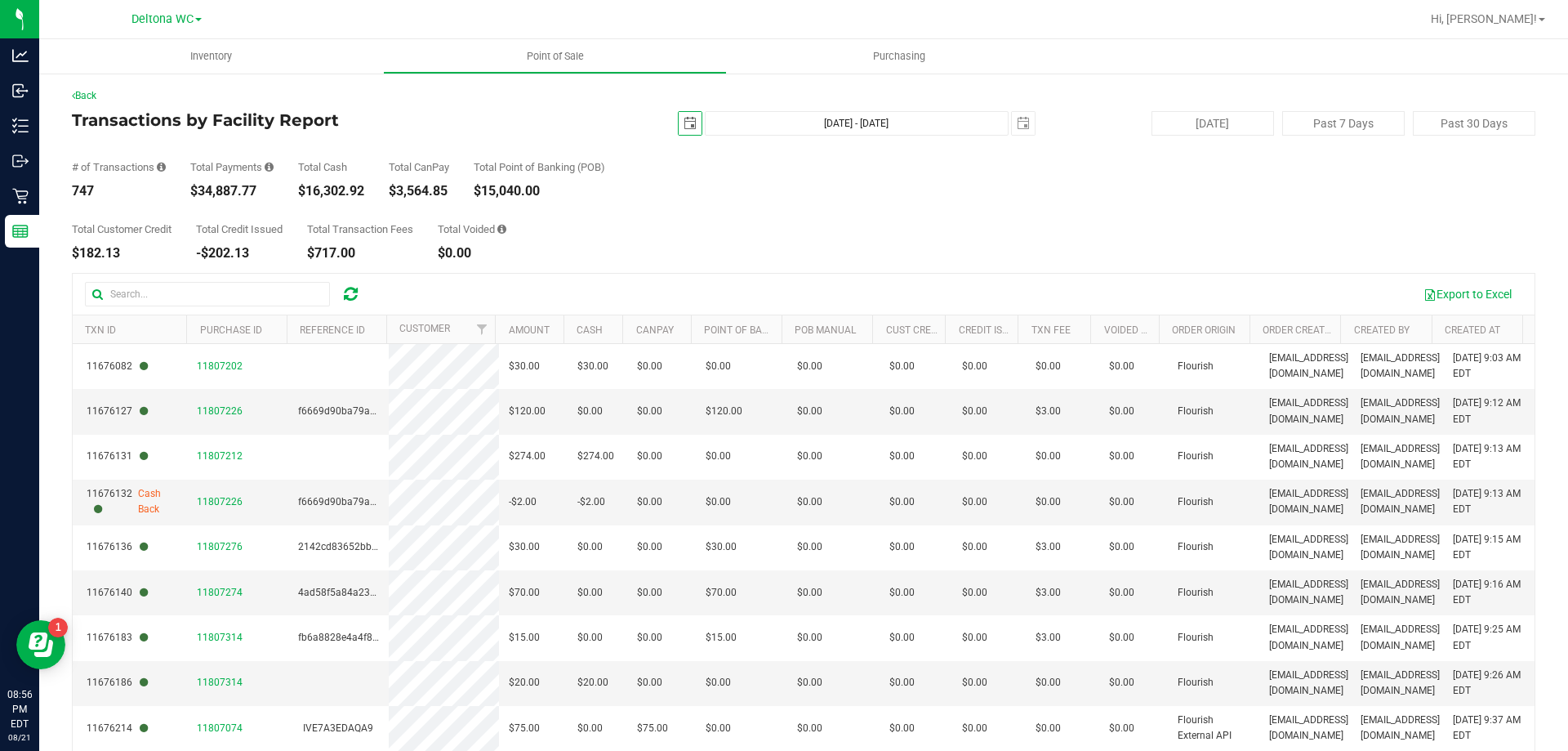
click at [683, 125] on span "select" at bounding box center [690, 123] width 13 height 13
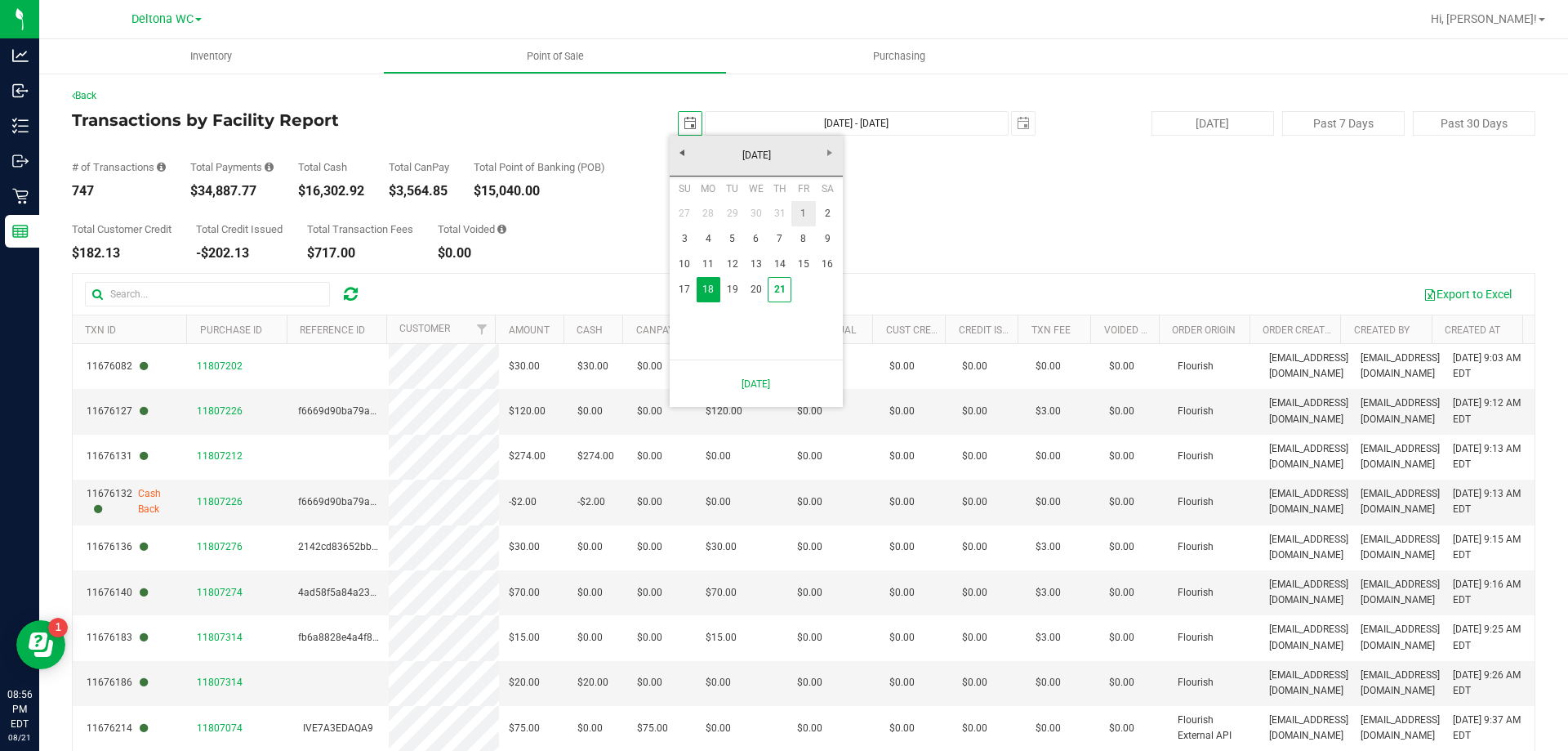
click at [805, 213] on link "1" at bounding box center [803, 214] width 24 height 25
type input "2025-08-01"
type input "Aug 1, 2025 - Aug 21, 2025"
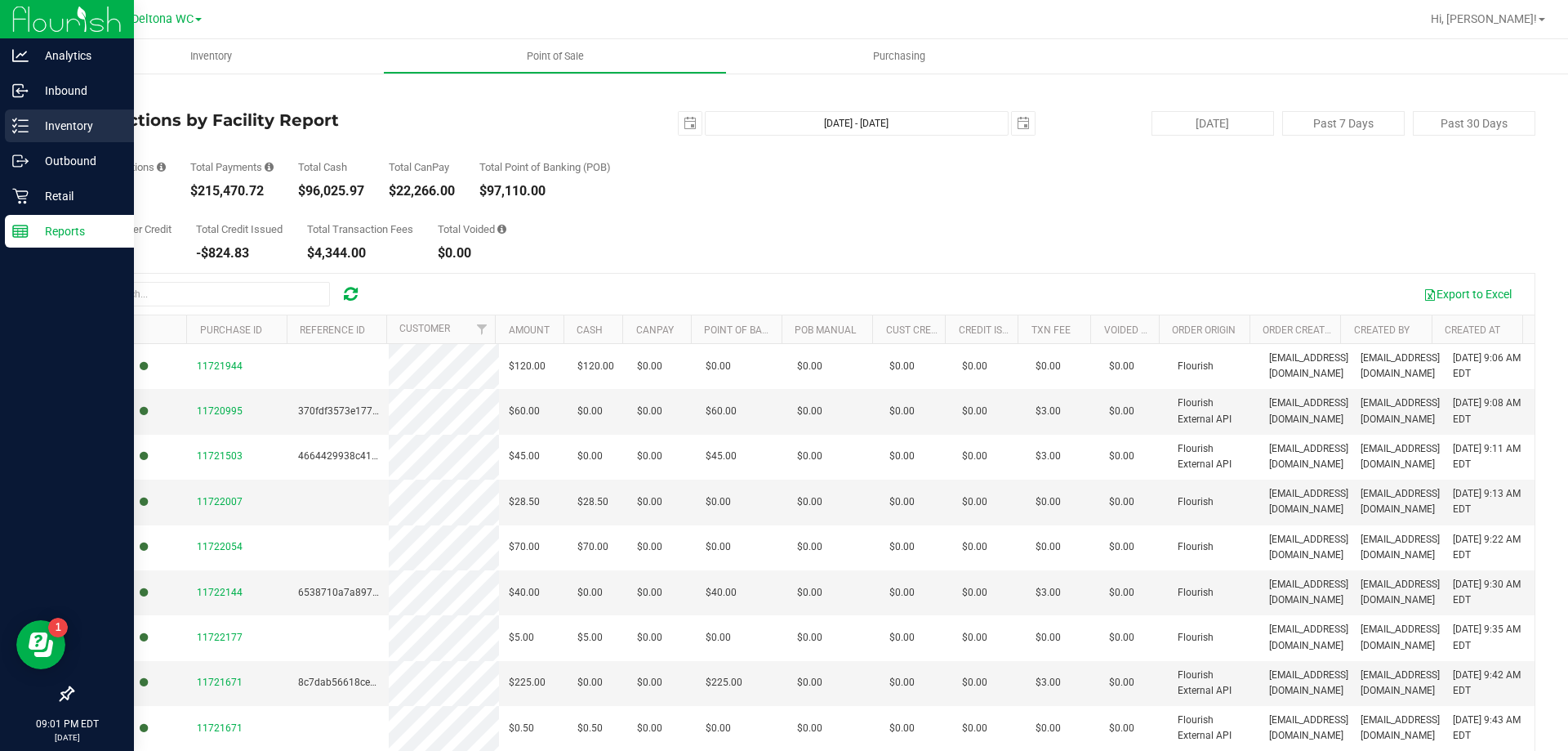
drag, startPoint x: 89, startPoint y: 119, endPoint x: 110, endPoint y: 113, distance: 21.8
click at [89, 120] on p "Inventory" at bounding box center [78, 125] width 98 height 19
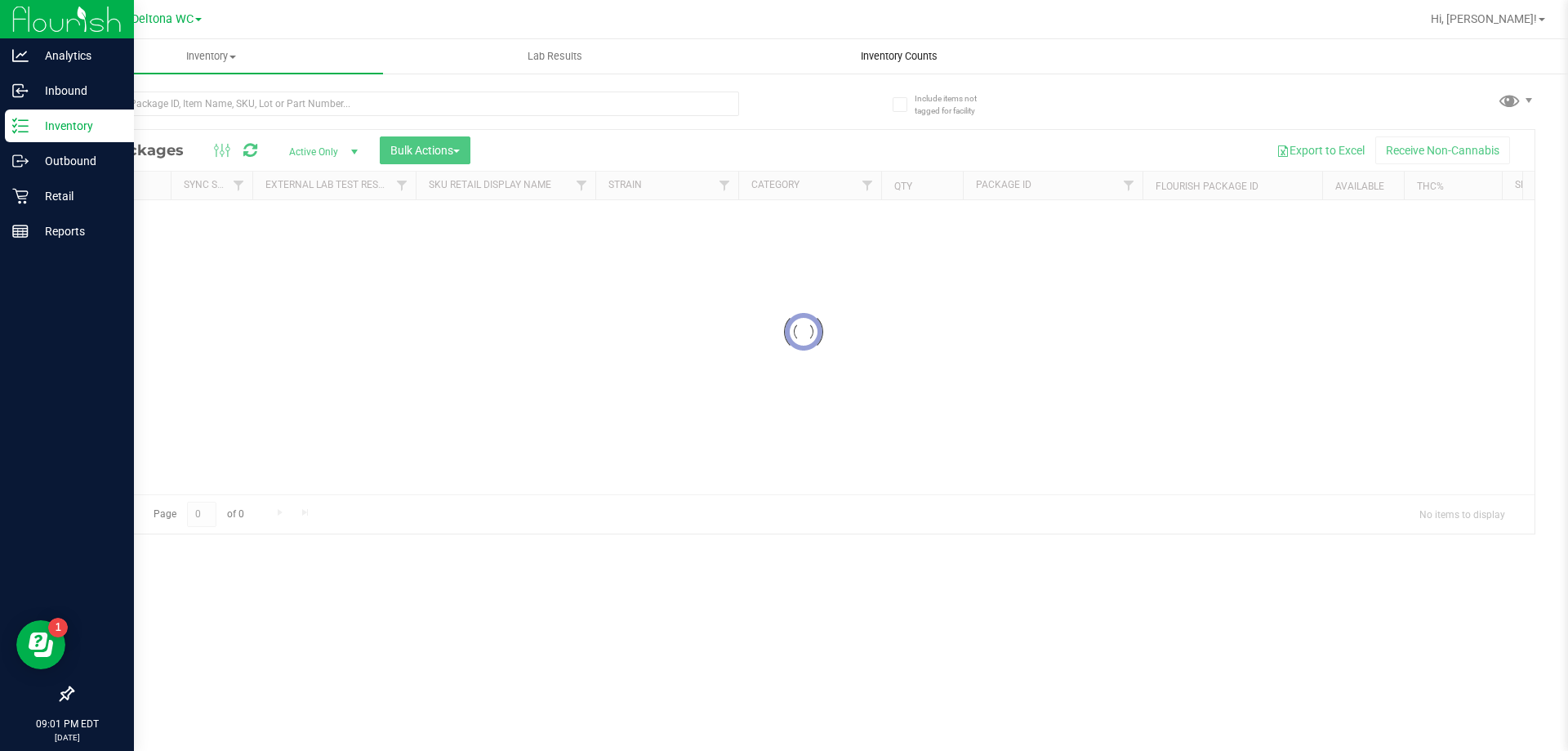
click at [874, 59] on span "Inventory Counts" at bounding box center [899, 56] width 121 height 14
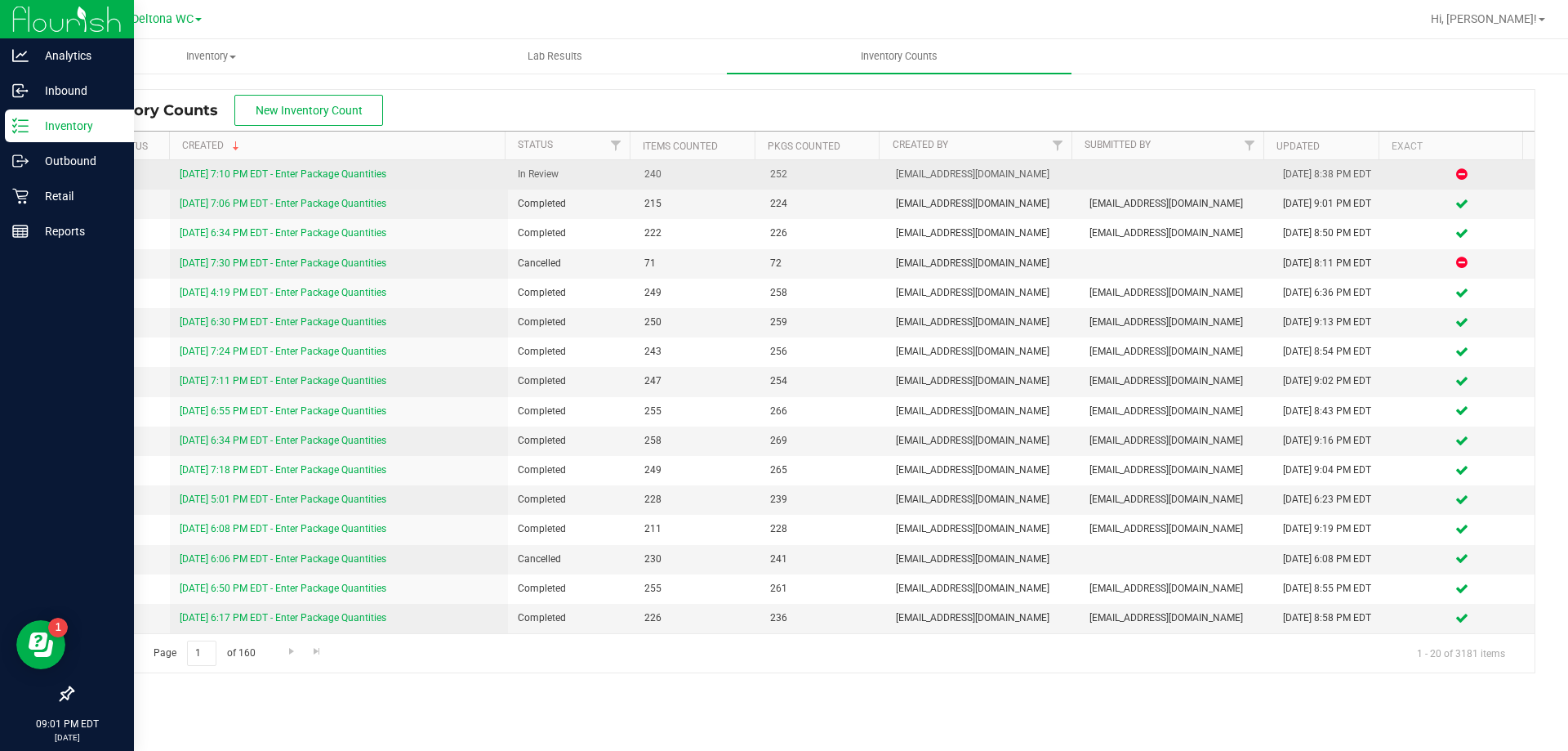
click at [347, 169] on link "8/21/25 7:10 PM EDT - Enter Package Quantities" at bounding box center [283, 174] width 207 height 12
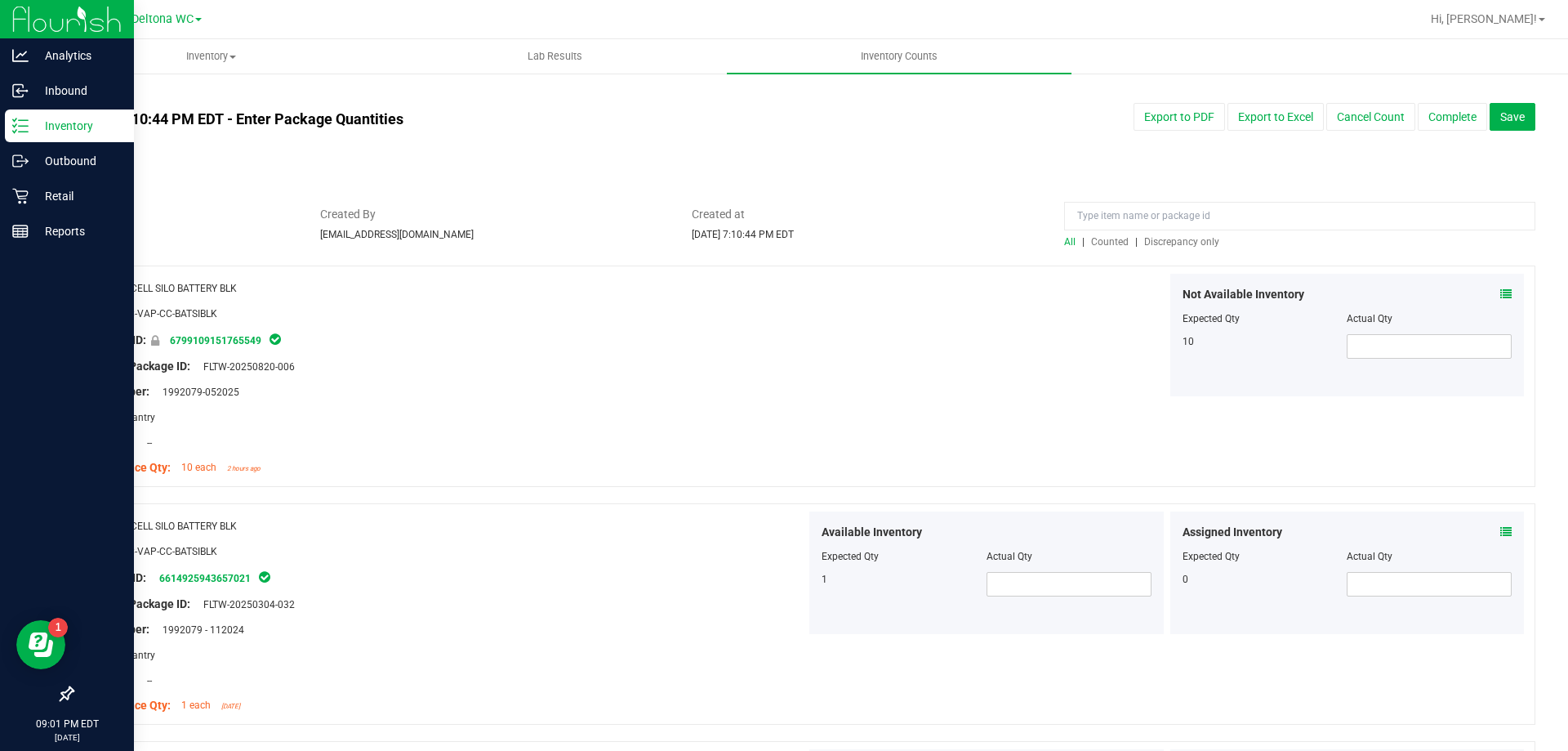
click at [1166, 239] on span "Discrepancy only" at bounding box center [1181, 242] width 75 height 12
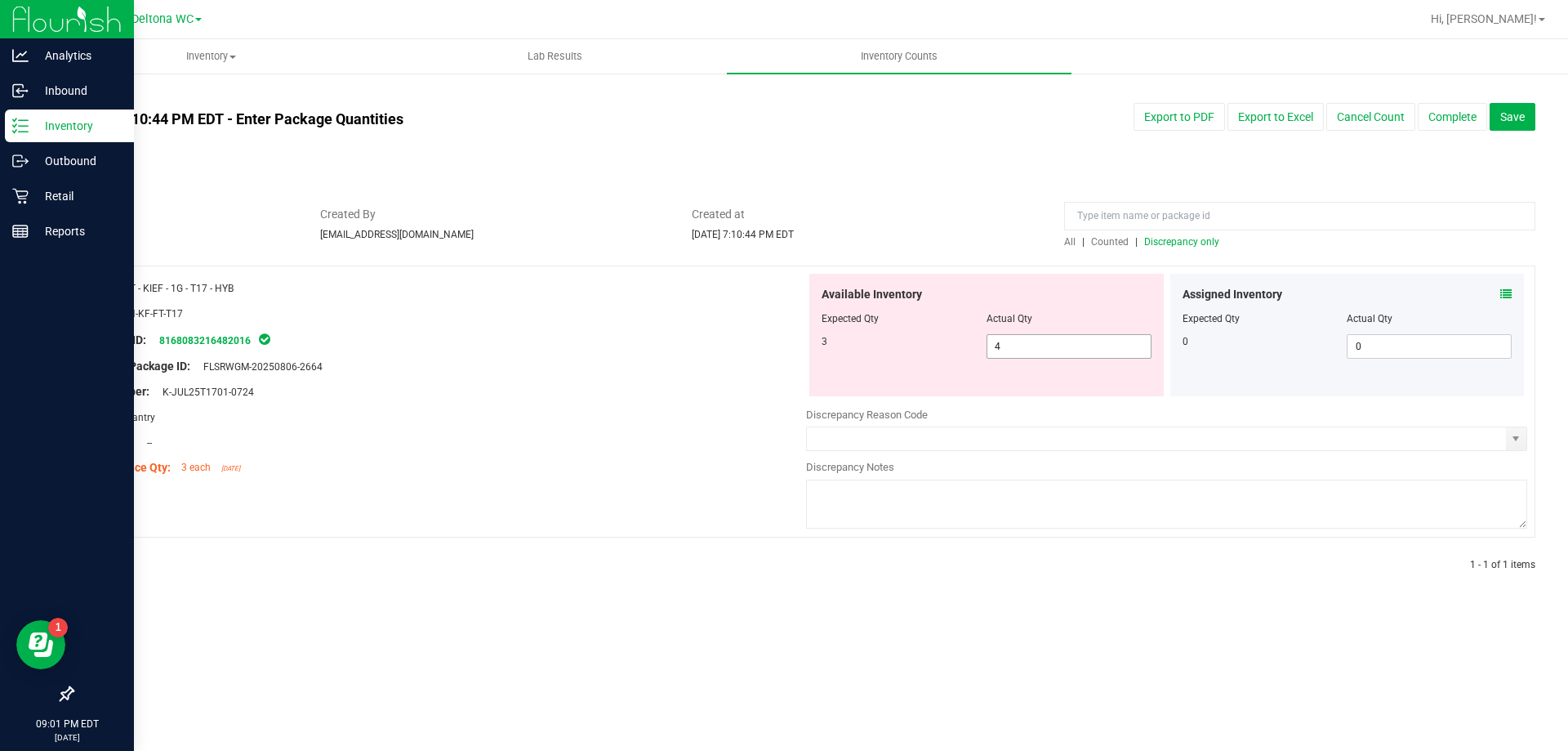
drag, startPoint x: 1048, startPoint y: 358, endPoint x: 893, endPoint y: 386, distance: 157.5
click at [894, 386] on div "Available Inventory Expected Qty Actual Qty 3 4 4" at bounding box center [987, 334] width 354 height 122
click at [1015, 348] on span "4 4" at bounding box center [1068, 346] width 165 height 24
type input "3"
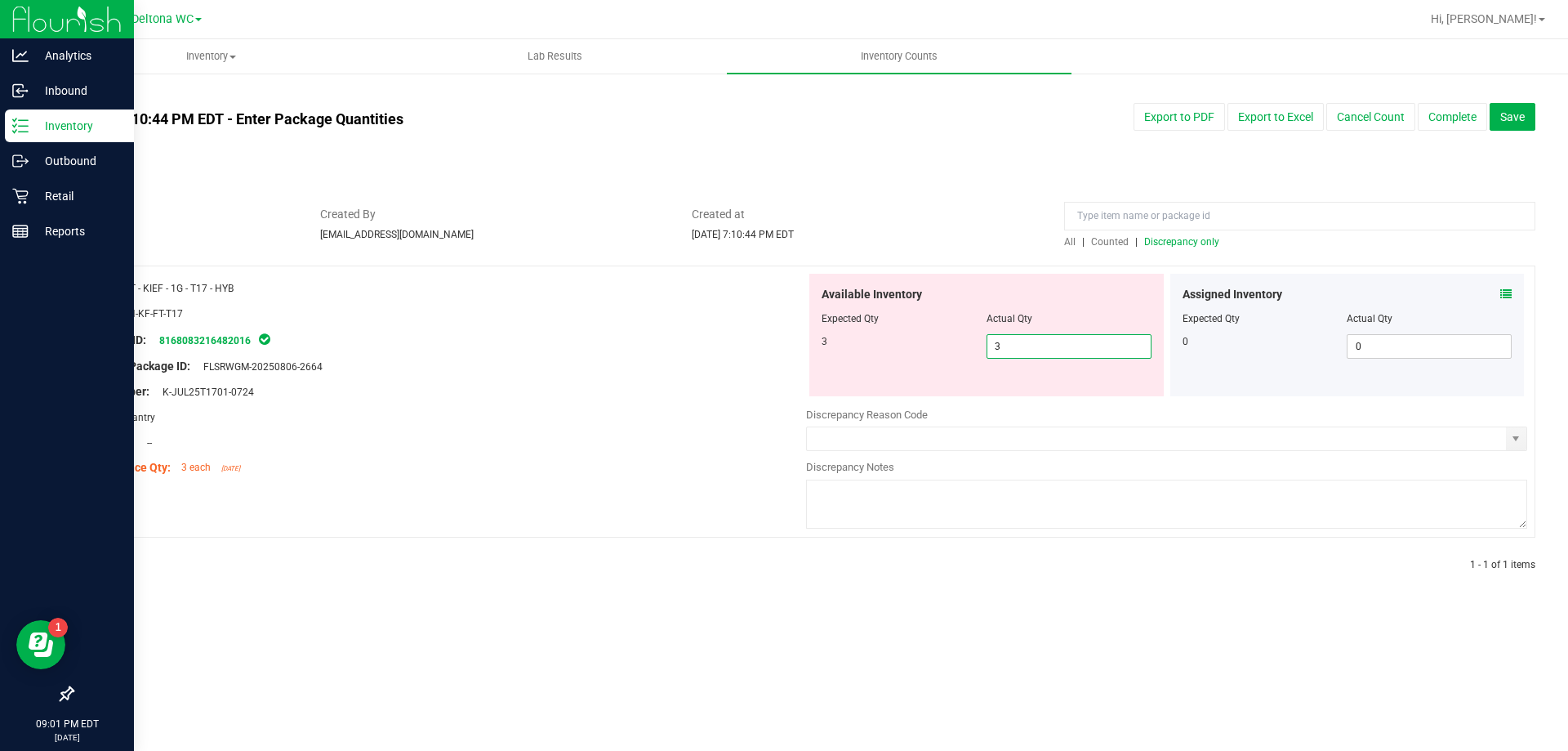
click at [1231, 170] on div "All counts Aug 21, 2025 7:10:44 PM EDT - Enter Package Quantities Sync Status N…" at bounding box center [804, 341] width 1463 height 505
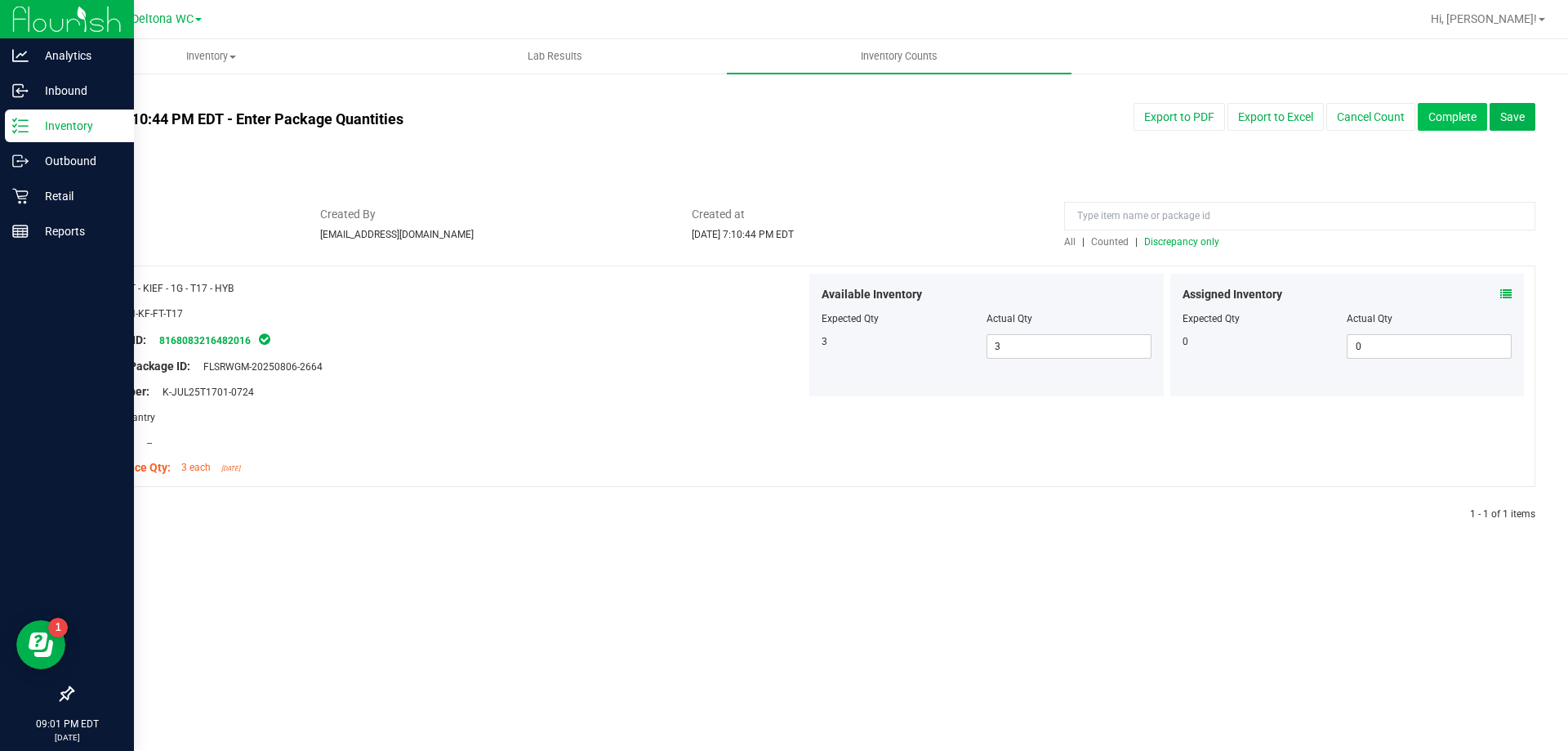
click at [1440, 119] on button "Complete" at bounding box center [1452, 117] width 69 height 28
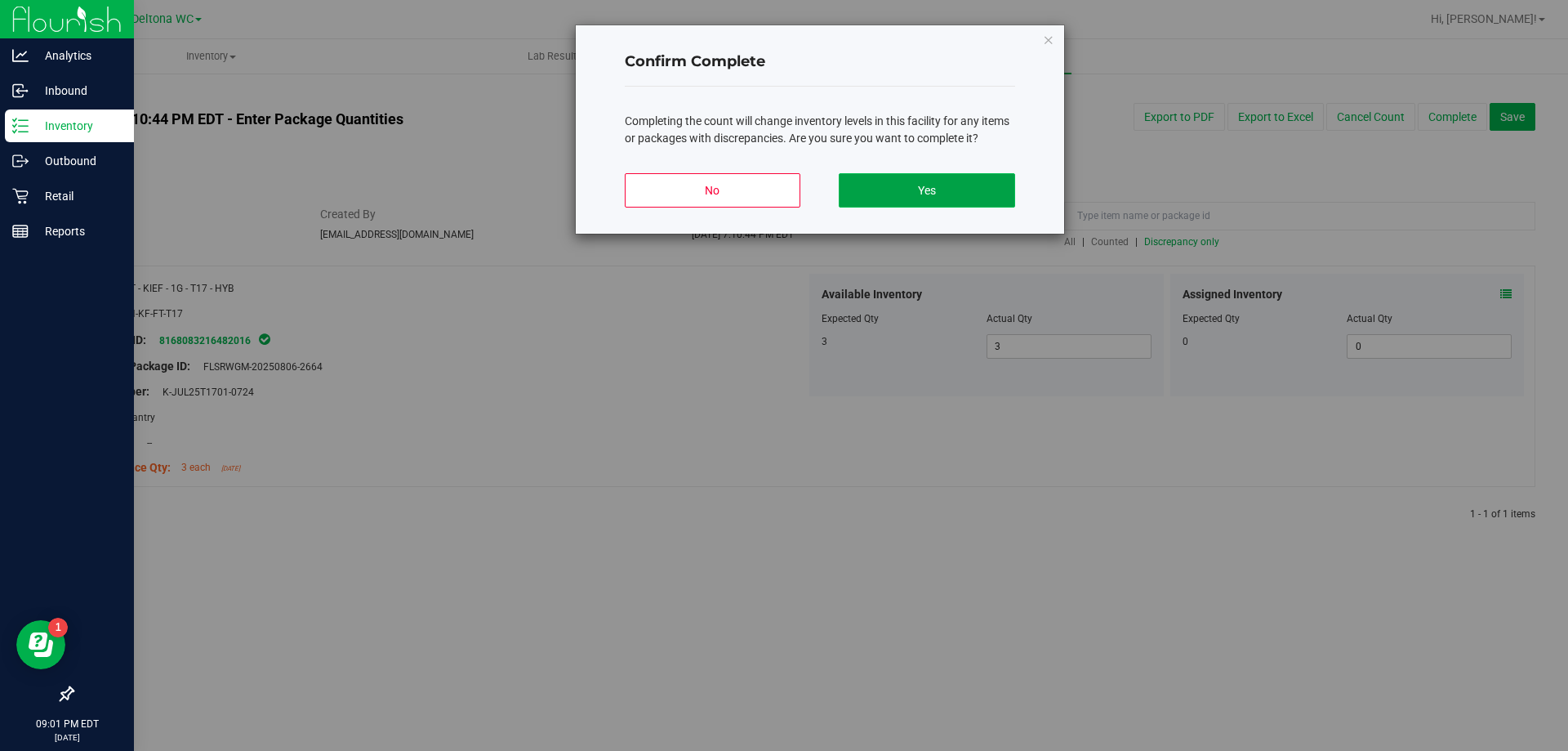
click at [987, 181] on button "Yes" at bounding box center [926, 191] width 175 height 35
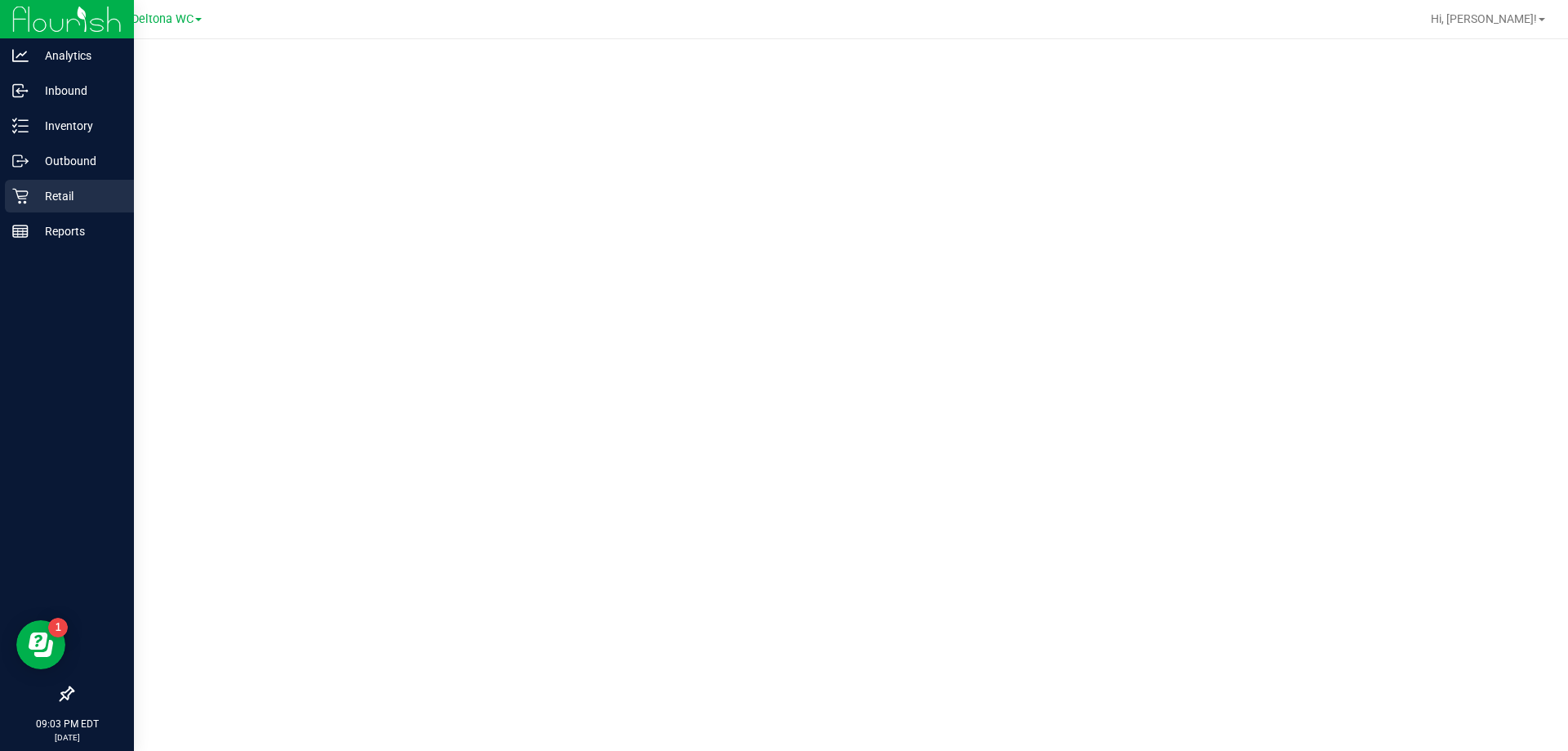
drag, startPoint x: 76, startPoint y: 191, endPoint x: 85, endPoint y: 180, distance: 14.2
click at [76, 190] on p "Retail" at bounding box center [78, 195] width 98 height 19
click at [58, 200] on p "Retail" at bounding box center [78, 195] width 98 height 19
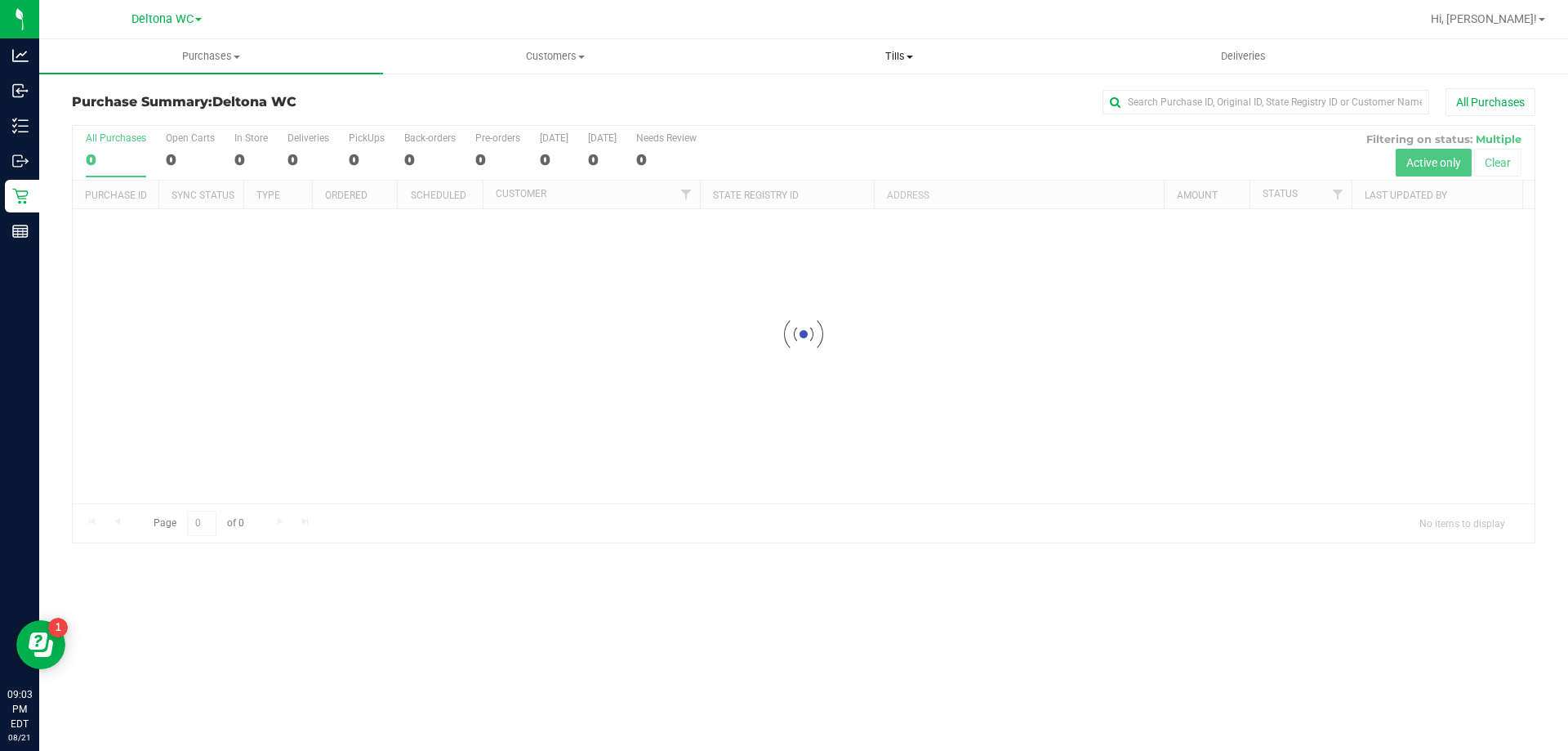
click at [902, 55] on span "Tills" at bounding box center [898, 56] width 342 height 14
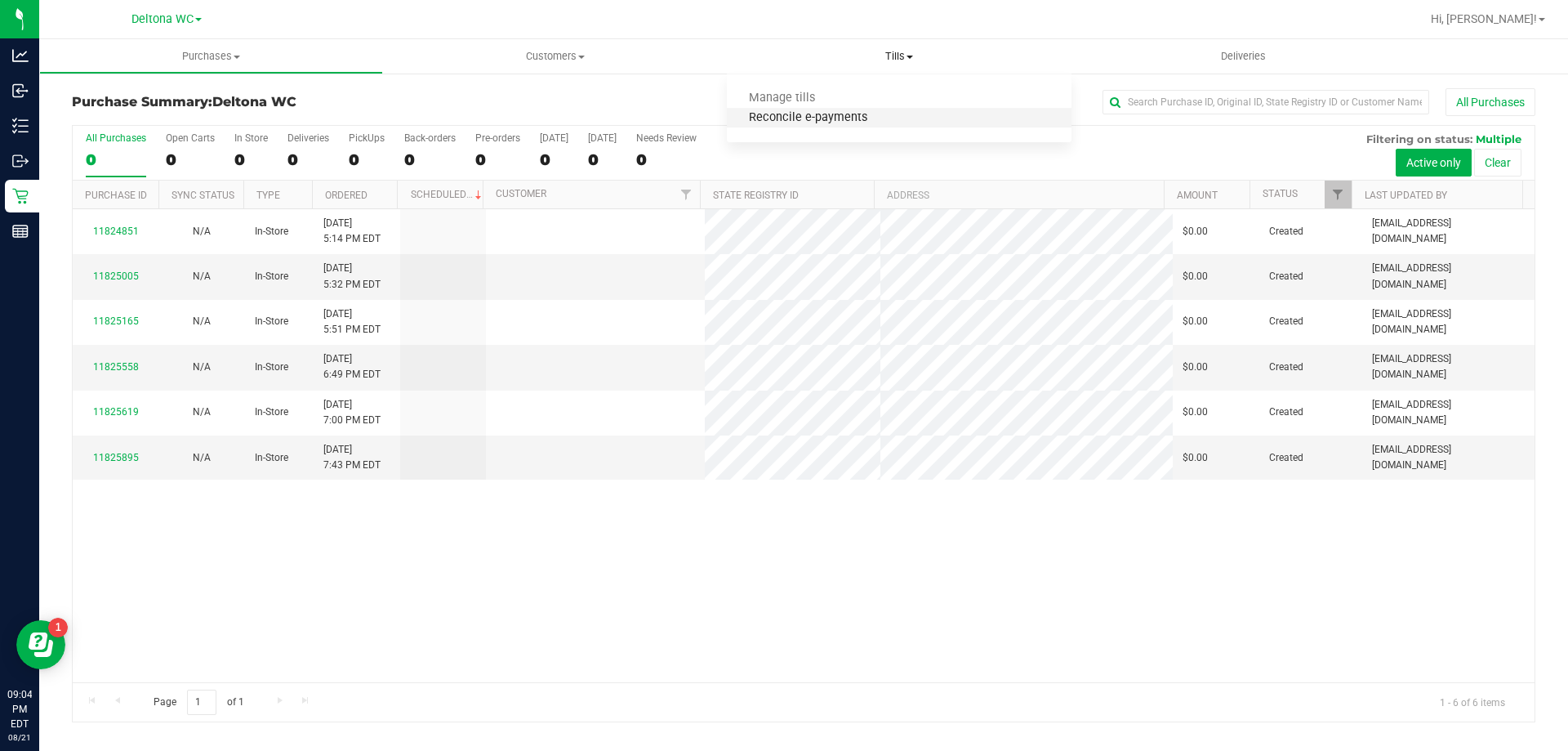
click at [847, 116] on span "Reconcile e-payments" at bounding box center [808, 117] width 163 height 13
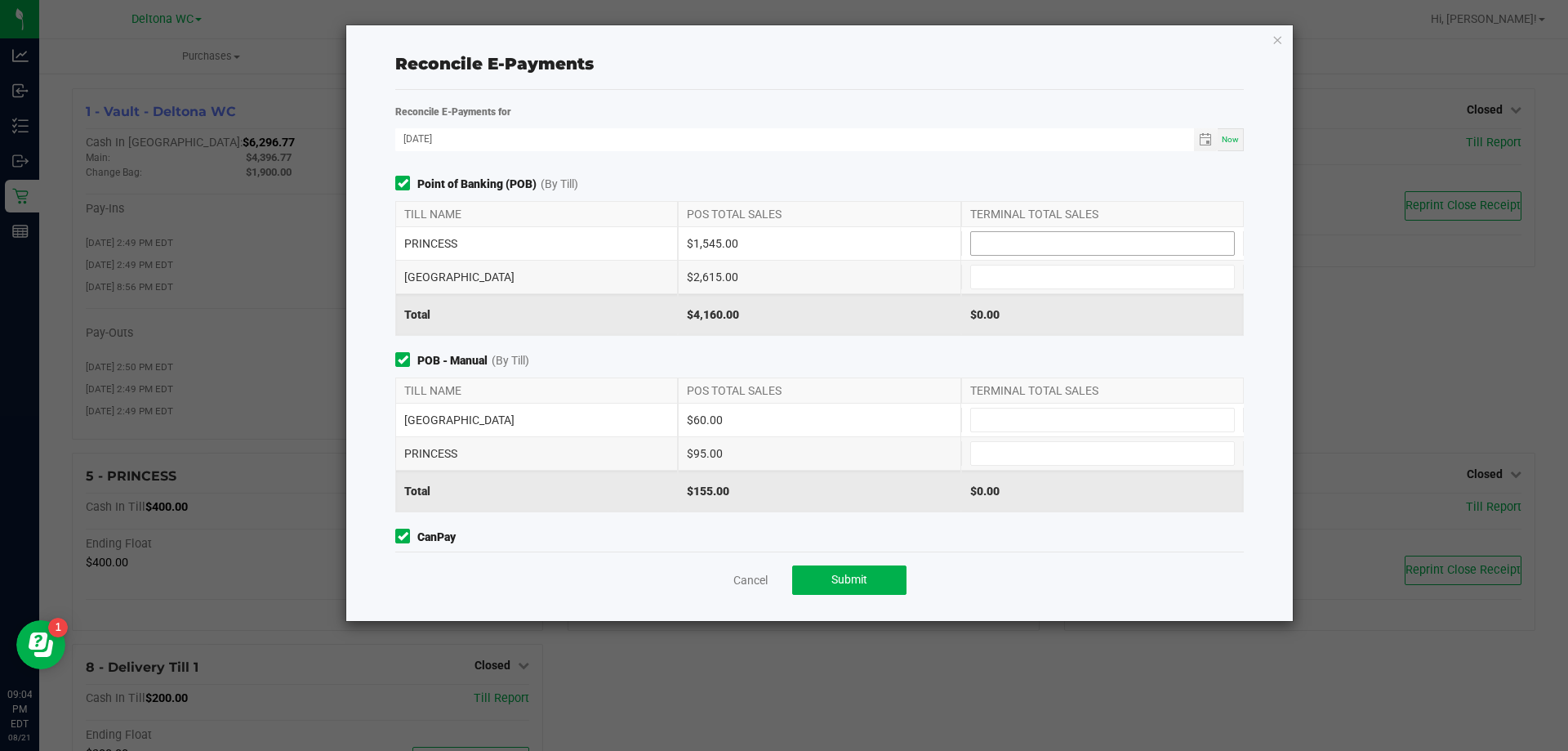
click at [983, 237] on input at bounding box center [1102, 244] width 263 height 23
type input "$1,545.00"
click at [988, 276] on input at bounding box center [1102, 277] width 263 height 23
type input "$2,615.00"
click at [1047, 407] on span at bounding box center [1102, 419] width 265 height 24
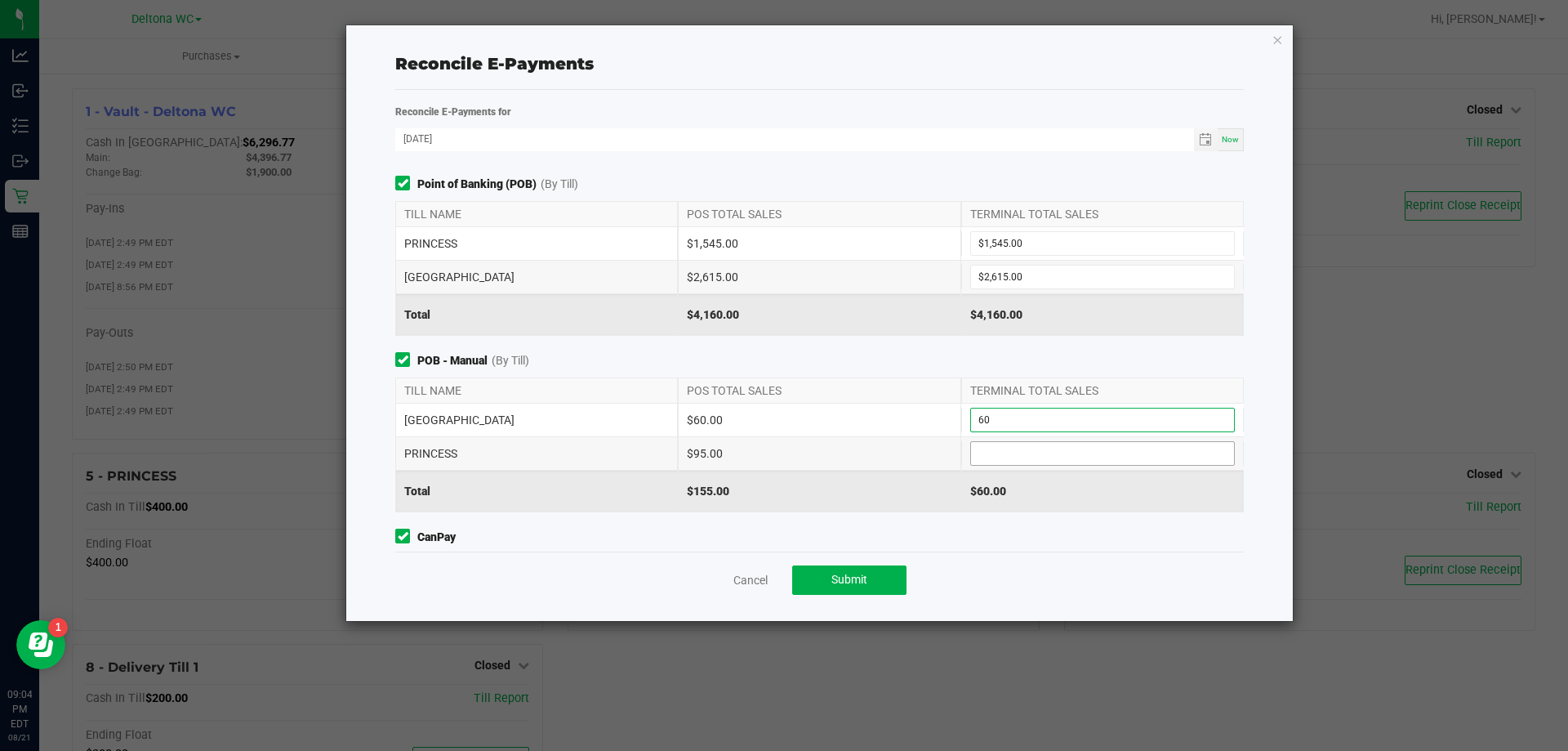
type input "$60.00"
click at [1019, 449] on input at bounding box center [1102, 453] width 263 height 23
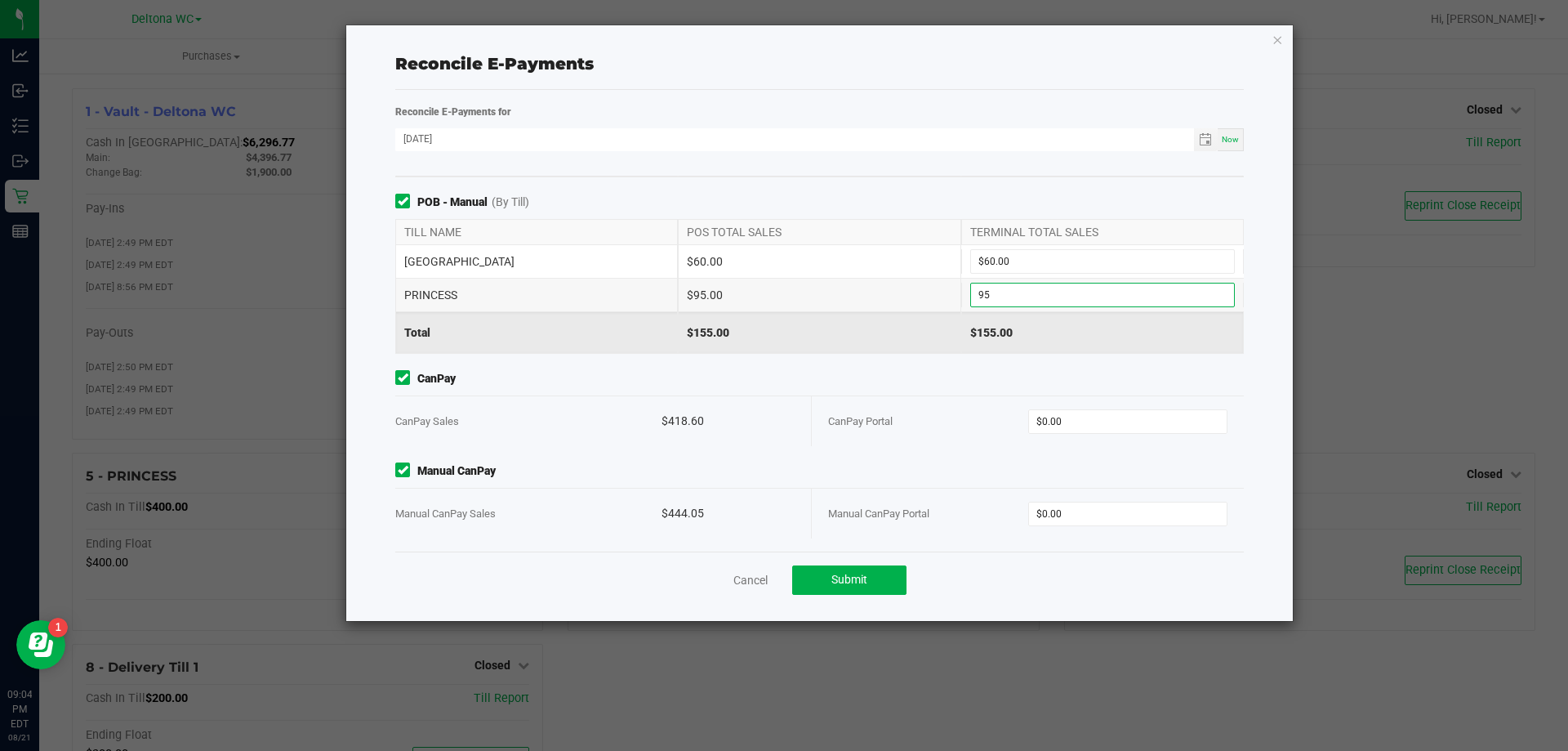
scroll to position [160, 0]
type input "$95.00"
click at [1083, 423] on input "0" at bounding box center [1128, 420] width 198 height 23
type input "$418.60"
drag, startPoint x: 1111, startPoint y: 508, endPoint x: 1108, endPoint y: 523, distance: 15.3
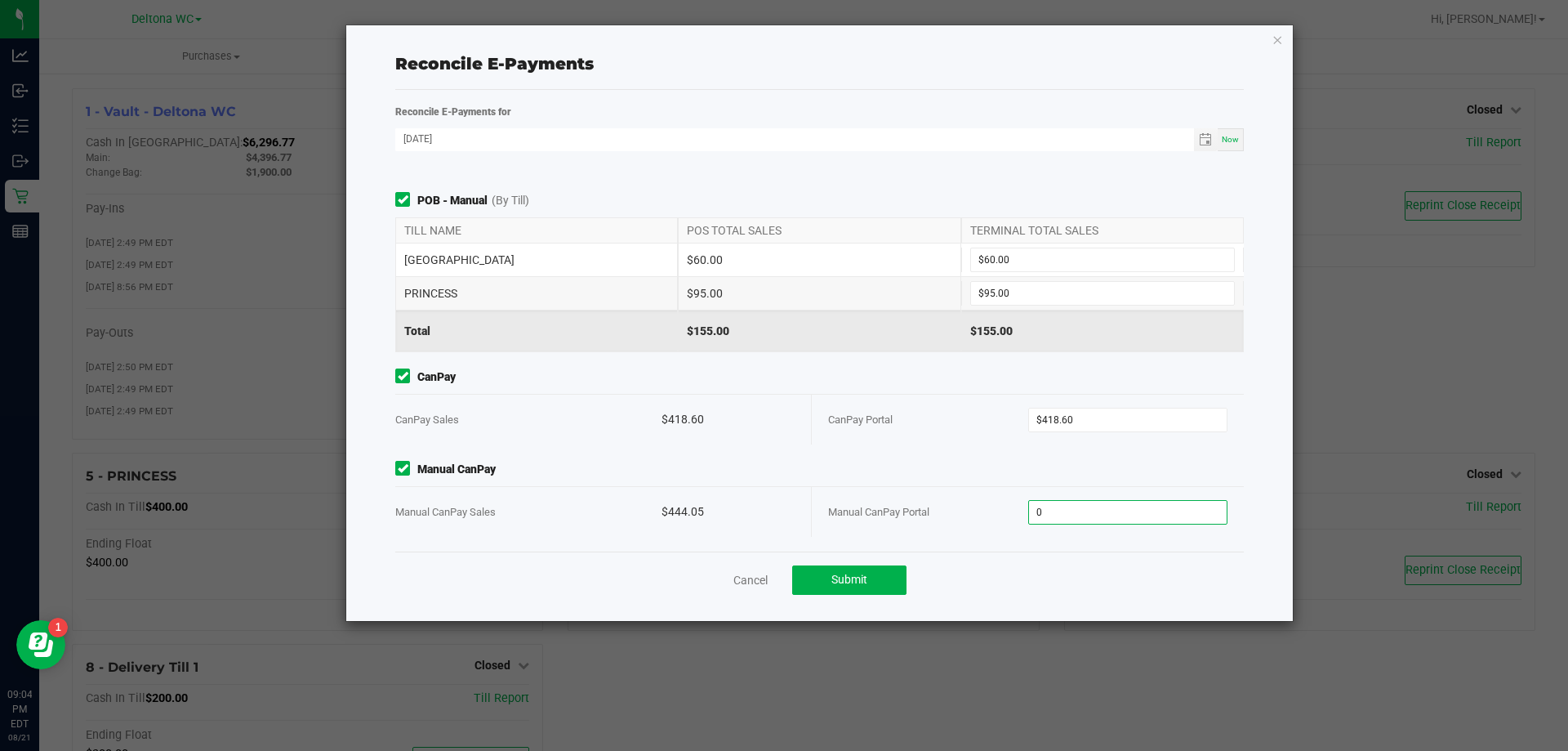
click at [1111, 515] on input "0" at bounding box center [1128, 512] width 198 height 23
type input "$444.05"
click at [1110, 541] on div "Point of Banking (POB) (By Till) TILL NAME POS TOTAL SALES TERMINAL TOTAL SALES…" at bounding box center [819, 363] width 873 height 376
click at [896, 579] on button "Submit" at bounding box center [849, 580] width 115 height 30
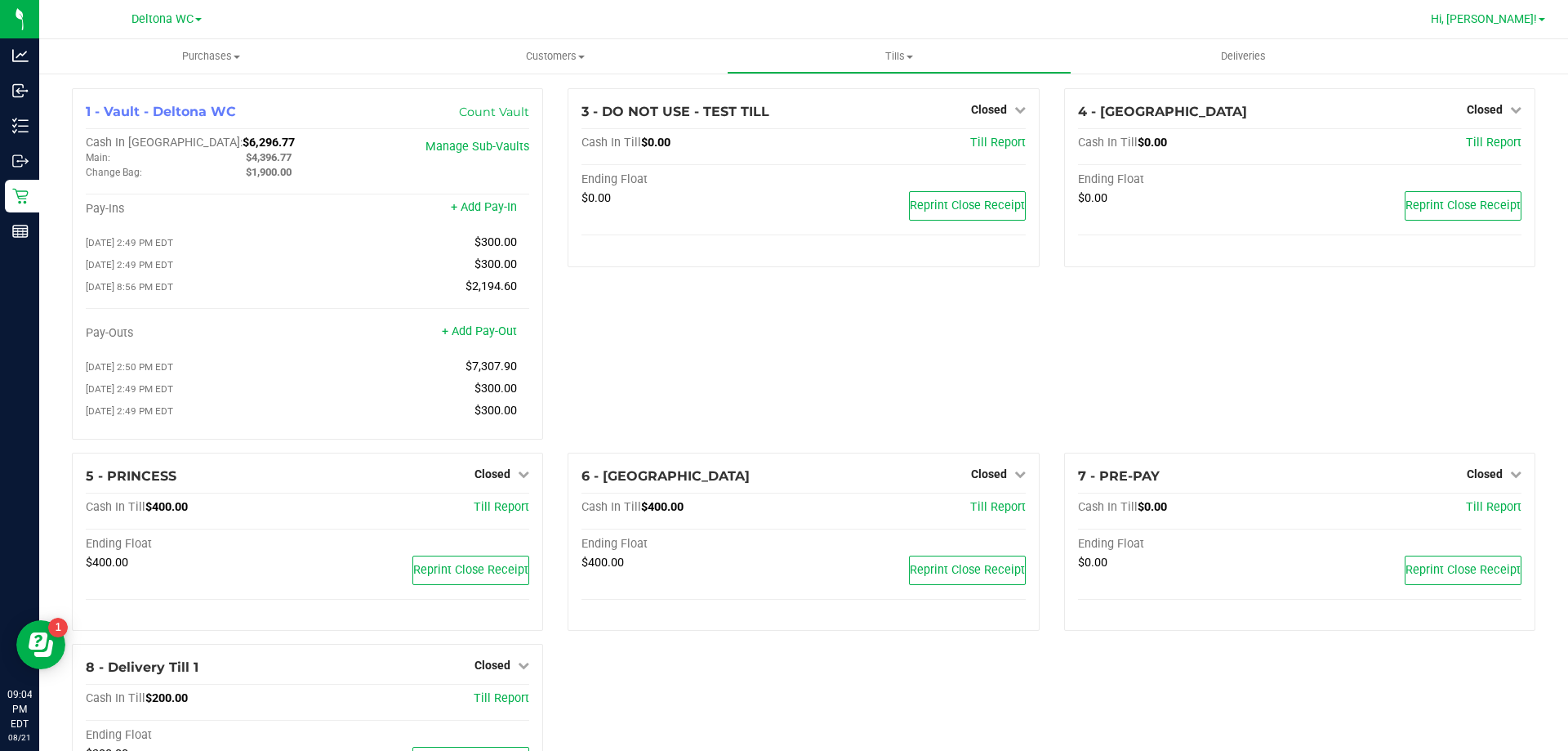
drag, startPoint x: 1535, startPoint y: 10, endPoint x: 1543, endPoint y: 27, distance: 18.8
click at [1538, 13] on div "Hi, [PERSON_NAME]!" at bounding box center [1487, 19] width 127 height 29
click at [1543, 20] on span at bounding box center [1541, 19] width 7 height 3
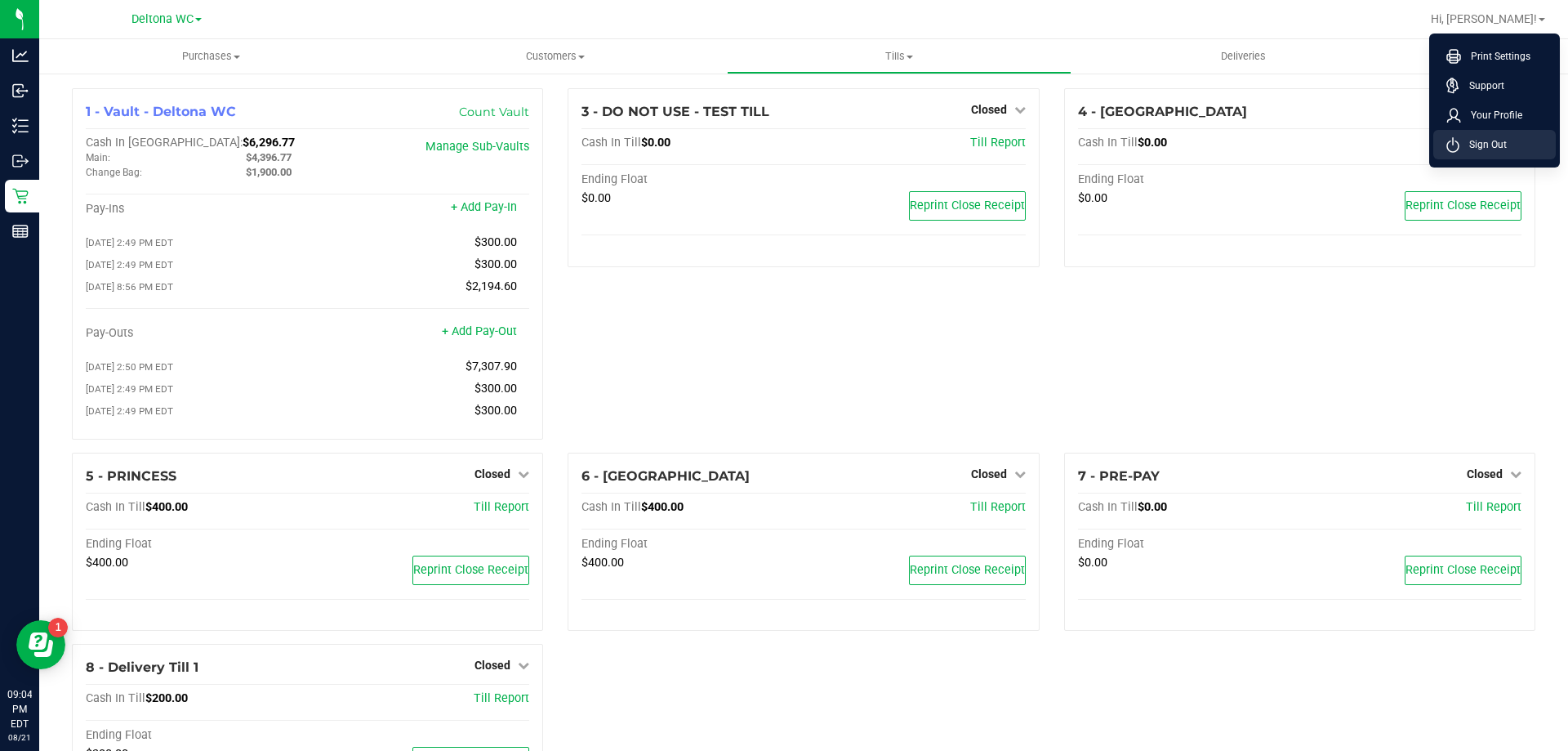
click at [1508, 142] on li "Sign Out" at bounding box center [1494, 144] width 122 height 30
